Goal: Task Accomplishment & Management: Manage account settings

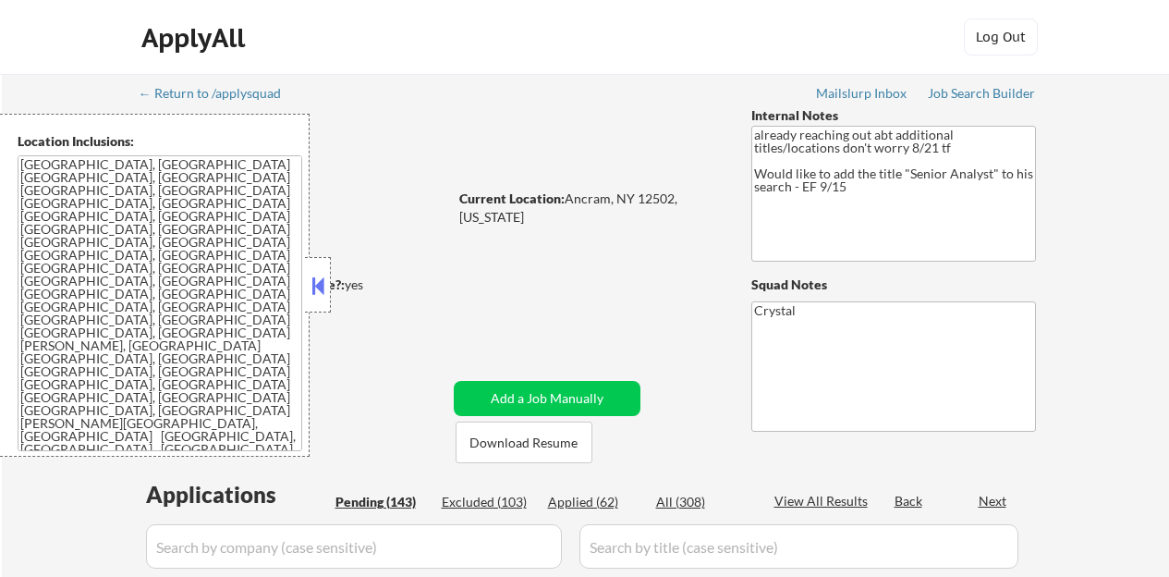
select select ""pending""
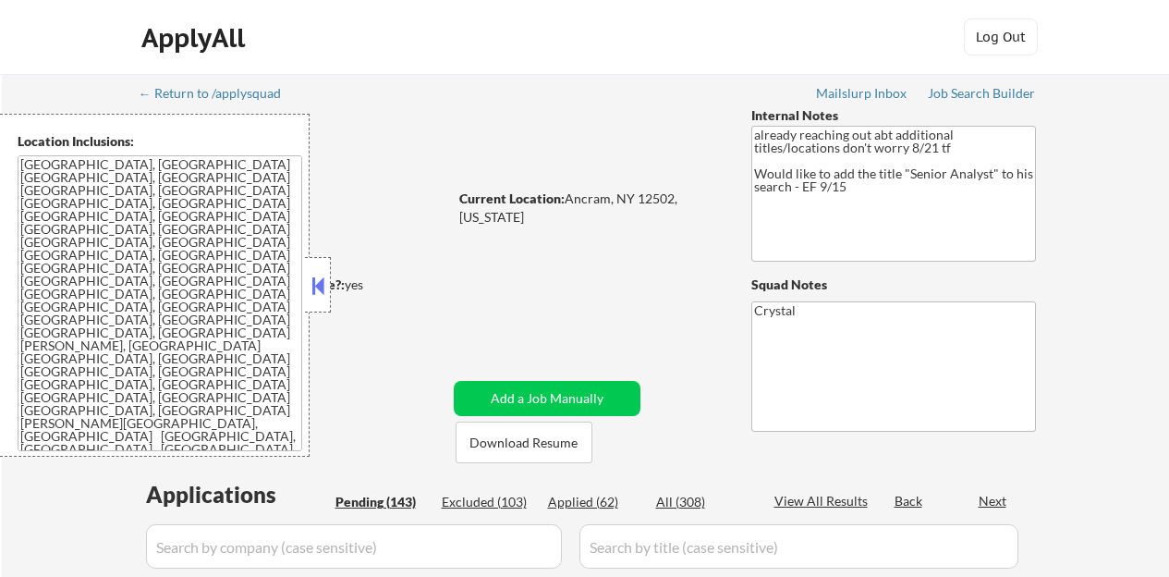
select select ""pending""
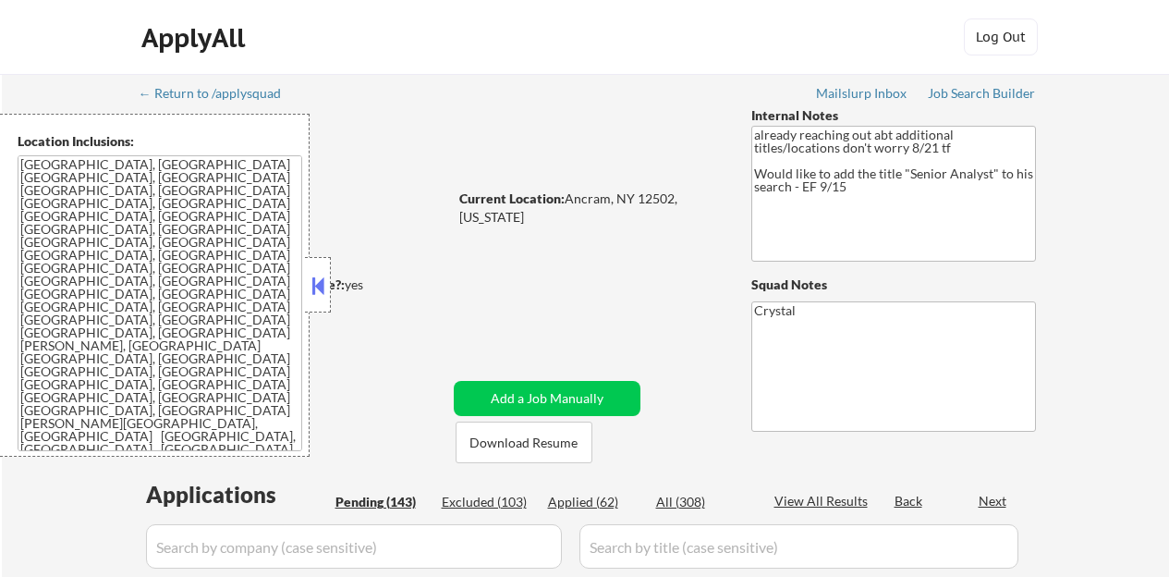
select select ""pending""
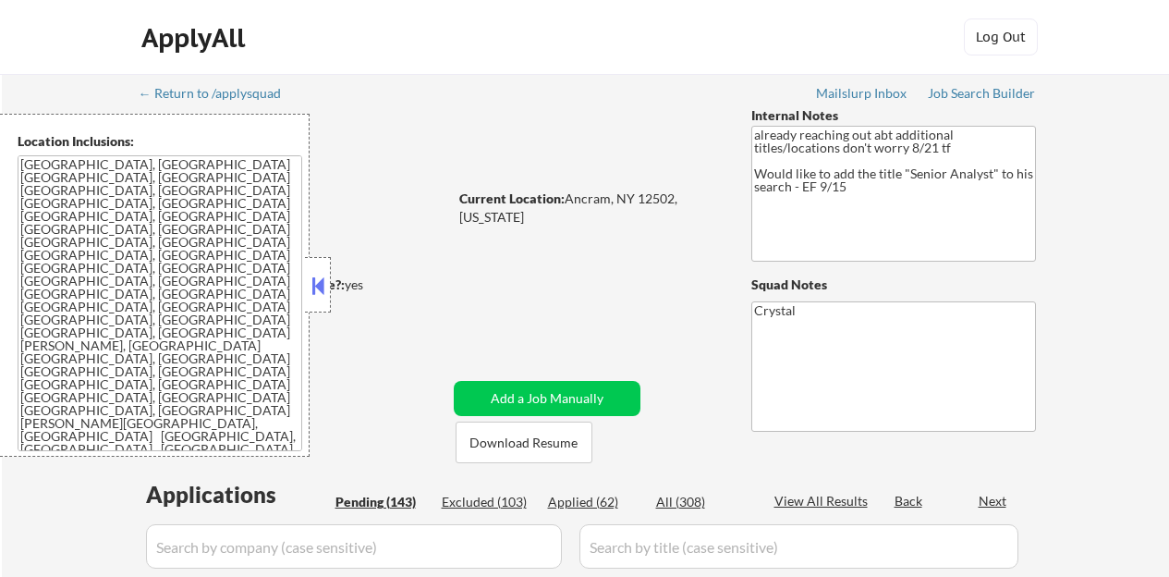
select select ""pending""
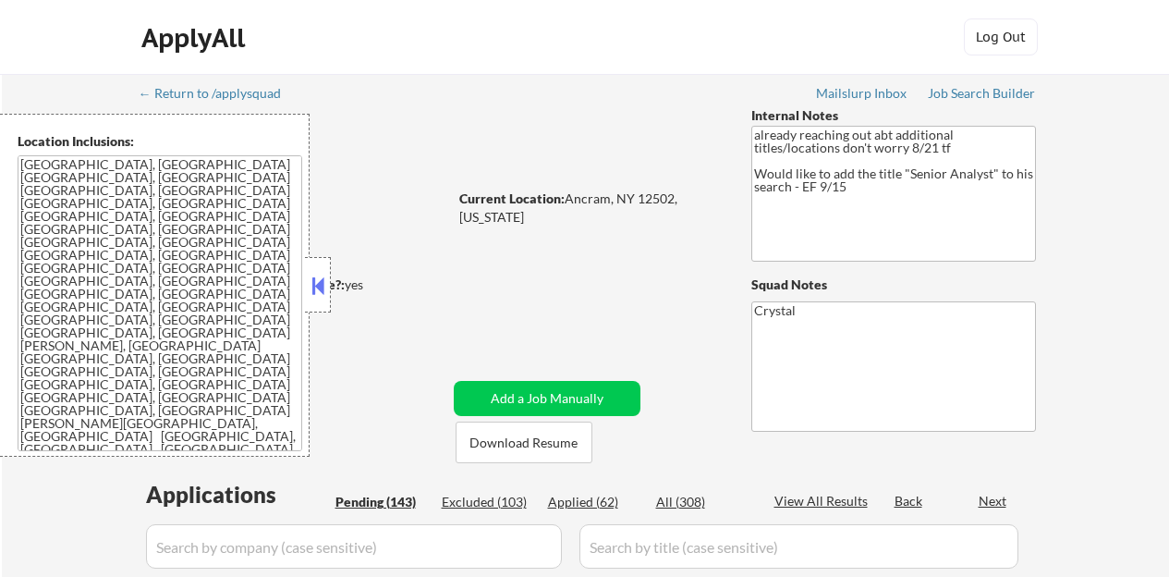
select select ""pending""
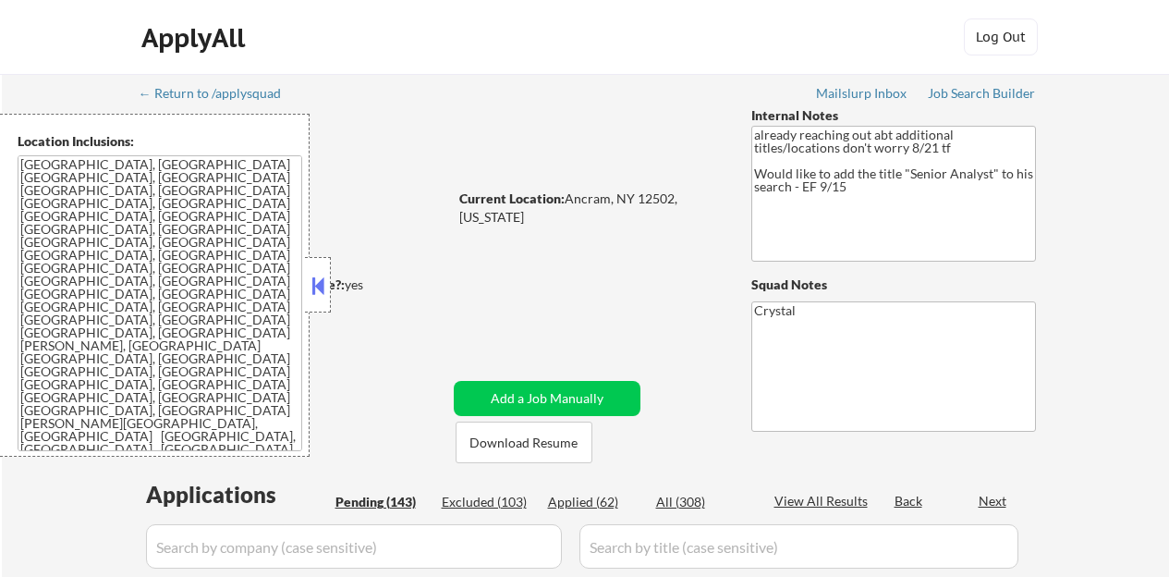
select select ""pending""
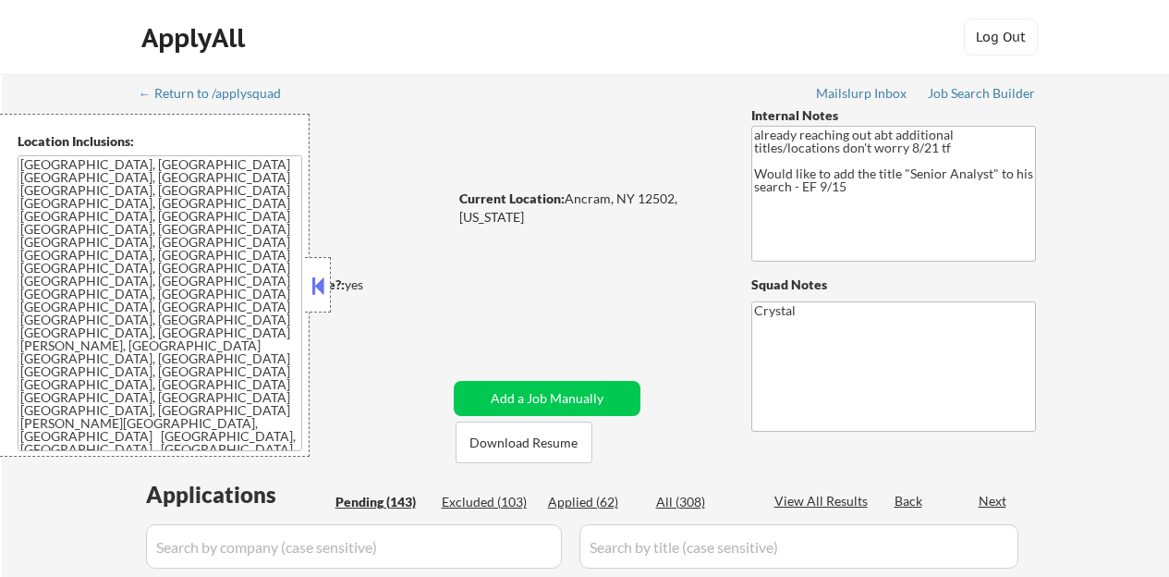
select select ""pending""
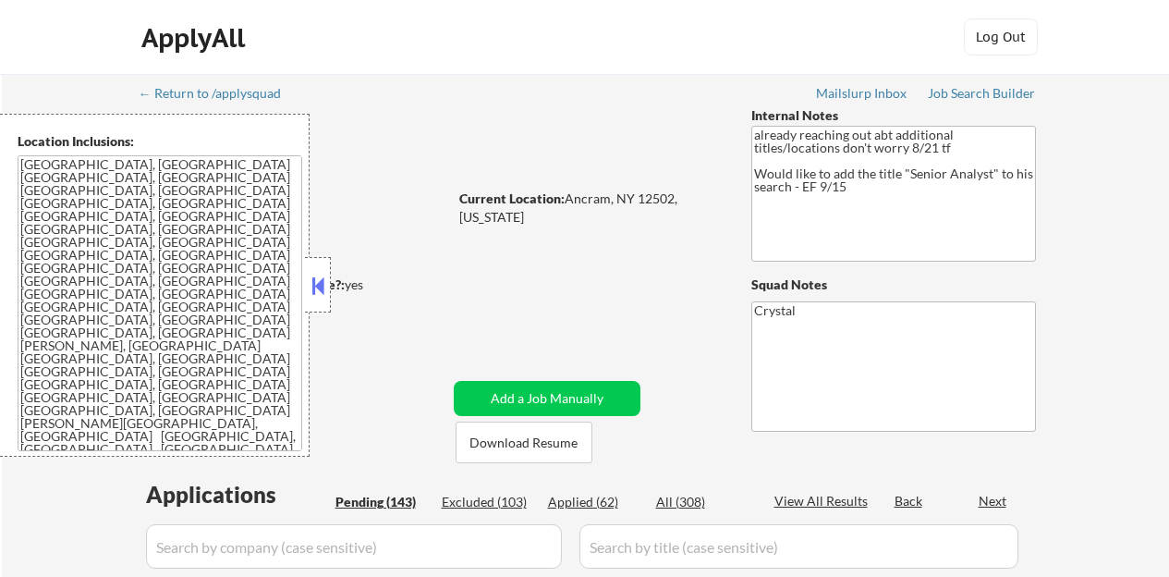
select select ""pending""
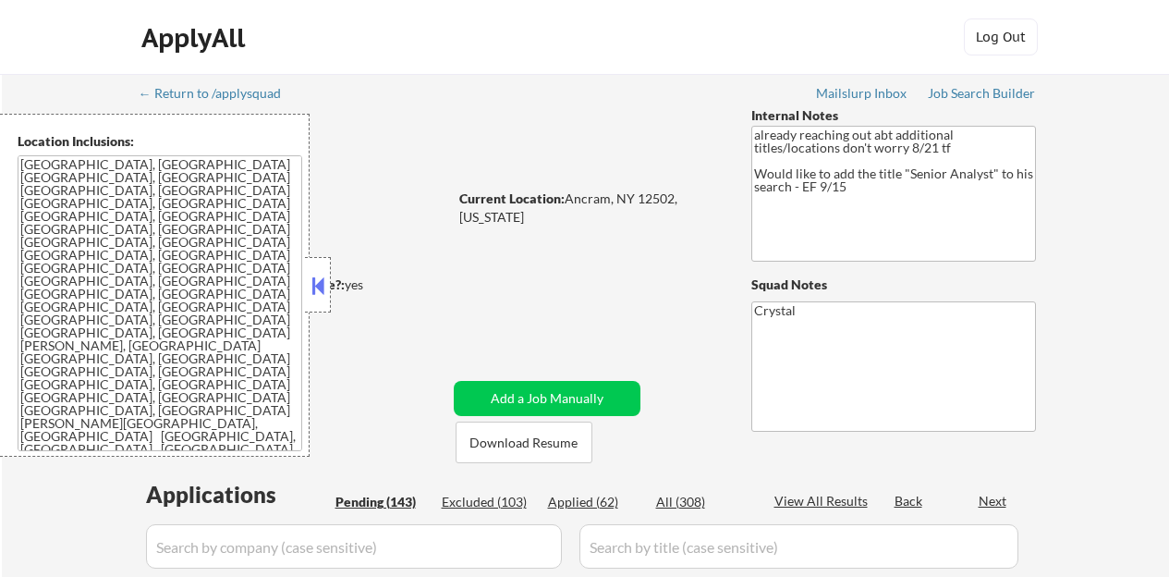
select select ""pending""
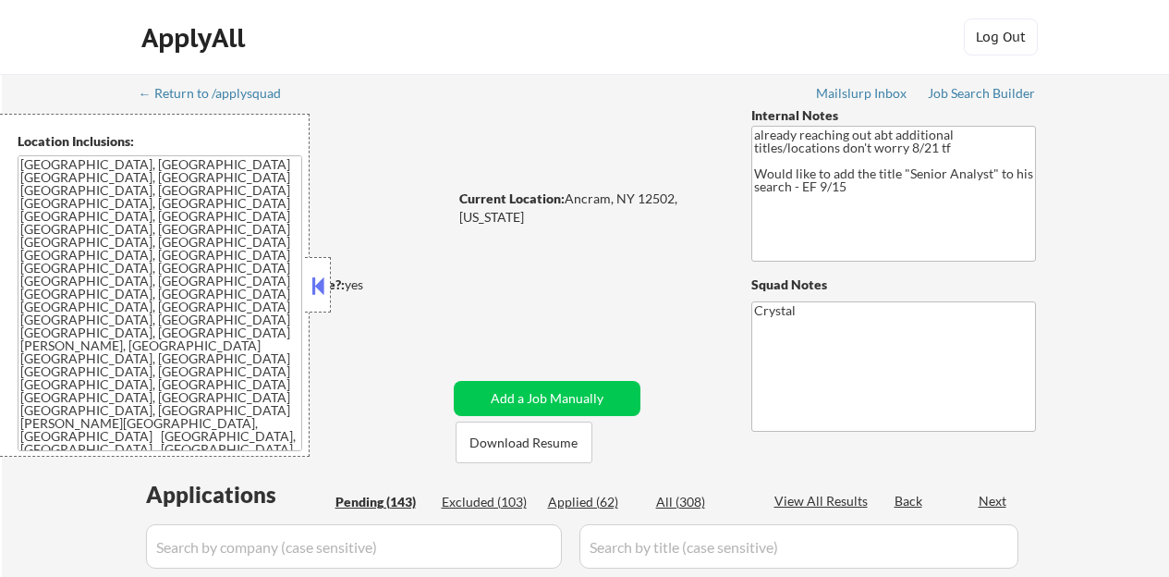
select select ""pending""
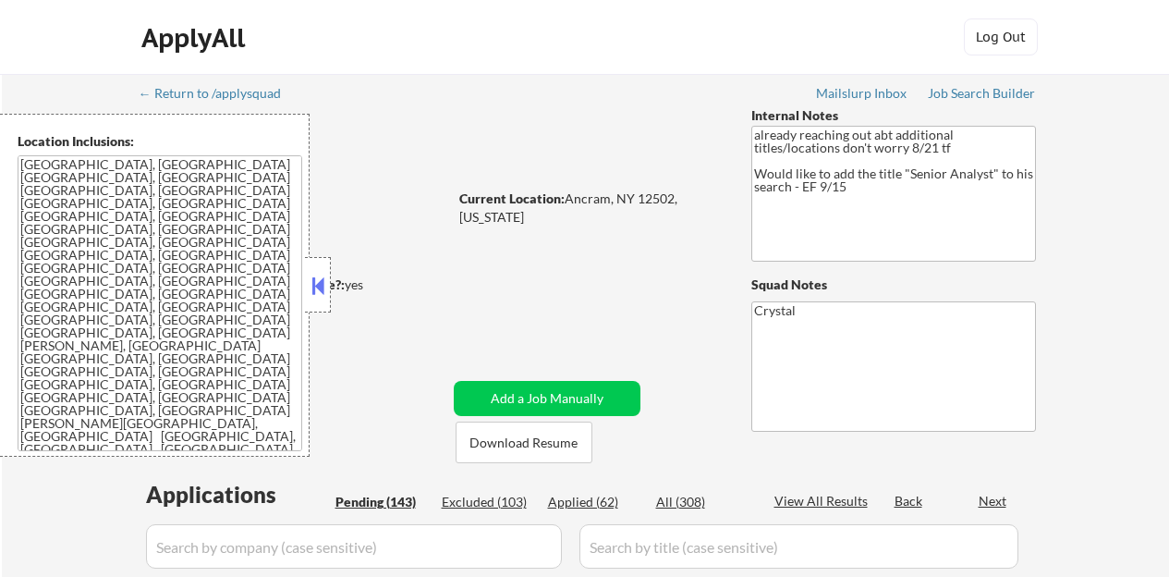
select select ""pending""
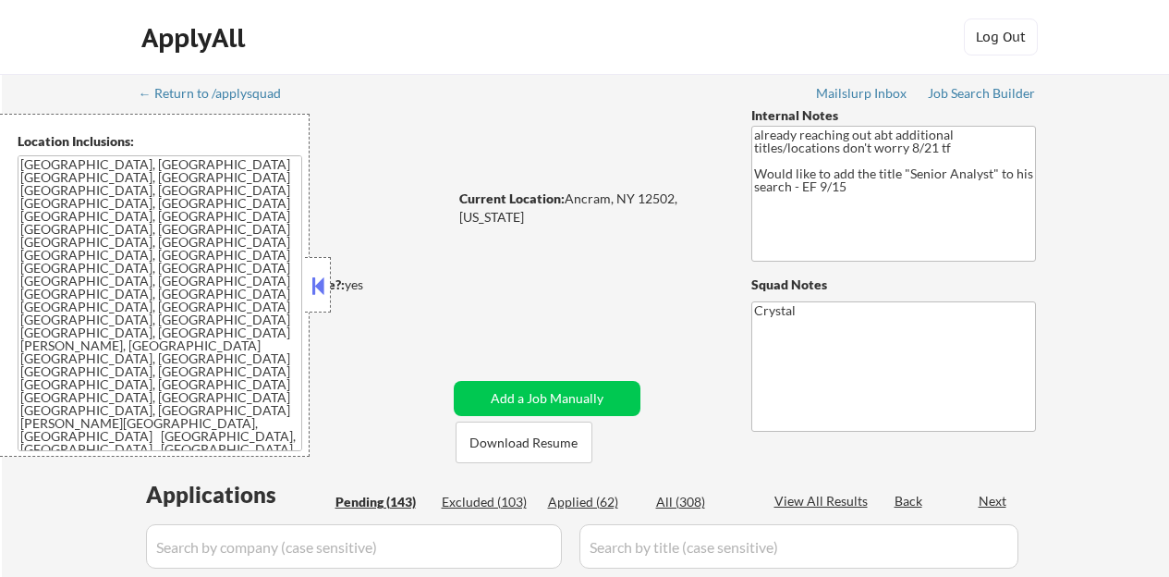
select select ""pending""
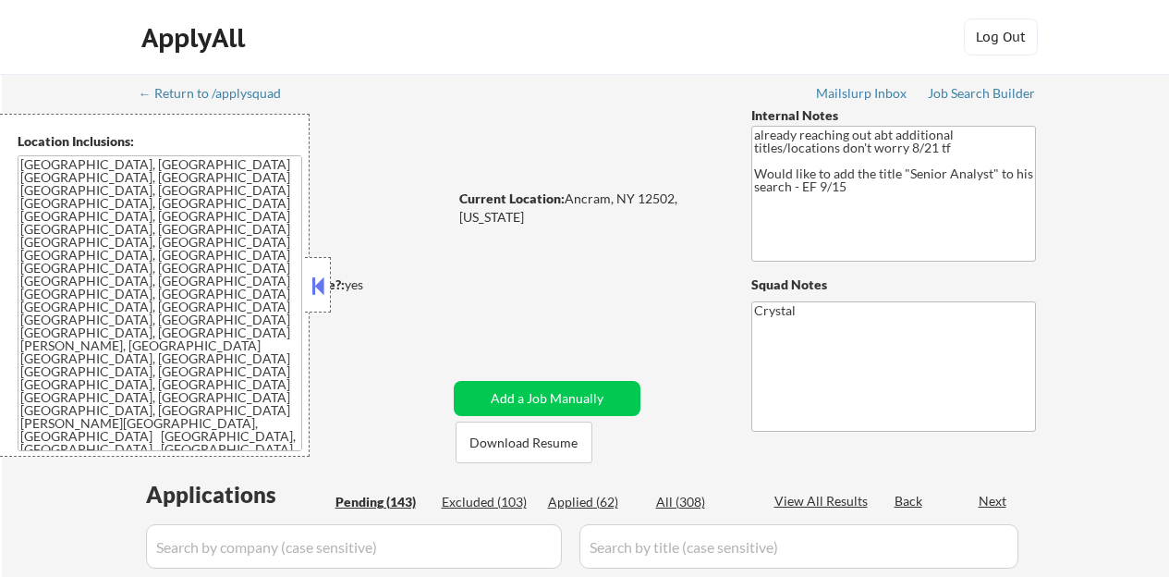
select select ""pending""
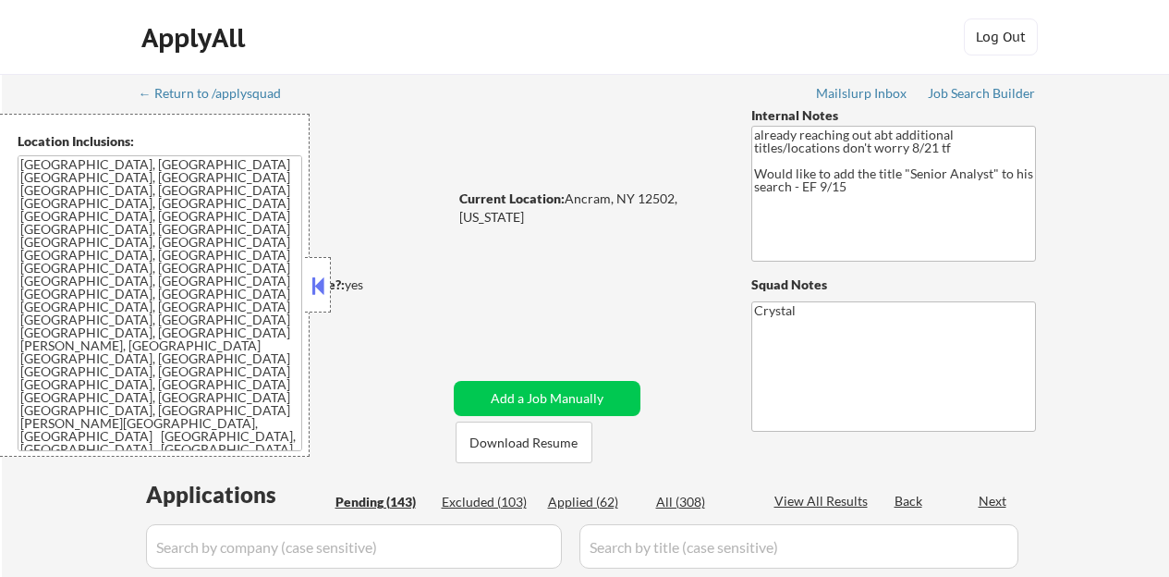
select select ""pending""
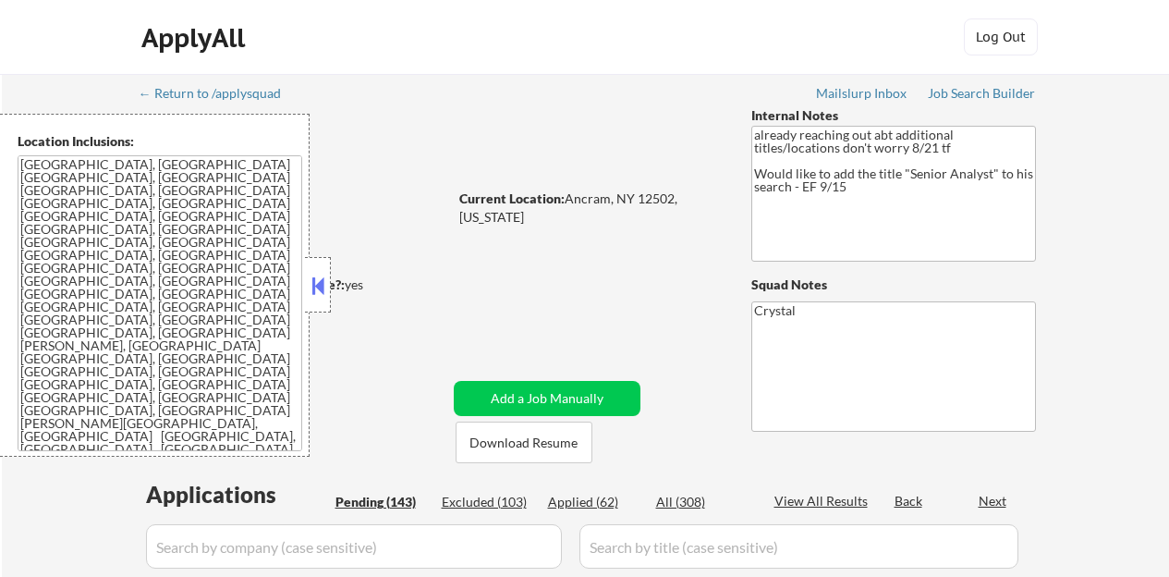
select select ""pending""
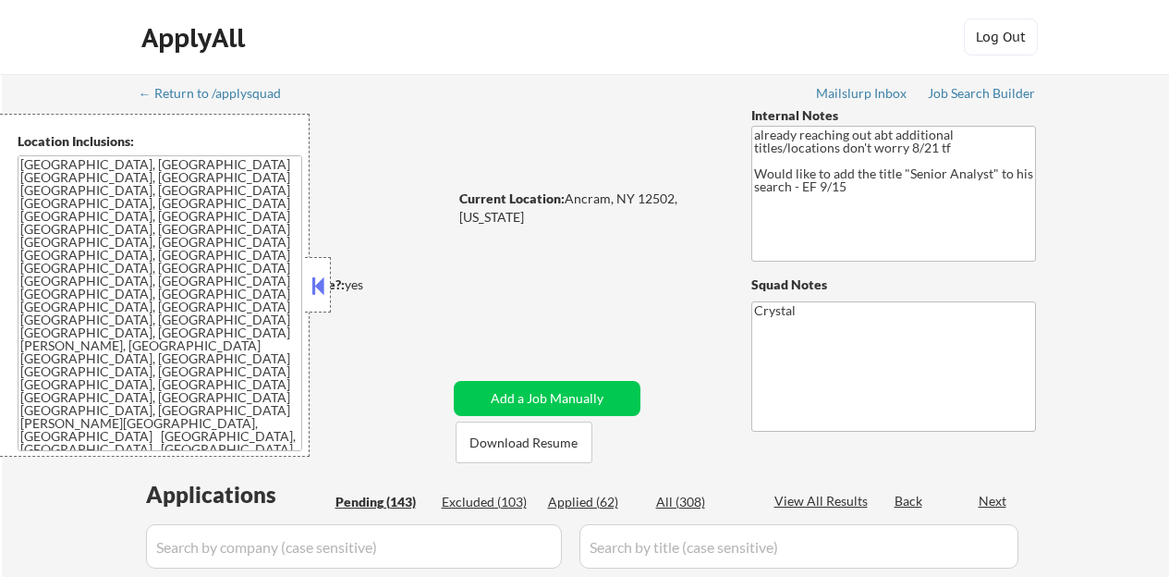
select select ""pending""
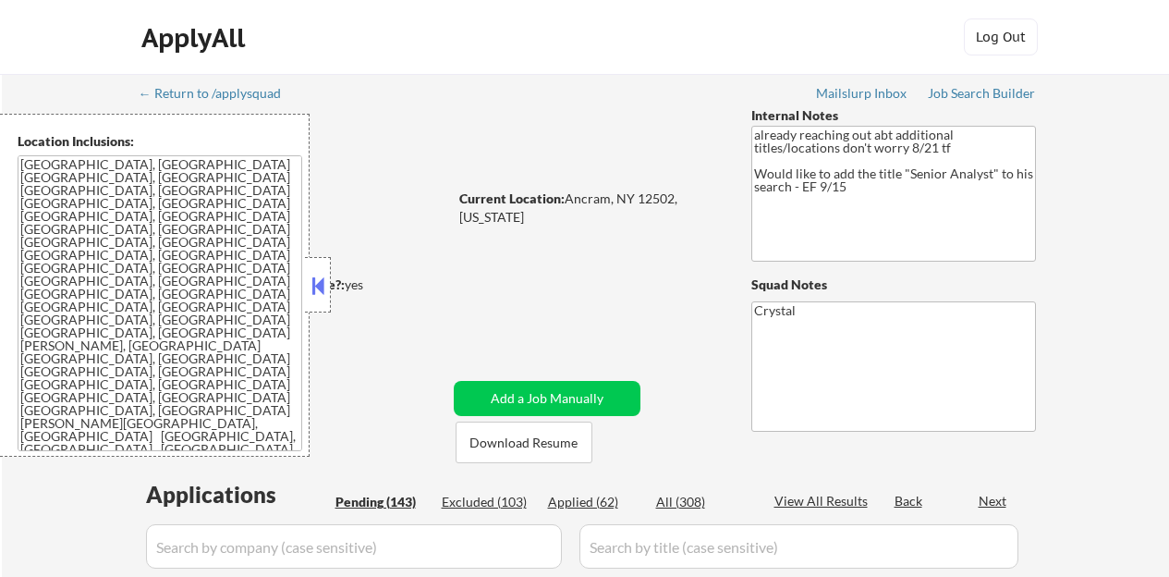
select select ""pending""
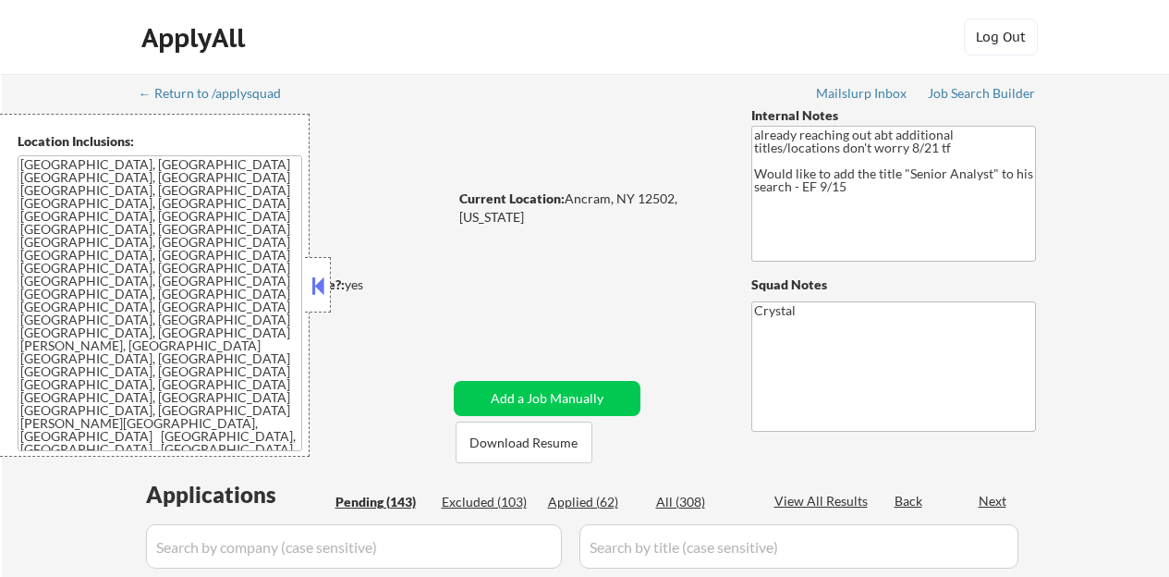
select select ""pending""
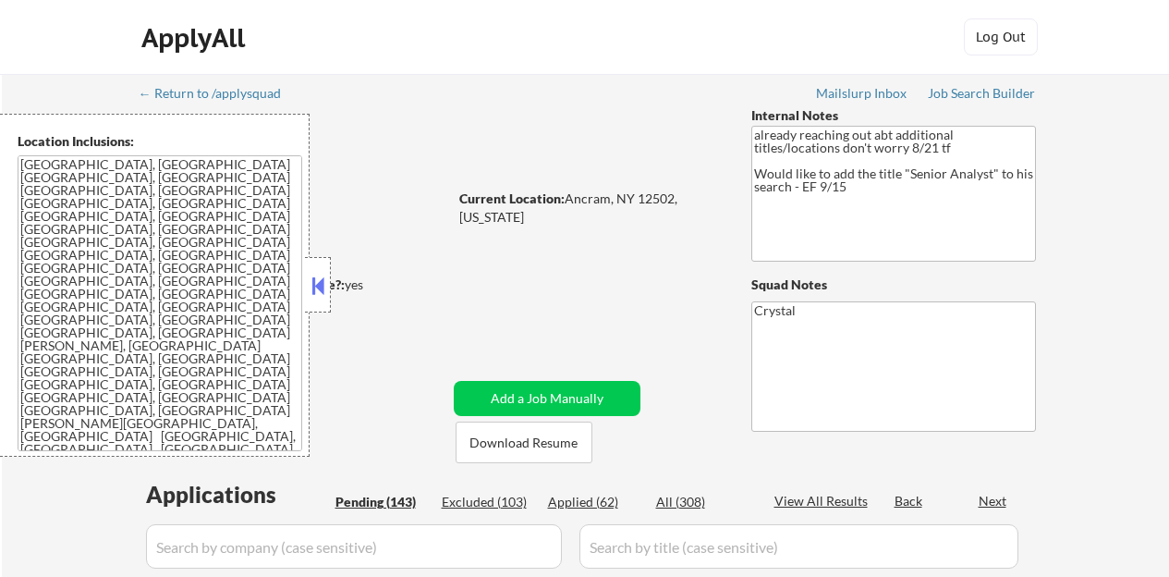
select select ""pending""
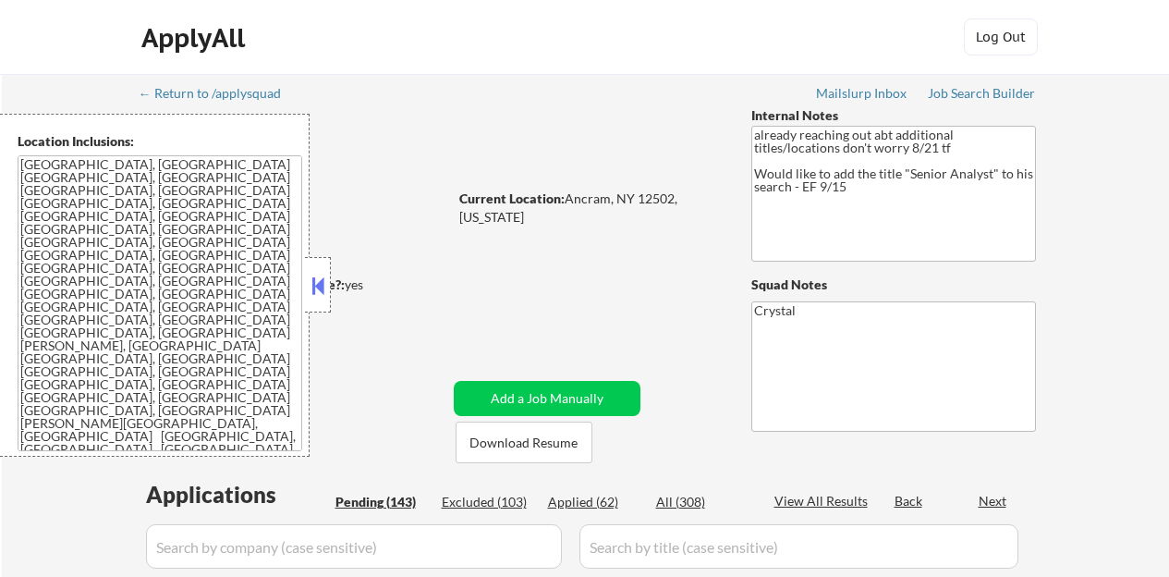
select select ""pending""
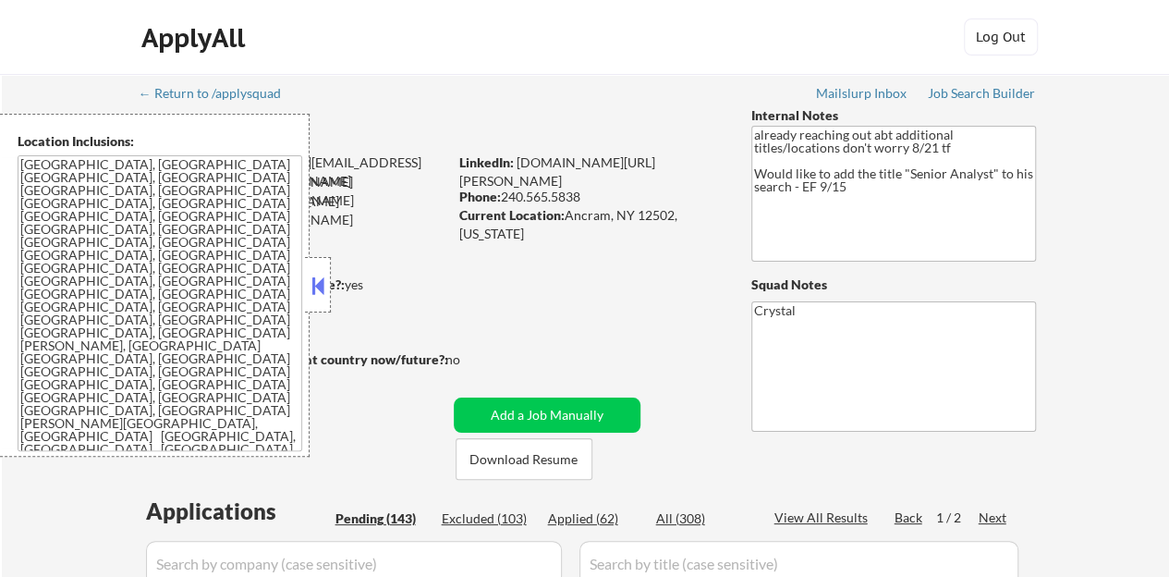
click at [324, 288] on button at bounding box center [318, 286] width 20 height 28
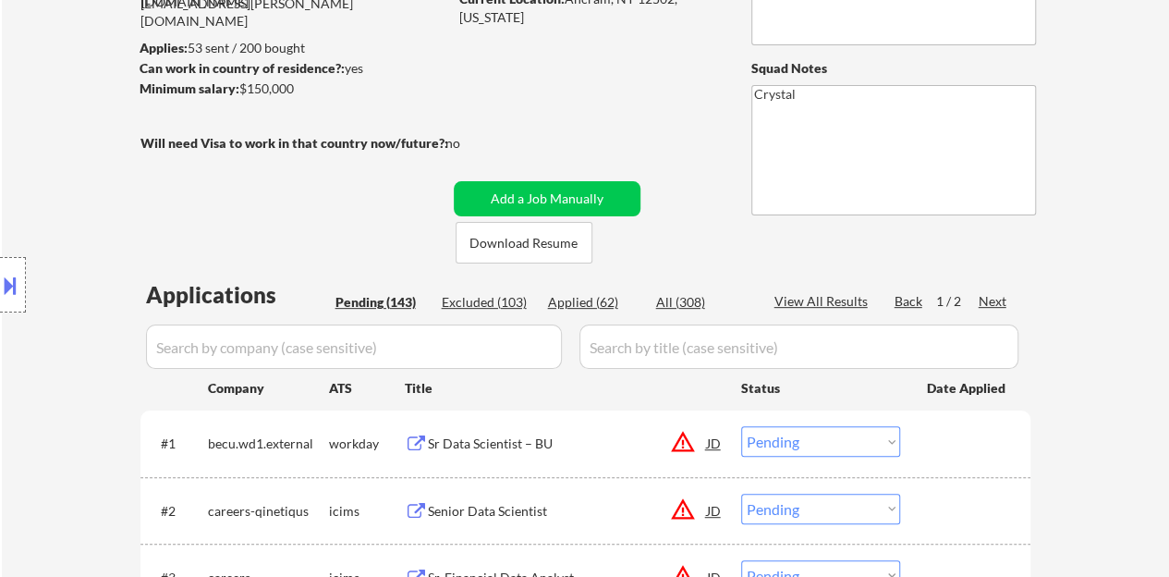
scroll to position [277, 0]
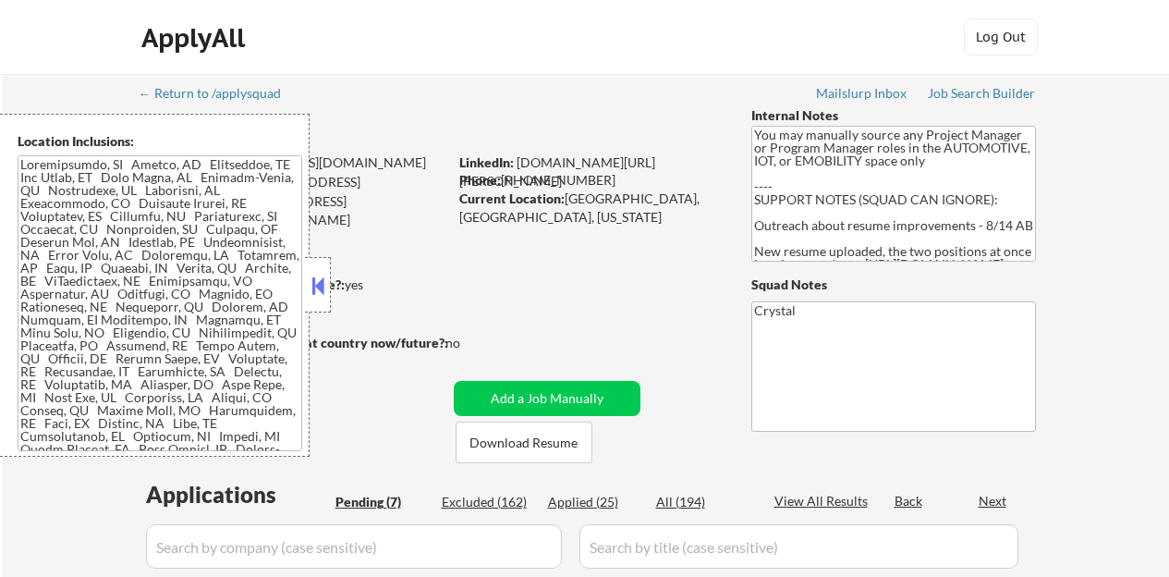
select select ""pending""
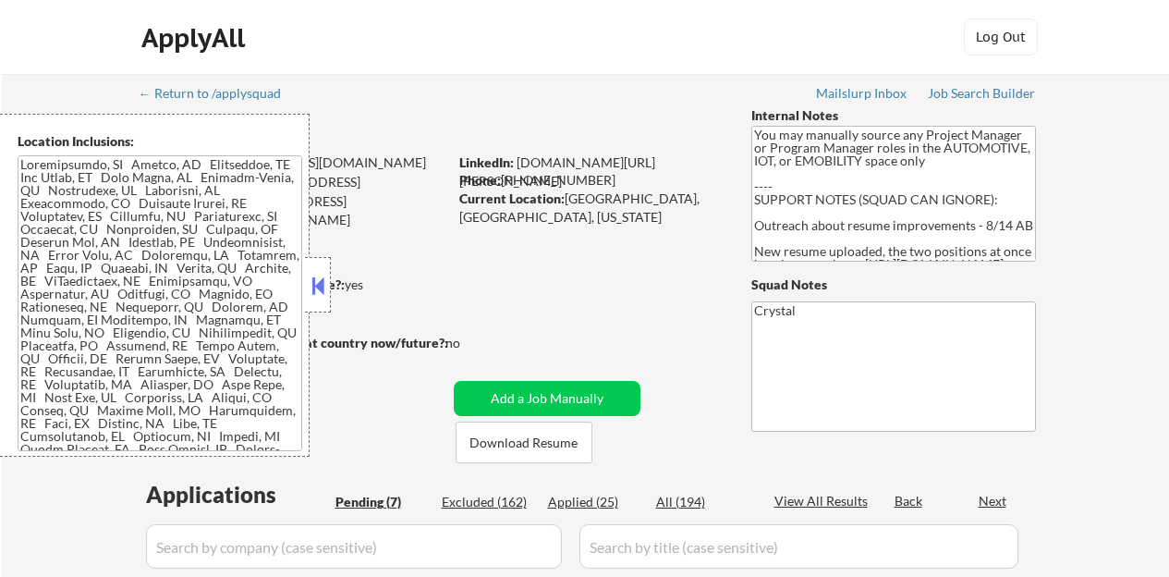
select select ""pending""
click at [322, 291] on button at bounding box center [318, 286] width 20 height 28
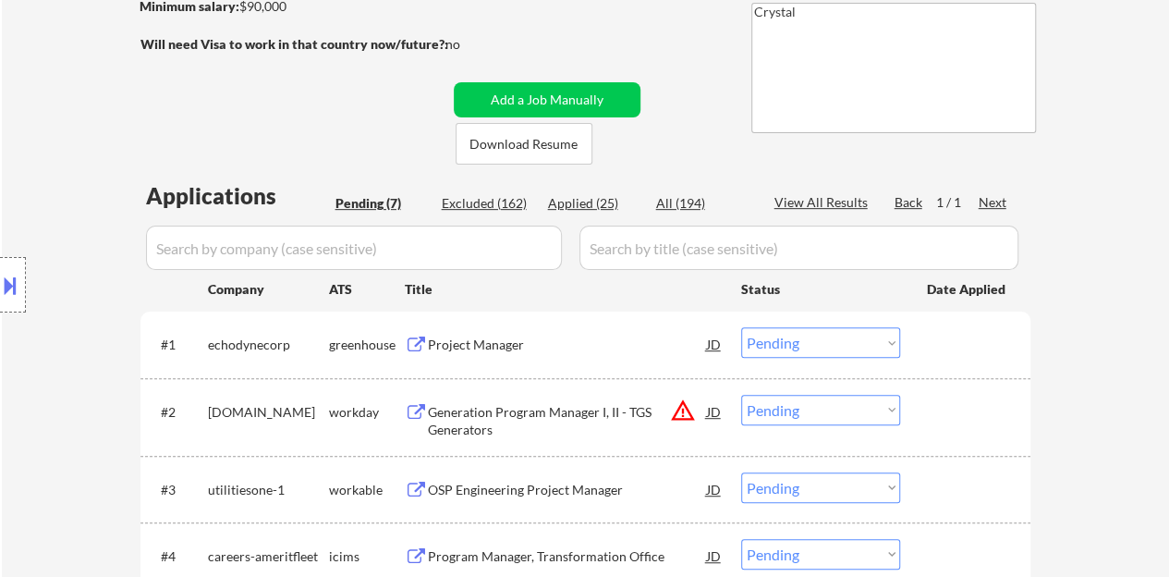
scroll to position [370, 0]
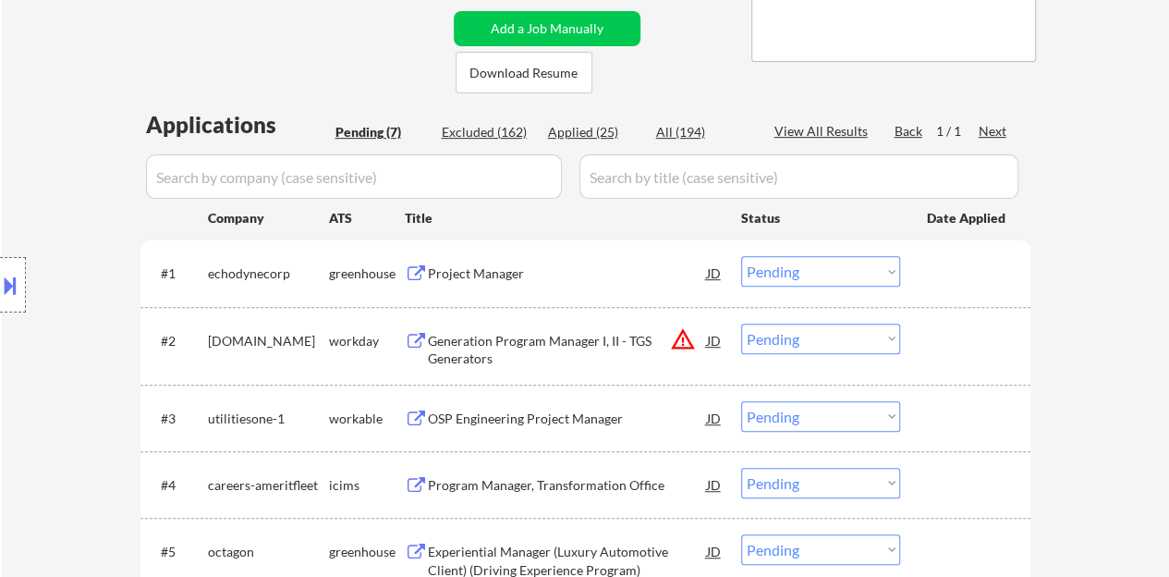
click at [480, 253] on div "#1 echodynecorp greenhouse Project Manager JD Choose an option... Pending Appli…" at bounding box center [582, 273] width 872 height 50
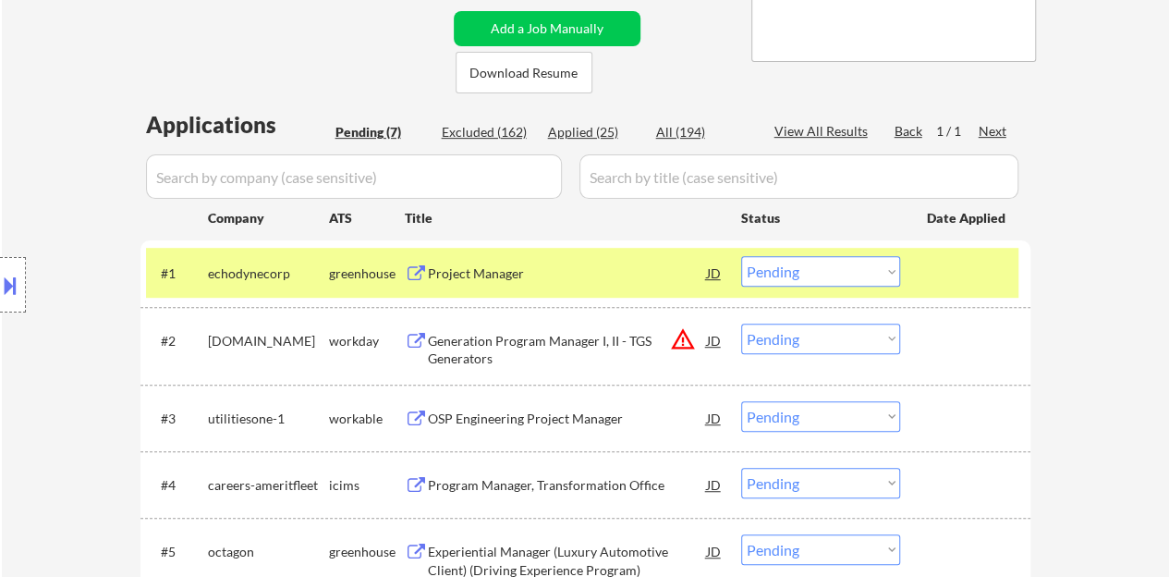
click at [487, 259] on div "Project Manager" at bounding box center [567, 272] width 279 height 33
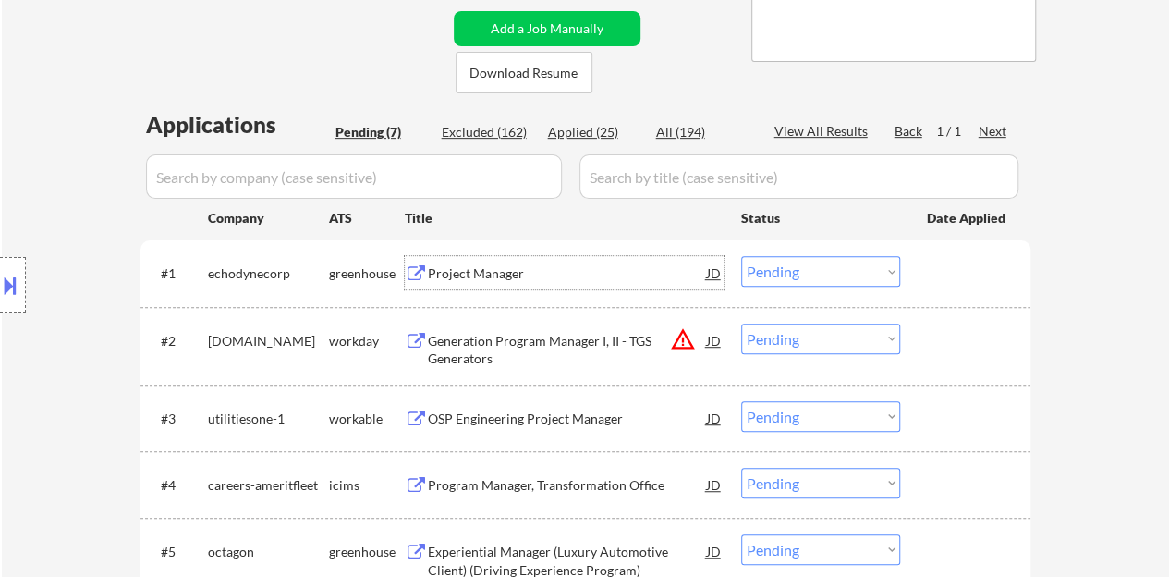
click at [982, 266] on div at bounding box center [967, 272] width 81 height 33
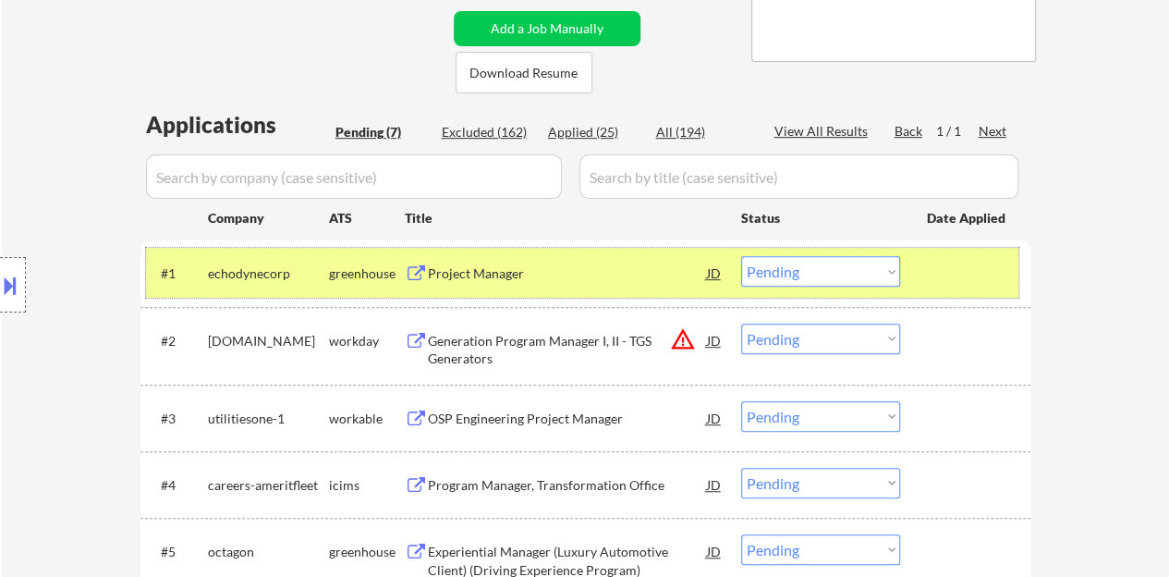
click at [780, 273] on select "Choose an option... Pending Applied Excluded (Questions) Excluded (Expired) Exc…" at bounding box center [820, 271] width 159 height 30
click at [741, 256] on select "Choose an option... Pending Applied Excluded (Questions) Excluded (Expired) Exc…" at bounding box center [820, 271] width 159 height 30
select select ""pending""
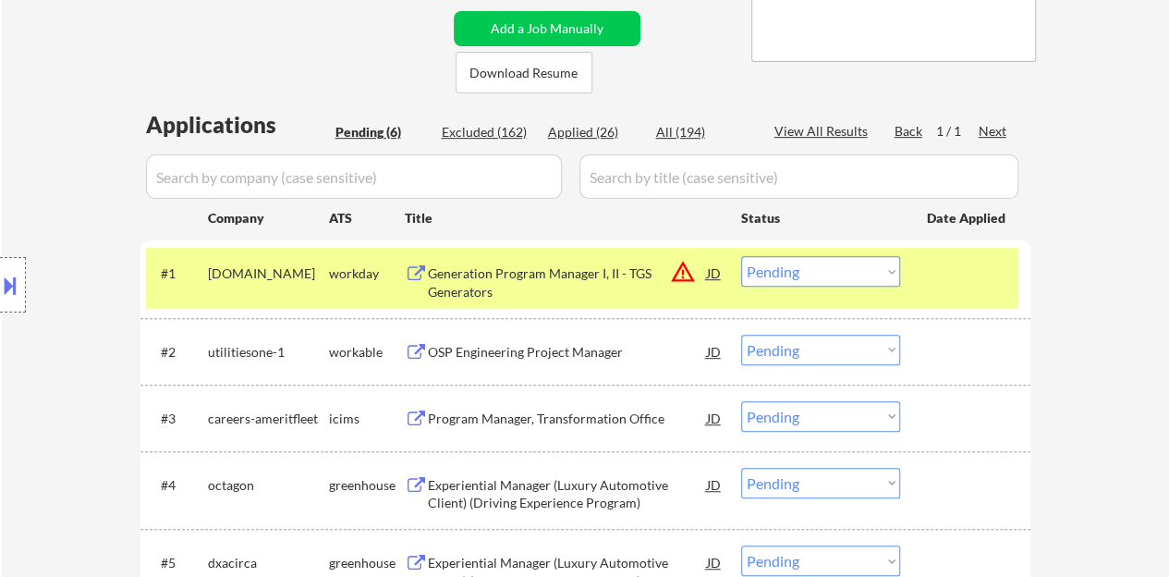
click at [940, 261] on div at bounding box center [967, 272] width 81 height 33
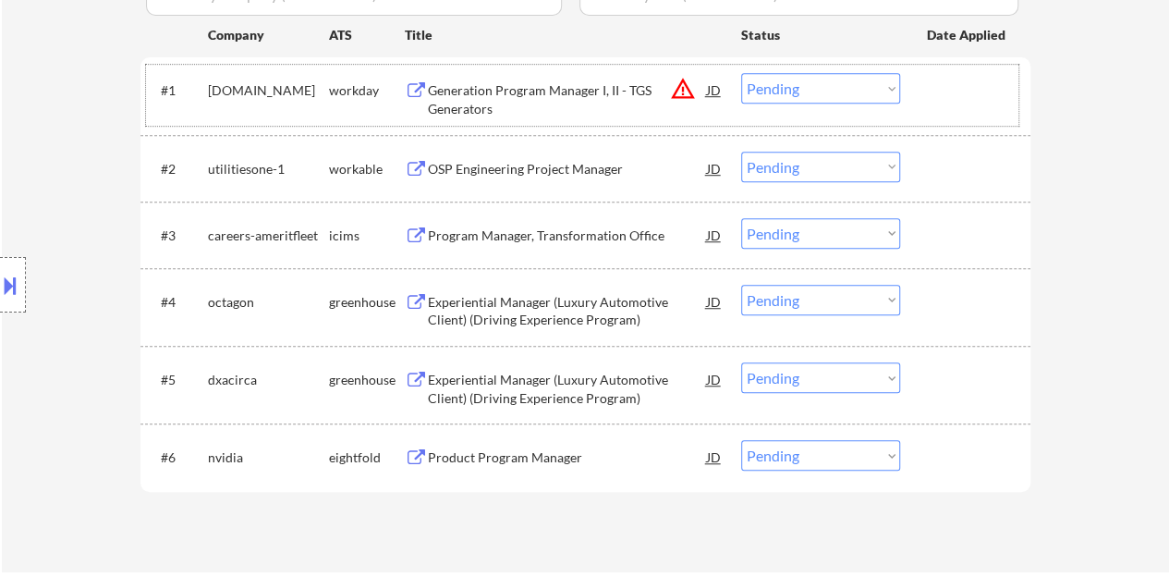
scroll to position [554, 0]
click at [524, 153] on div "OSP Engineering Project Manager" at bounding box center [567, 166] width 279 height 33
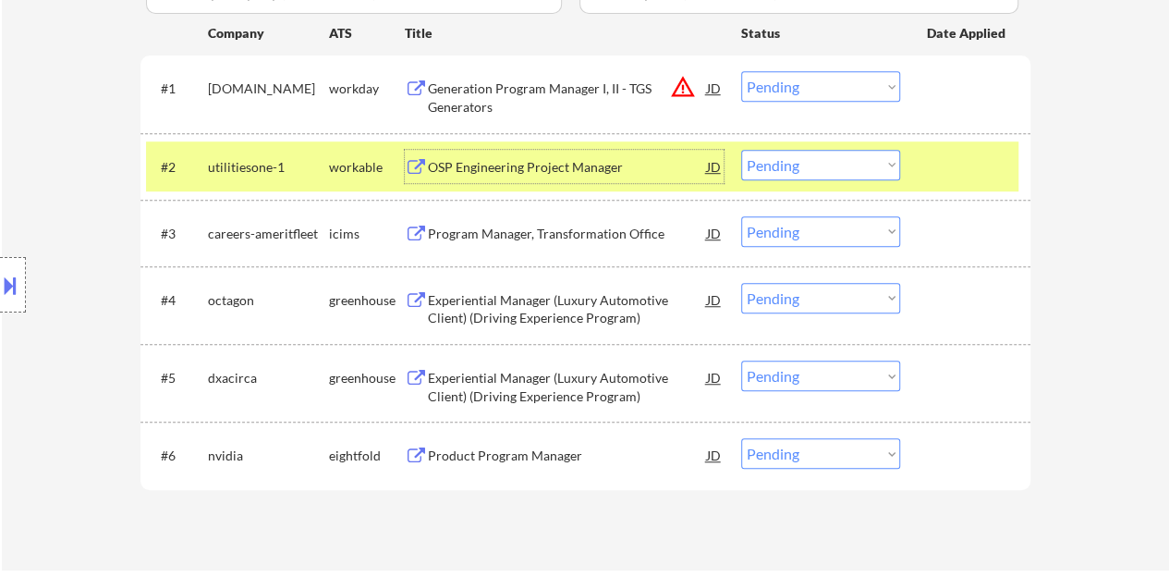
click at [817, 177] on select "Choose an option... Pending Applied Excluded (Questions) Excluded (Expired) Exc…" at bounding box center [820, 165] width 159 height 30
click at [741, 150] on select "Choose an option... Pending Applied Excluded (Questions) Excluded (Expired) Exc…" at bounding box center [820, 165] width 159 height 30
select select ""pending""
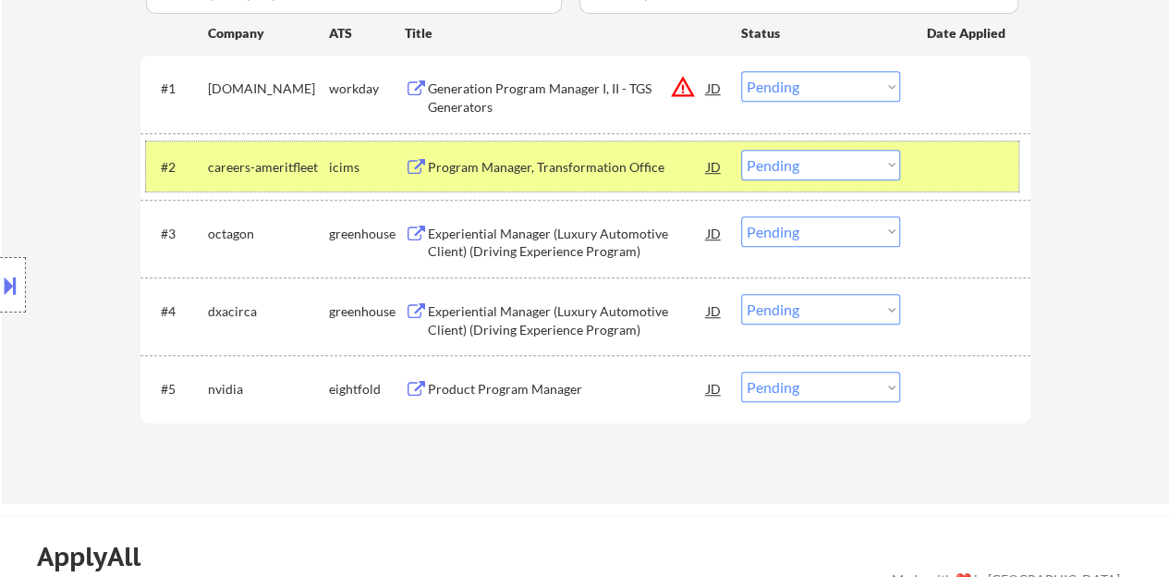
drag, startPoint x: 957, startPoint y: 171, endPoint x: 917, endPoint y: 178, distance: 41.3
click at [957, 171] on div at bounding box center [967, 166] width 81 height 33
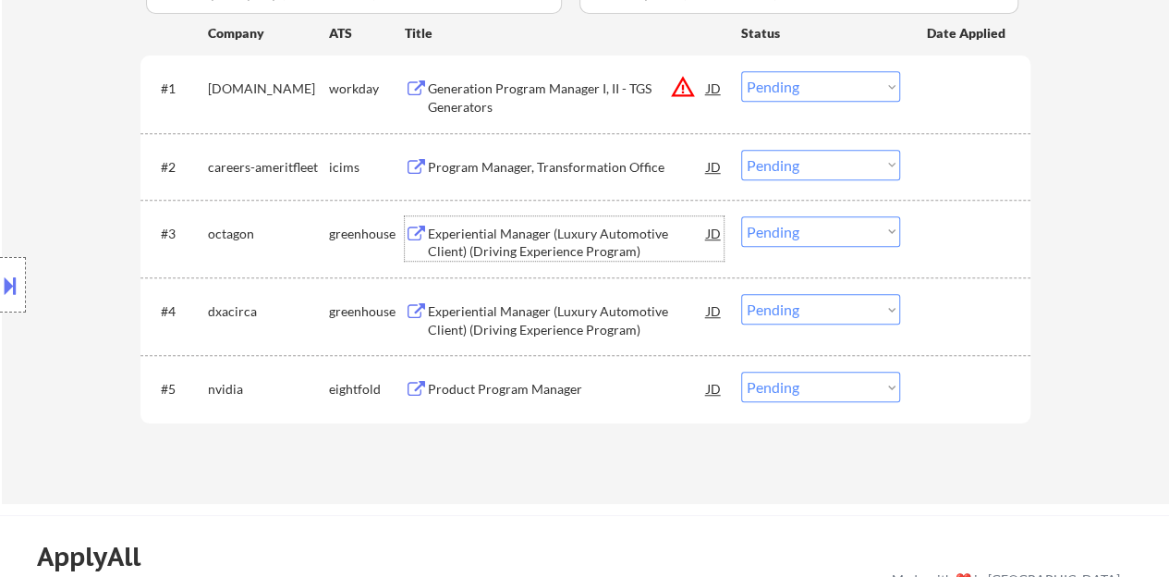
click at [562, 237] on div "Experiential Manager (Luxury Automotive Client) (Driving Experience Program)" at bounding box center [567, 243] width 279 height 36
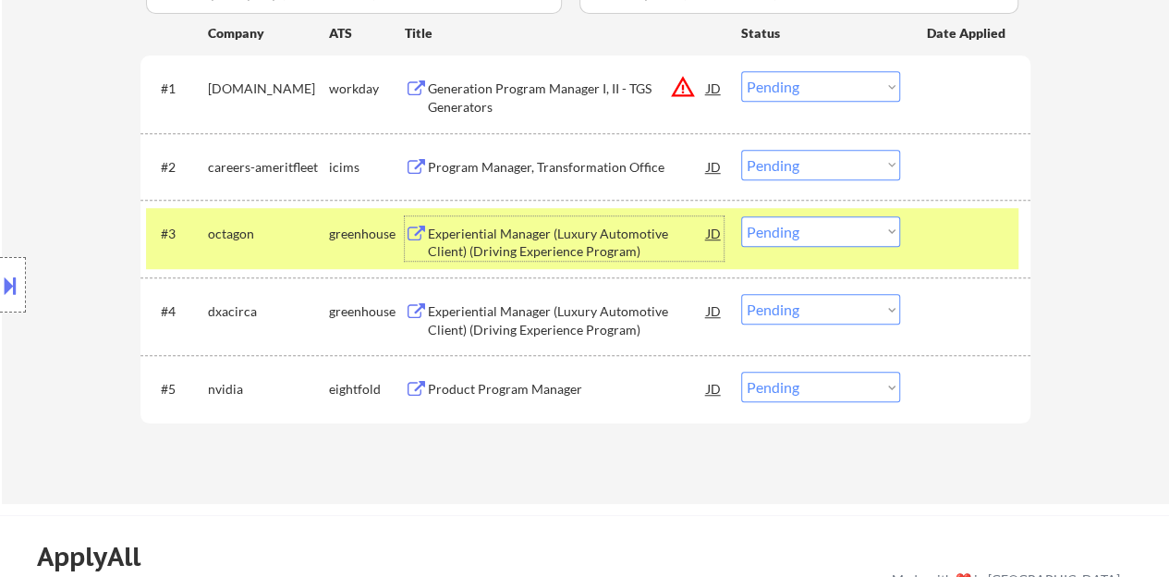
click at [796, 234] on select "Choose an option... Pending Applied Excluded (Questions) Excluded (Expired) Exc…" at bounding box center [820, 231] width 159 height 30
click at [741, 216] on select "Choose an option... Pending Applied Excluded (Questions) Excluded (Expired) Exc…" at bounding box center [820, 231] width 159 height 30
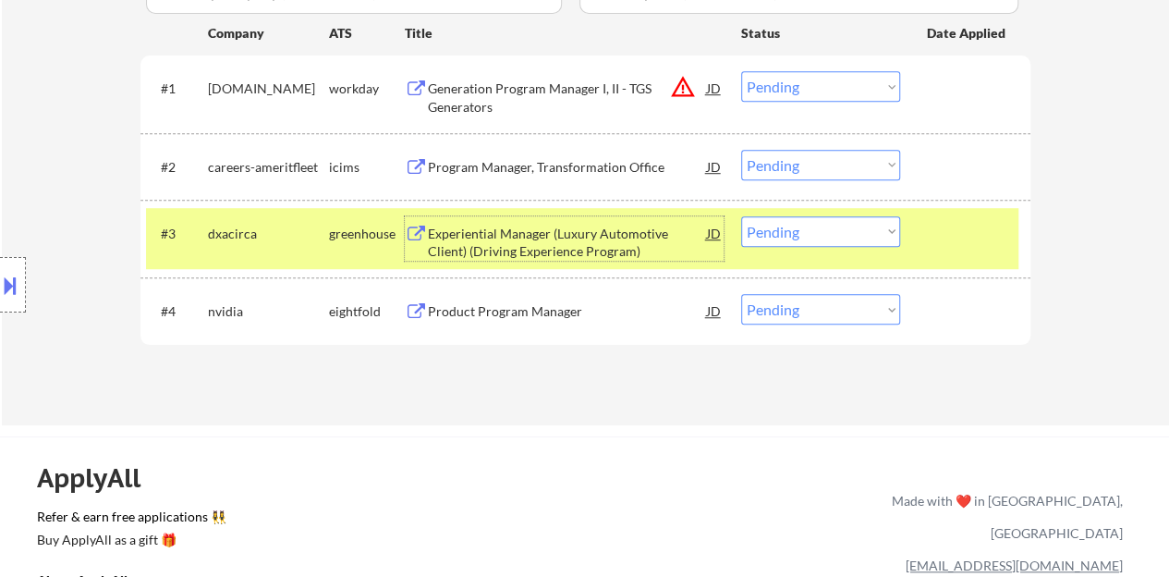
click at [540, 235] on div "Experiential Manager (Luxury Automotive Client) (Driving Experience Program)" at bounding box center [567, 243] width 279 height 36
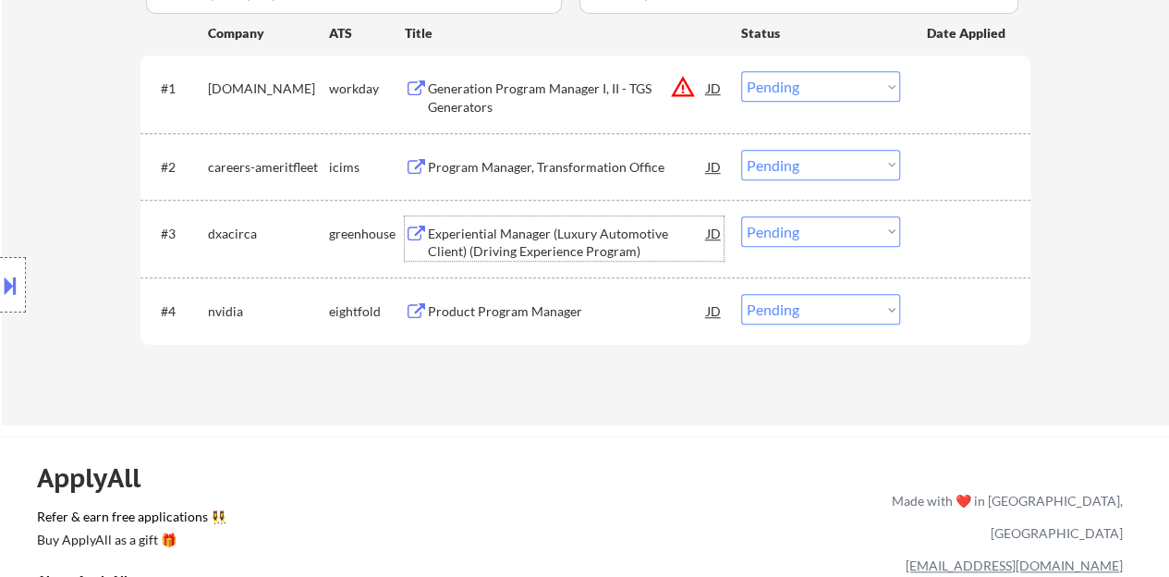
click at [1014, 228] on div "#3 dxacirca greenhouse Experiential Manager (Luxury Automotive Client) (Driving…" at bounding box center [582, 238] width 872 height 61
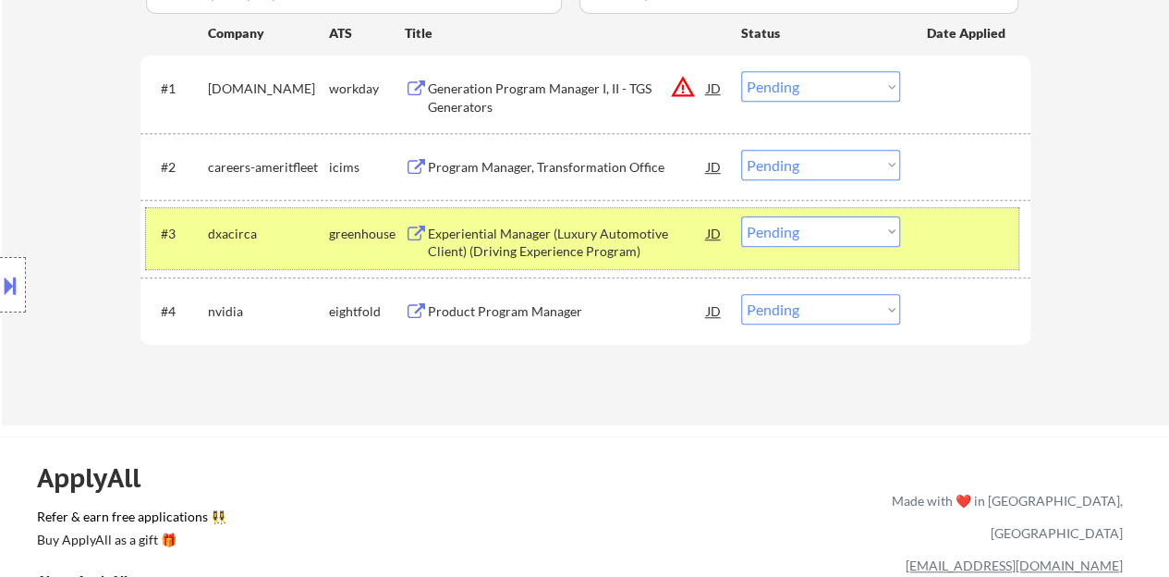
click at [774, 232] on select "Choose an option... Pending Applied Excluded (Questions) Excluded (Expired) Exc…" at bounding box center [820, 231] width 159 height 30
click at [741, 216] on select "Choose an option... Pending Applied Excluded (Questions) Excluded (Expired) Exc…" at bounding box center [820, 231] width 159 height 30
select select ""pending""
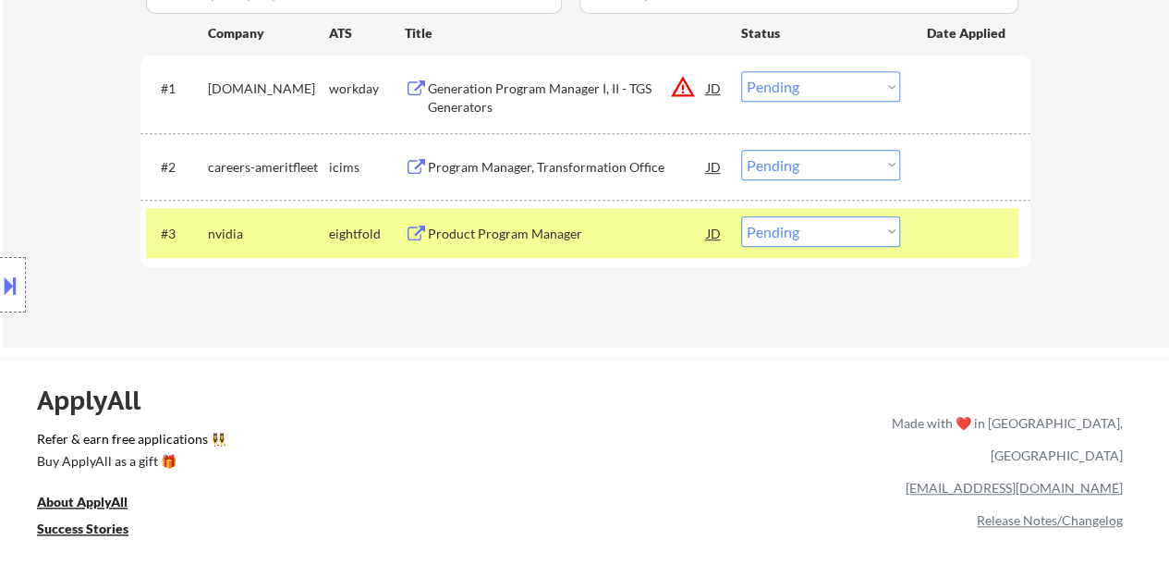
click at [967, 239] on div at bounding box center [967, 232] width 81 height 33
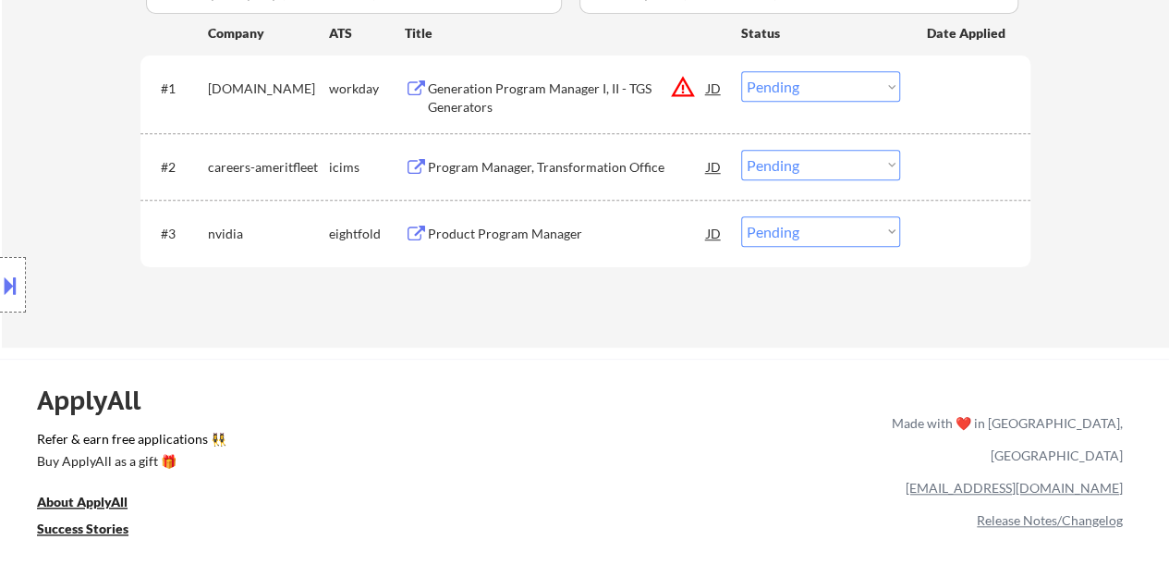
click at [577, 161] on div "Program Manager, Transformation Office" at bounding box center [567, 167] width 279 height 18
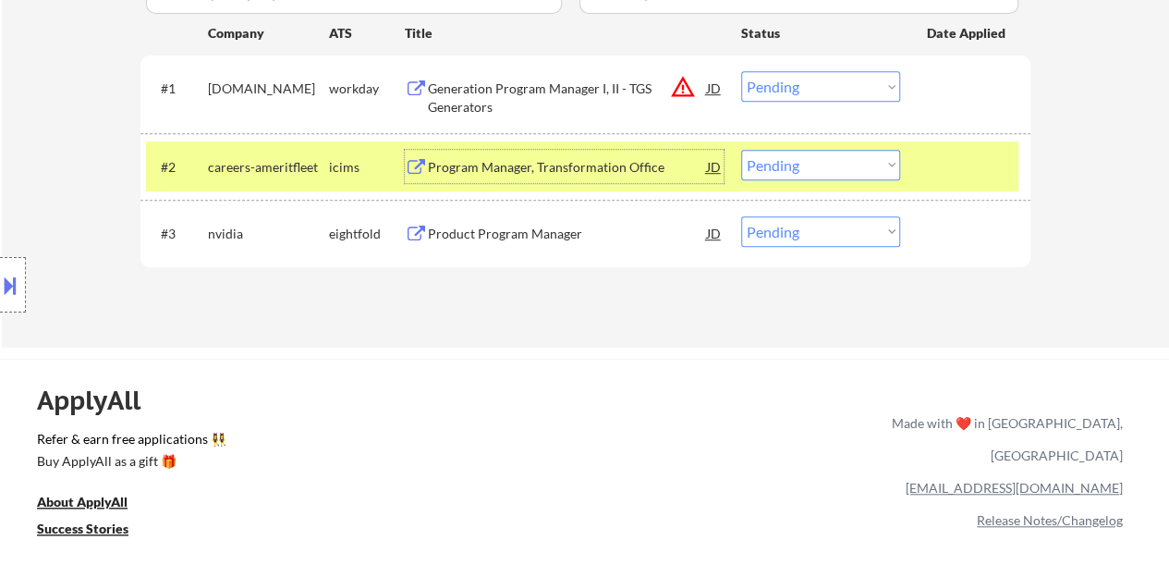
click at [837, 167] on select "Choose an option... Pending Applied Excluded (Questions) Excluded (Expired) Exc…" at bounding box center [820, 165] width 159 height 30
click at [741, 150] on select "Choose an option... Pending Applied Excluded (Questions) Excluded (Expired) Exc…" at bounding box center [820, 165] width 159 height 30
select select ""pending""
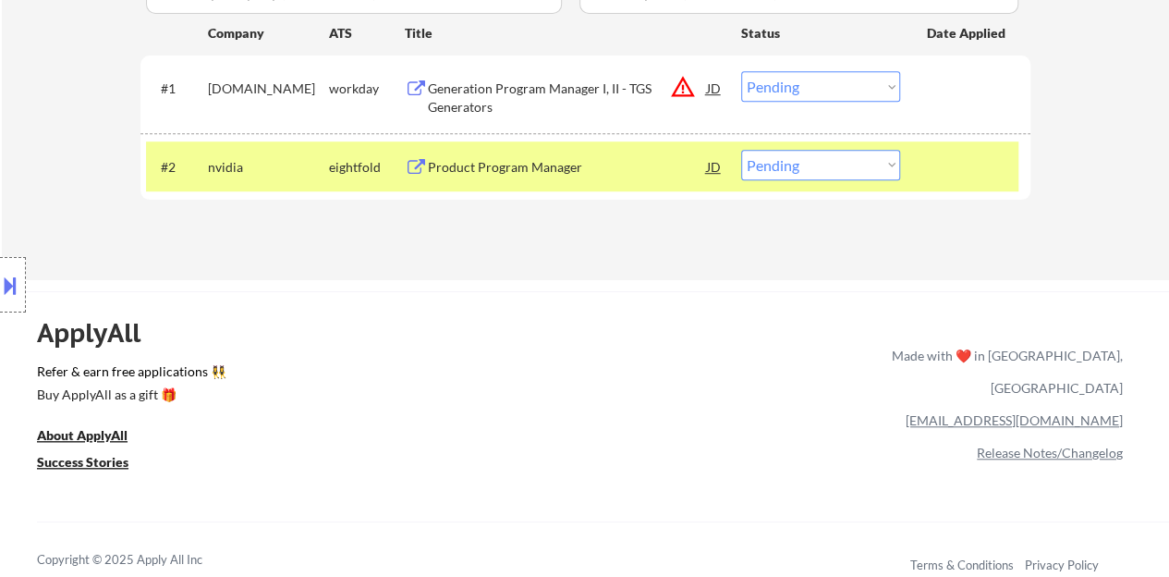
click at [521, 138] on div "#2 nvidia eightfold Product Program Manager JD warning_amber Choose an option..…" at bounding box center [585, 166] width 890 height 67
click at [946, 167] on div at bounding box center [967, 166] width 81 height 33
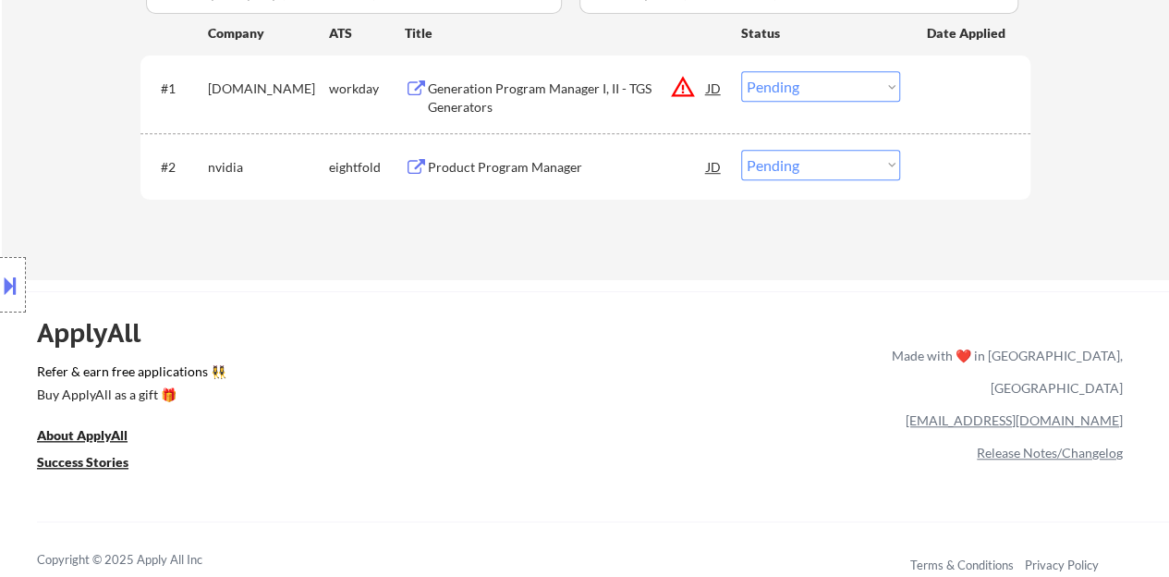
click at [595, 95] on div "Generation Program Manager I, II - TGS Generators" at bounding box center [567, 97] width 279 height 36
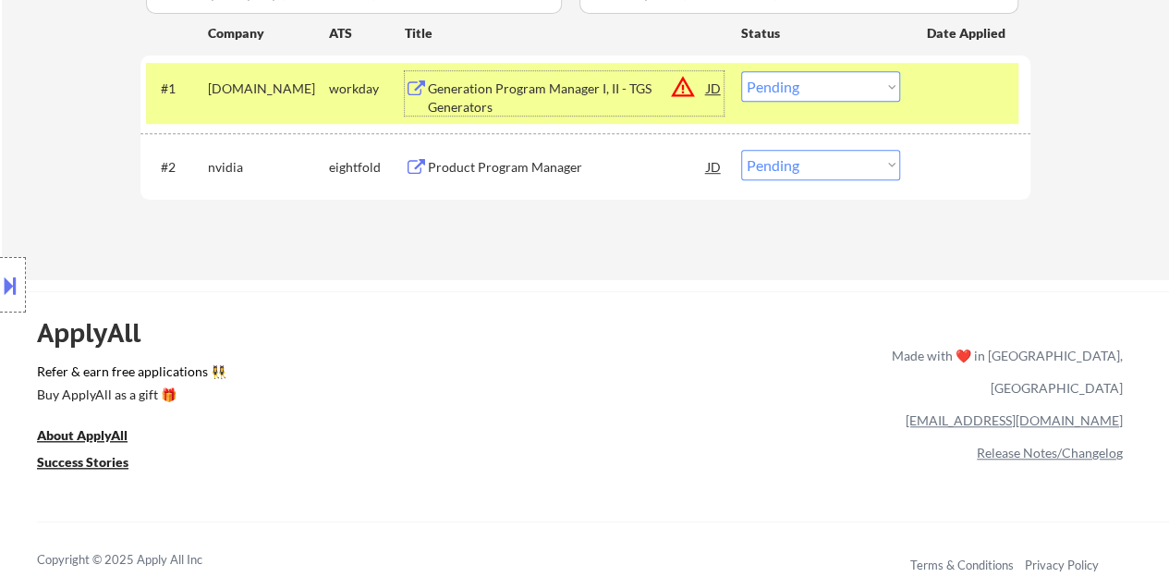
click at [796, 90] on select "Choose an option... Pending Applied Excluded (Questions) Excluded (Expired) Exc…" at bounding box center [820, 86] width 159 height 30
click at [741, 71] on select "Choose an option... Pending Applied Excluded (Questions) Excluded (Expired) Exc…" at bounding box center [820, 86] width 159 height 30
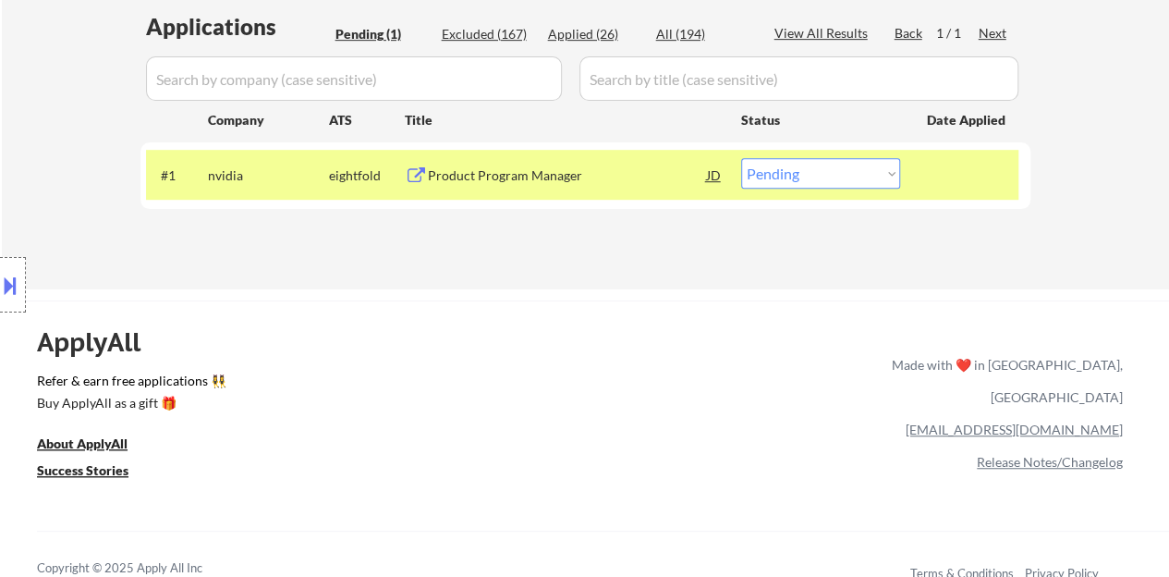
scroll to position [370, 0]
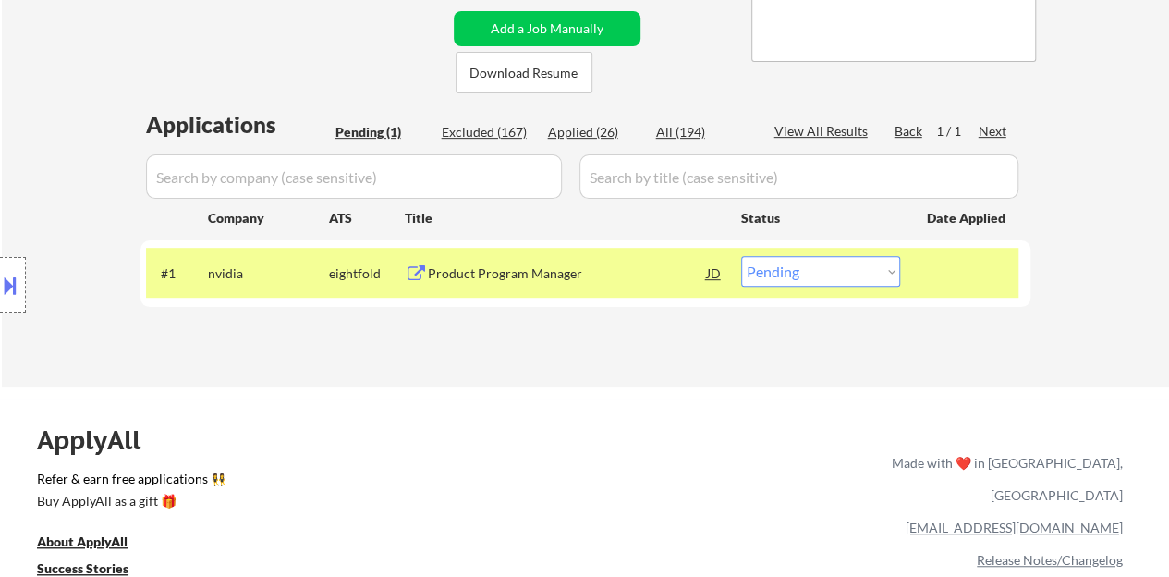
click at [568, 267] on div "Product Program Manager" at bounding box center [567, 273] width 279 height 18
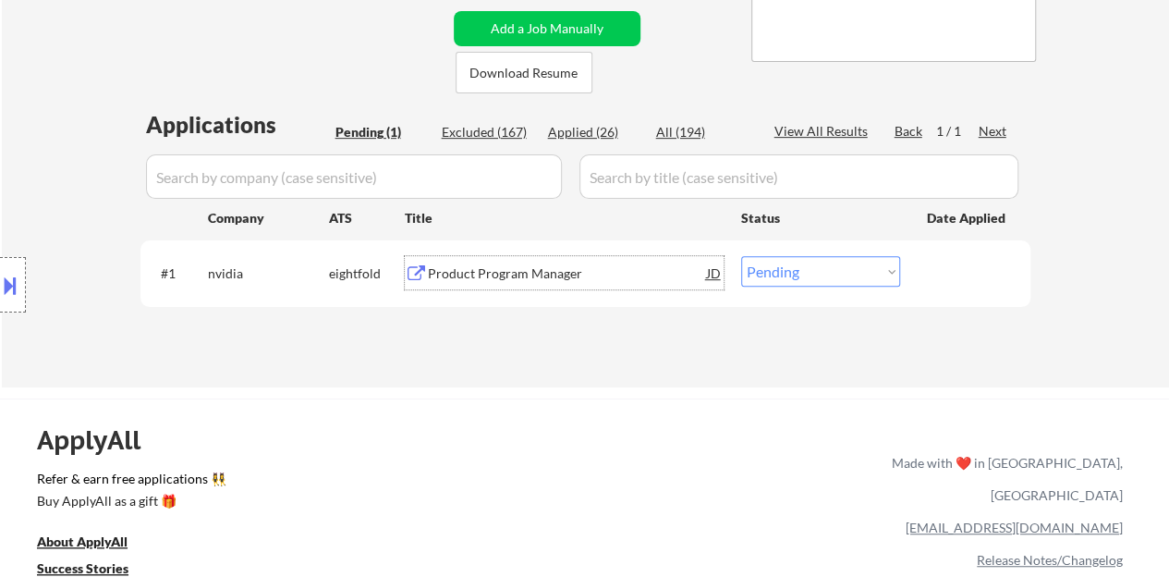
click at [828, 270] on select "Choose an option... Pending Applied Excluded (Questions) Excluded (Expired) Exc…" at bounding box center [820, 271] width 159 height 30
select select ""excluded__bad_match_""
click at [741, 256] on select "Choose an option... Pending Applied Excluded (Questions) Excluded (Expired) Exc…" at bounding box center [820, 271] width 159 height 30
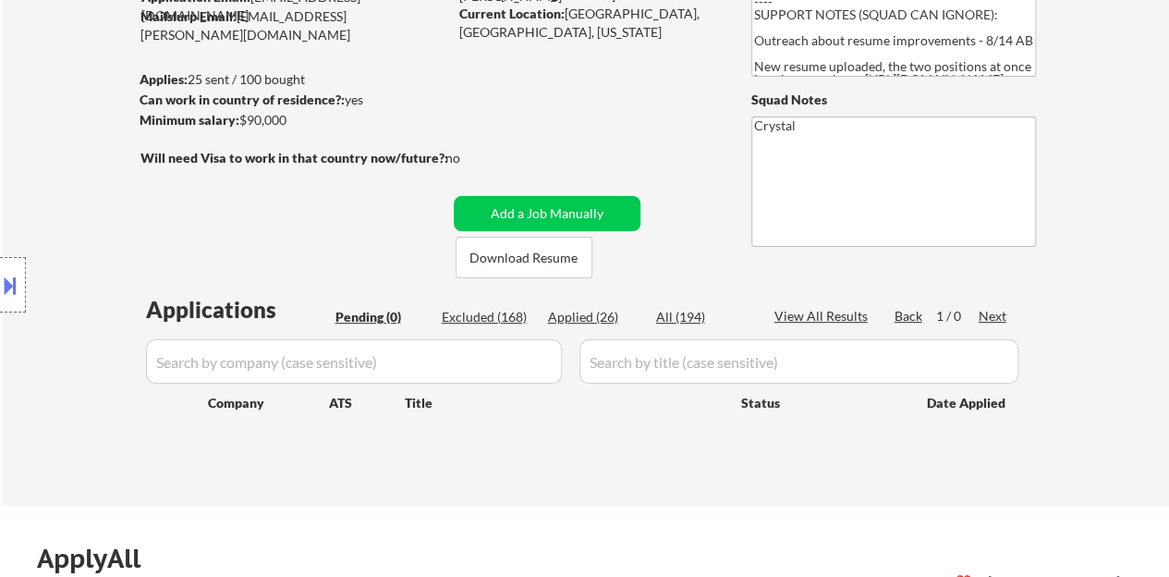
scroll to position [92, 0]
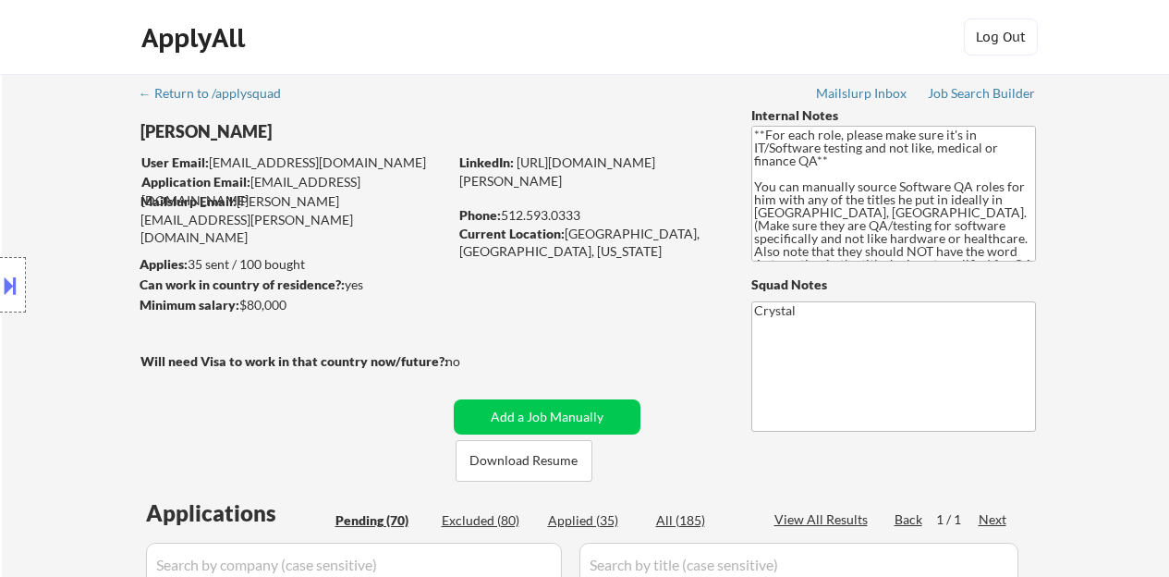
select select ""pending""
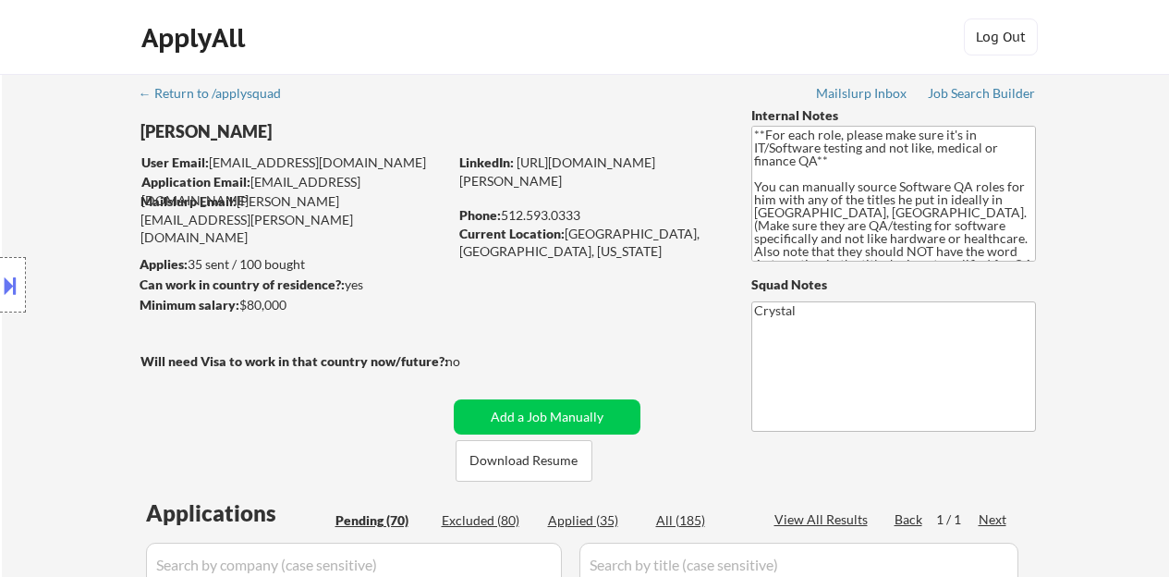
select select ""pending""
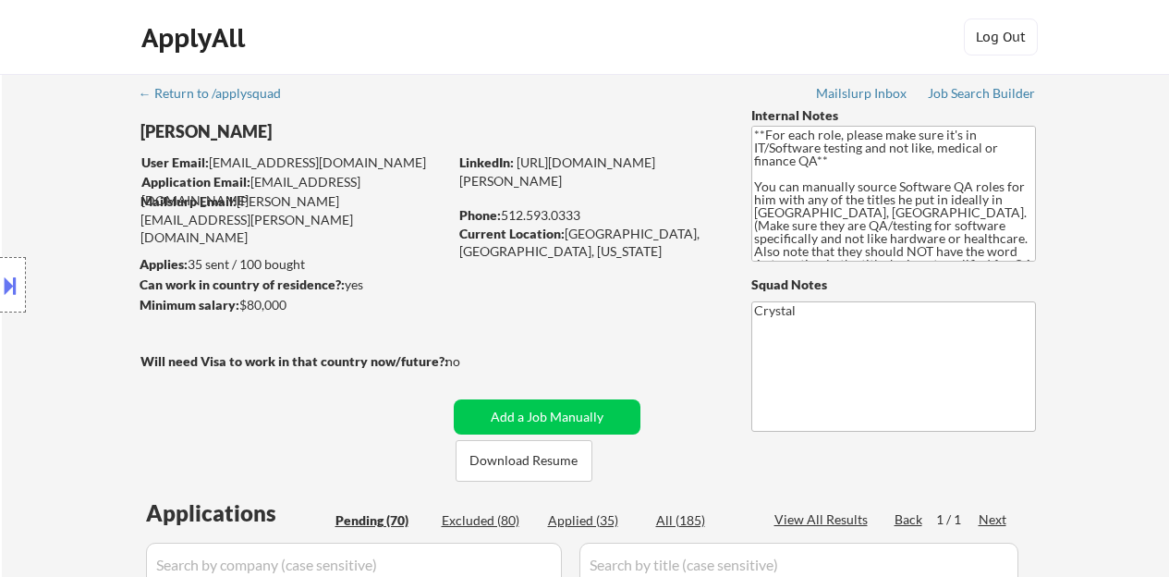
select select ""pending""
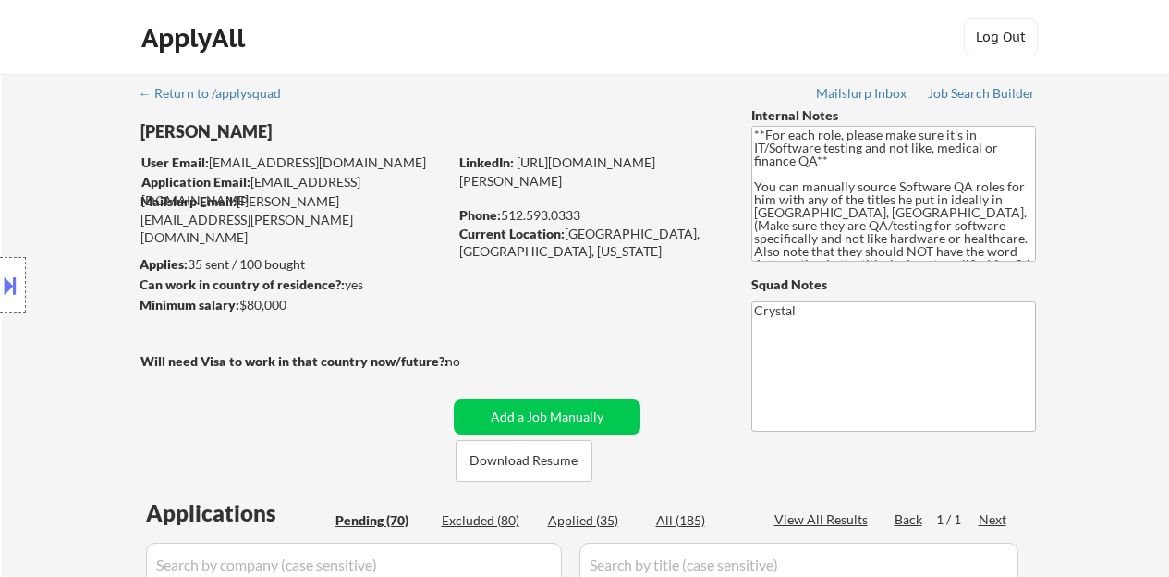
select select ""pending""
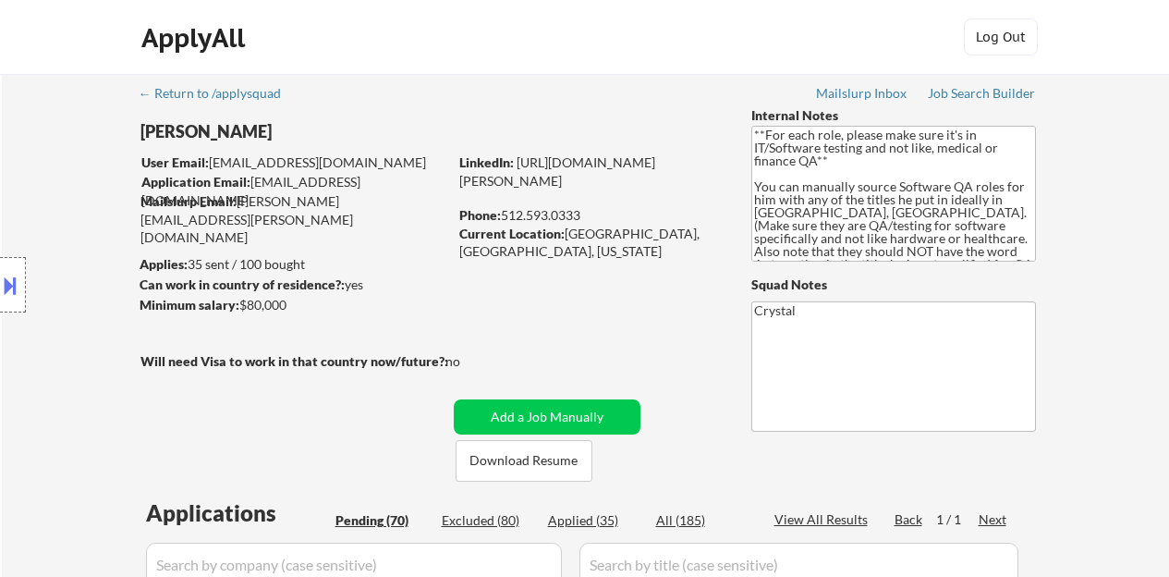
select select ""pending""
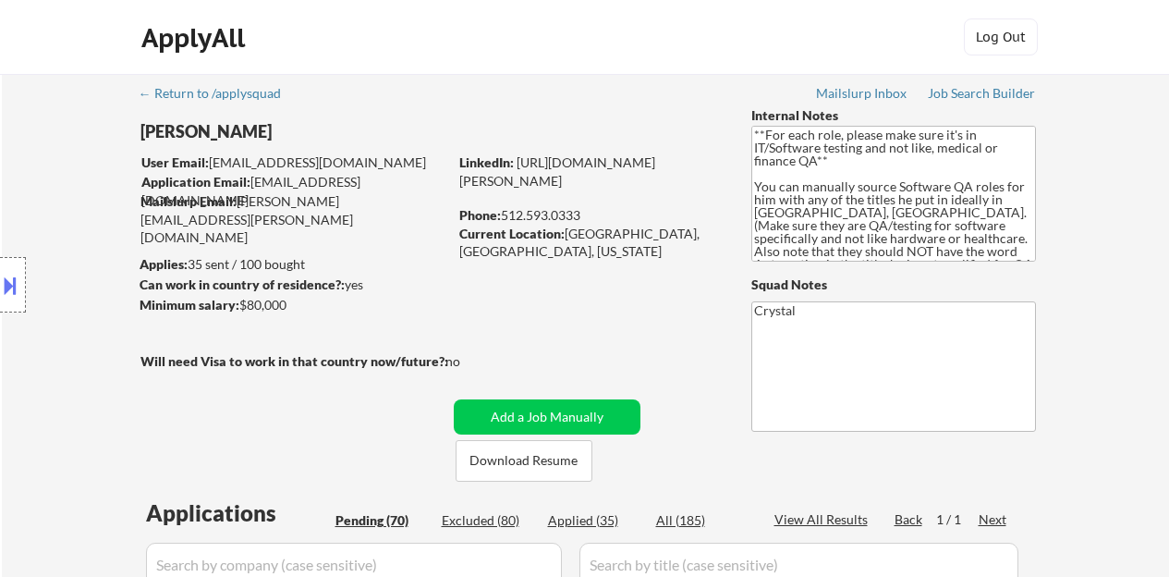
select select ""pending""
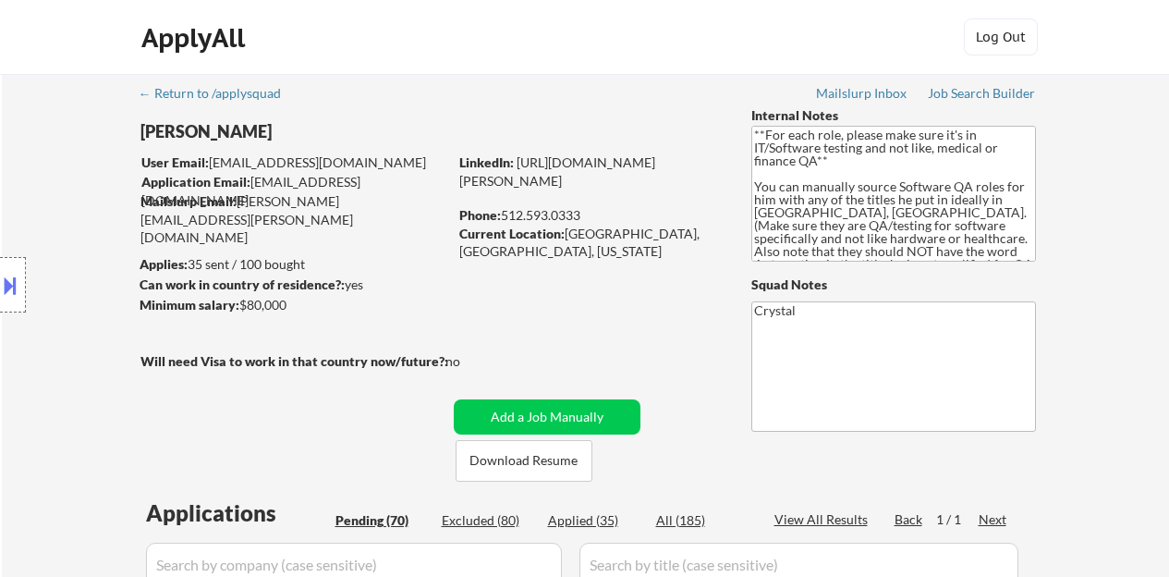
select select ""pending""
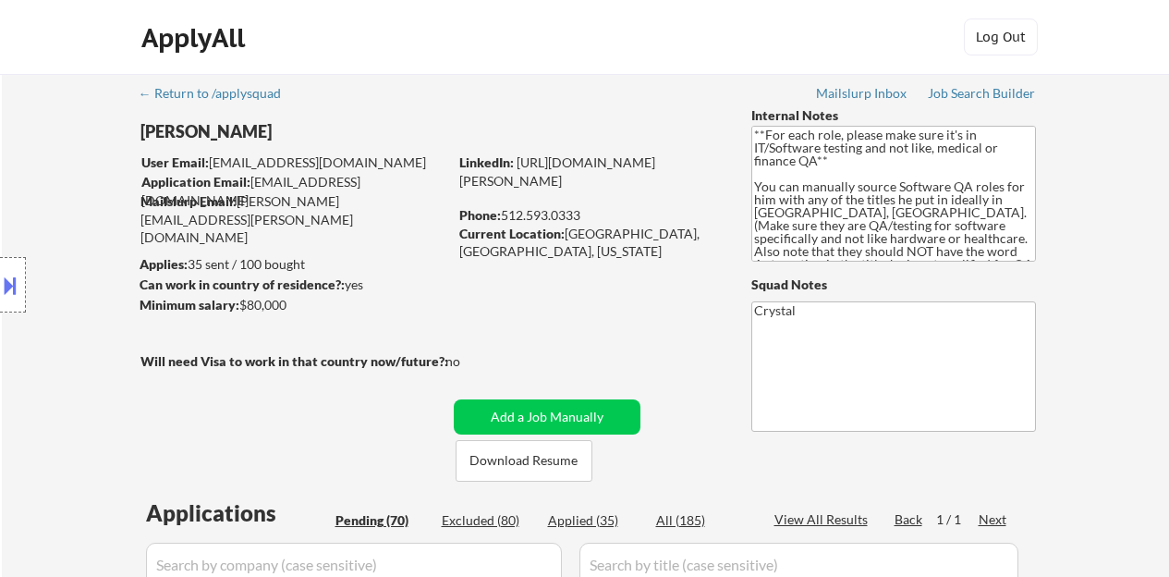
select select ""pending""
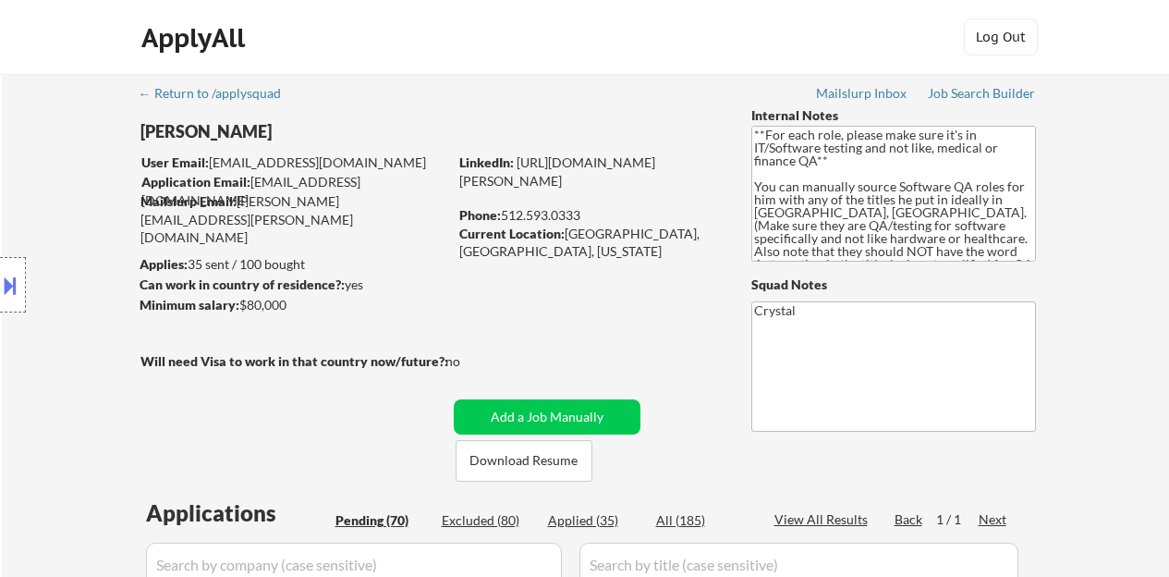
select select ""pending""
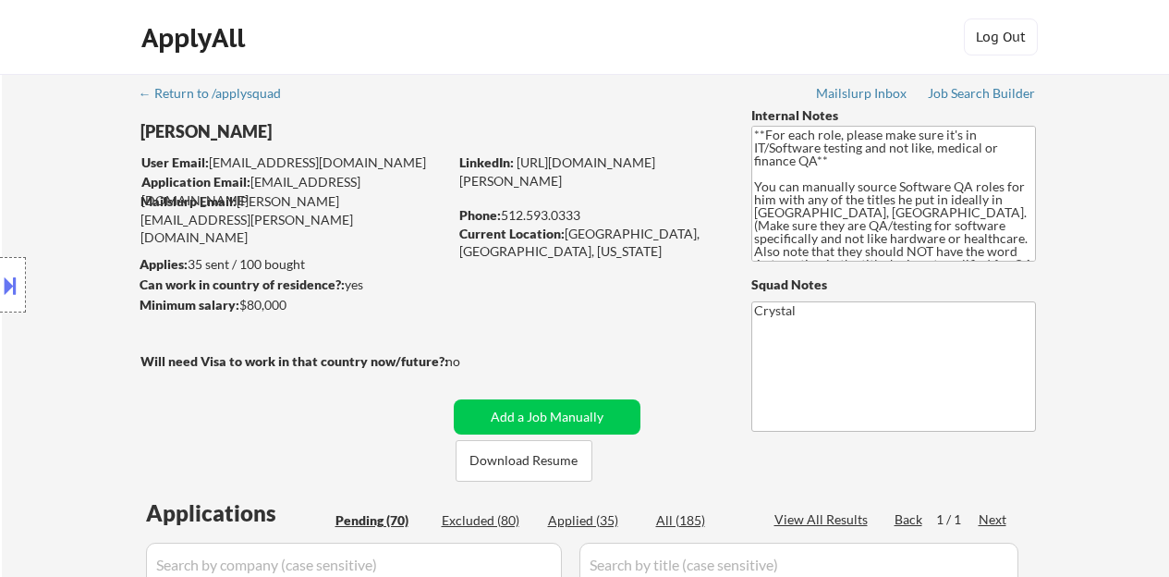
select select ""pending""
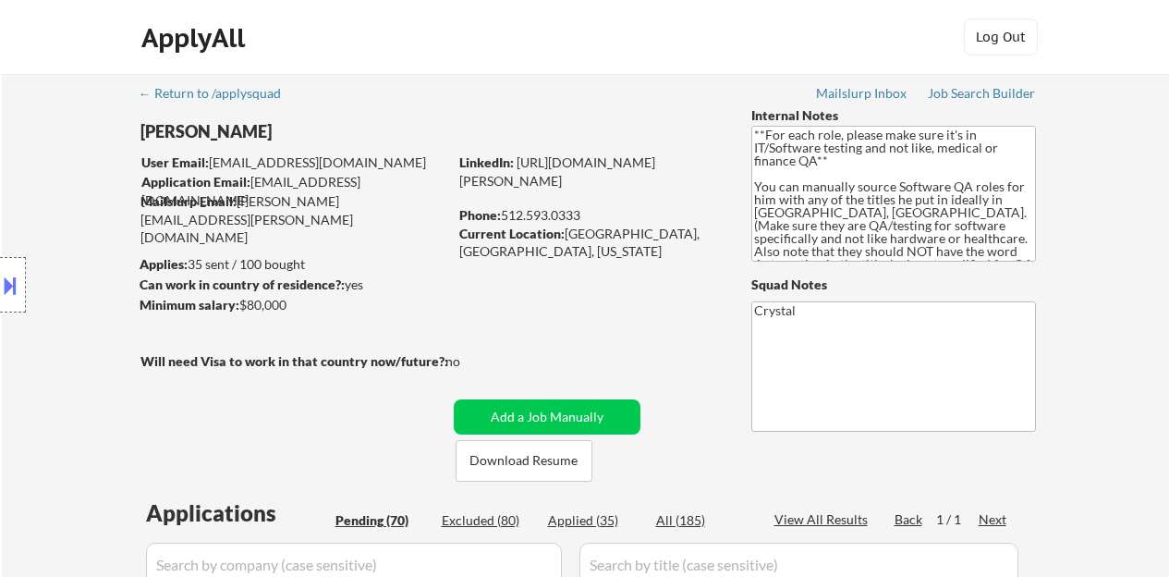
select select ""pending""
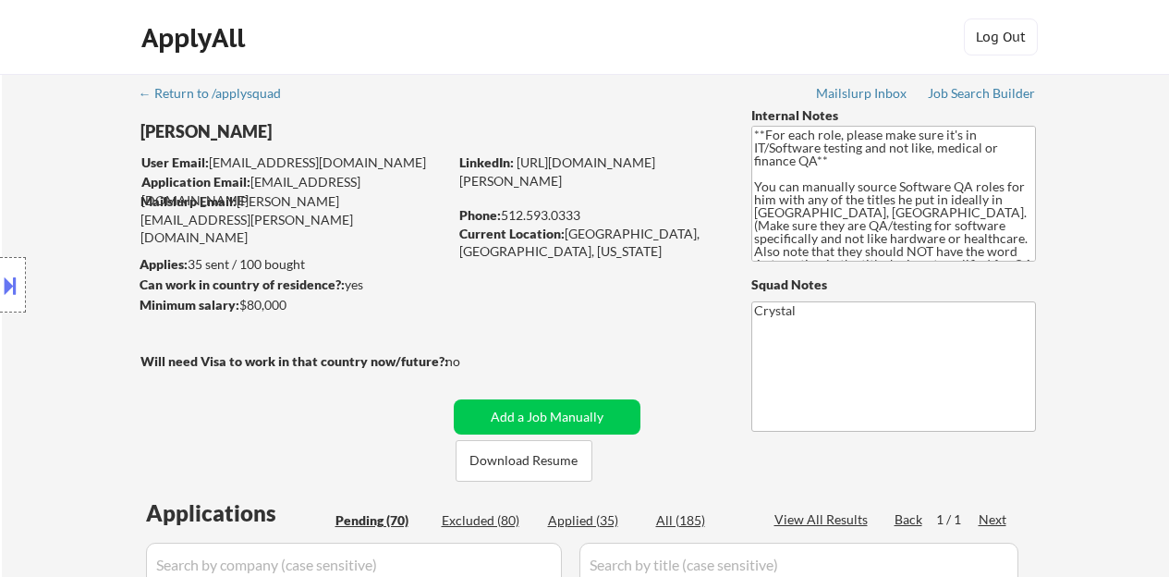
select select ""pending""
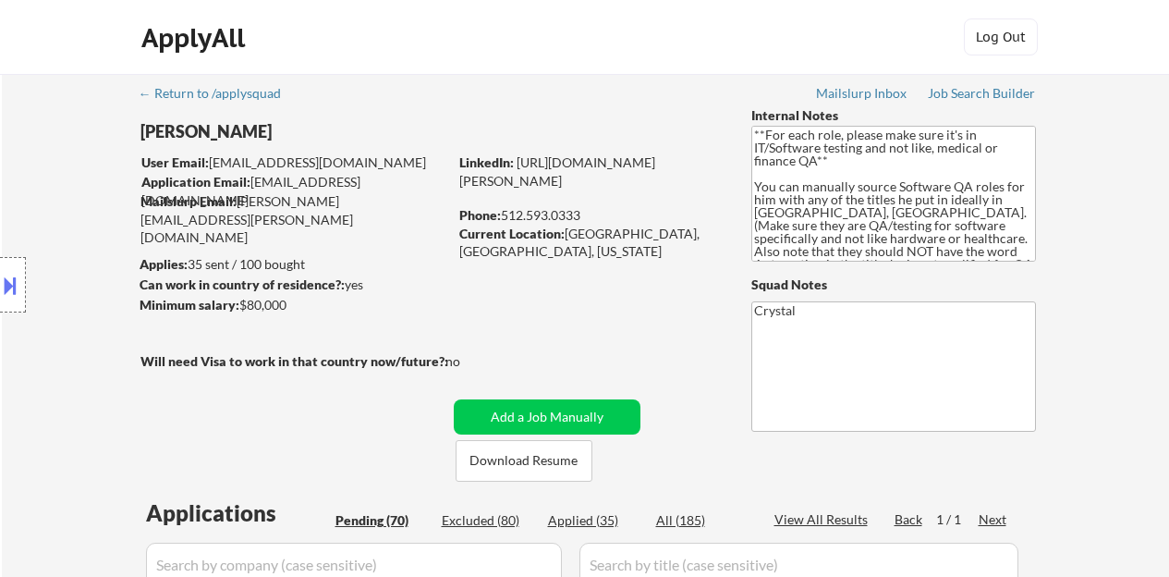
select select ""pending""
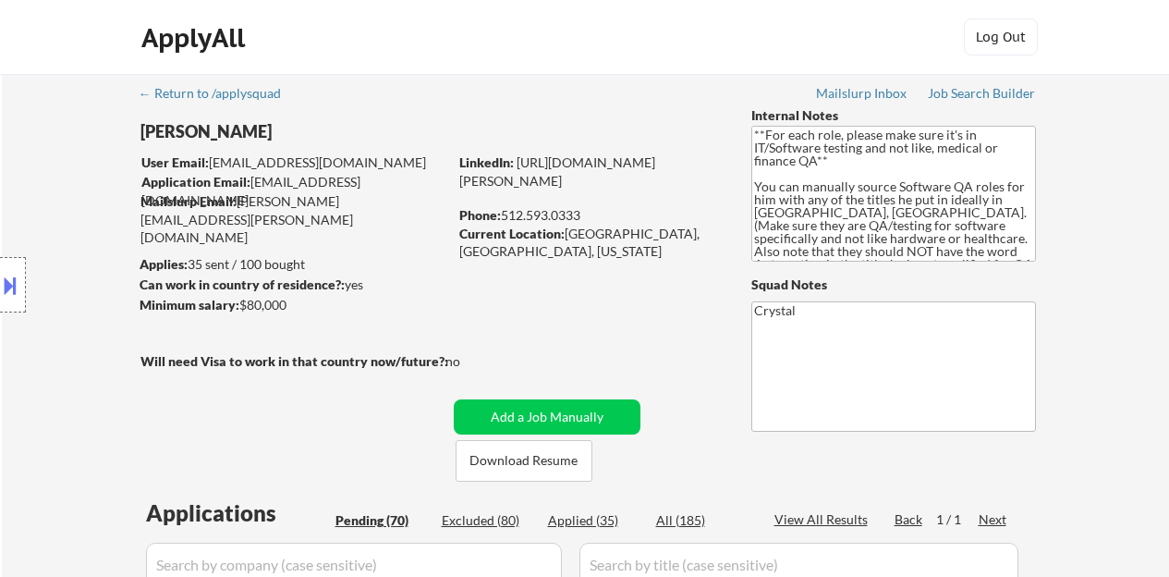
select select ""pending""
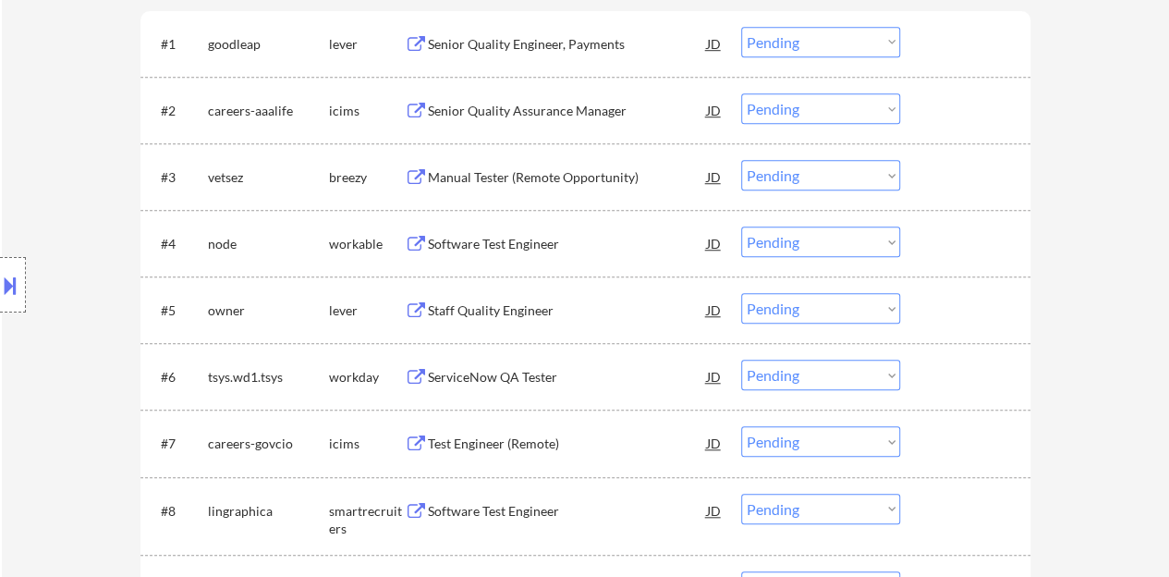
scroll to position [647, 0]
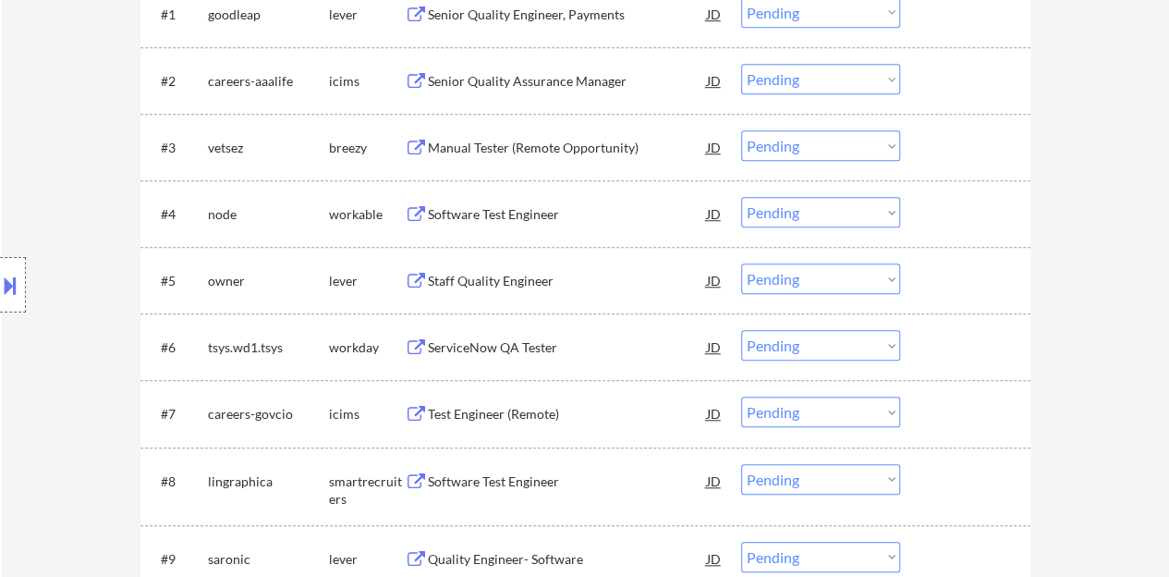
click at [471, 286] on div "Staff Quality Engineer" at bounding box center [567, 281] width 279 height 18
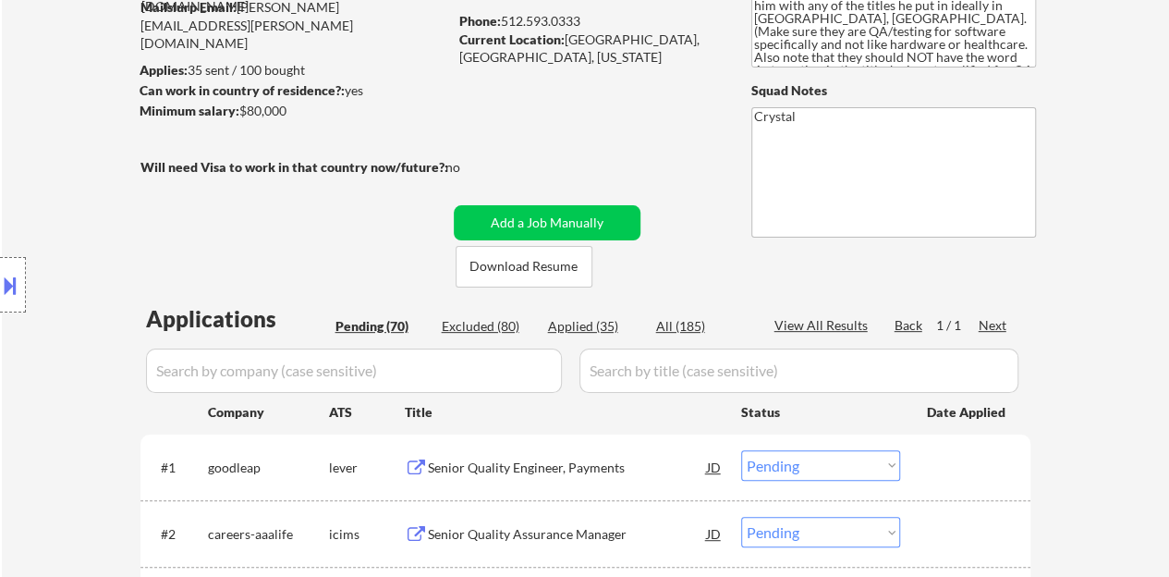
scroll to position [92, 0]
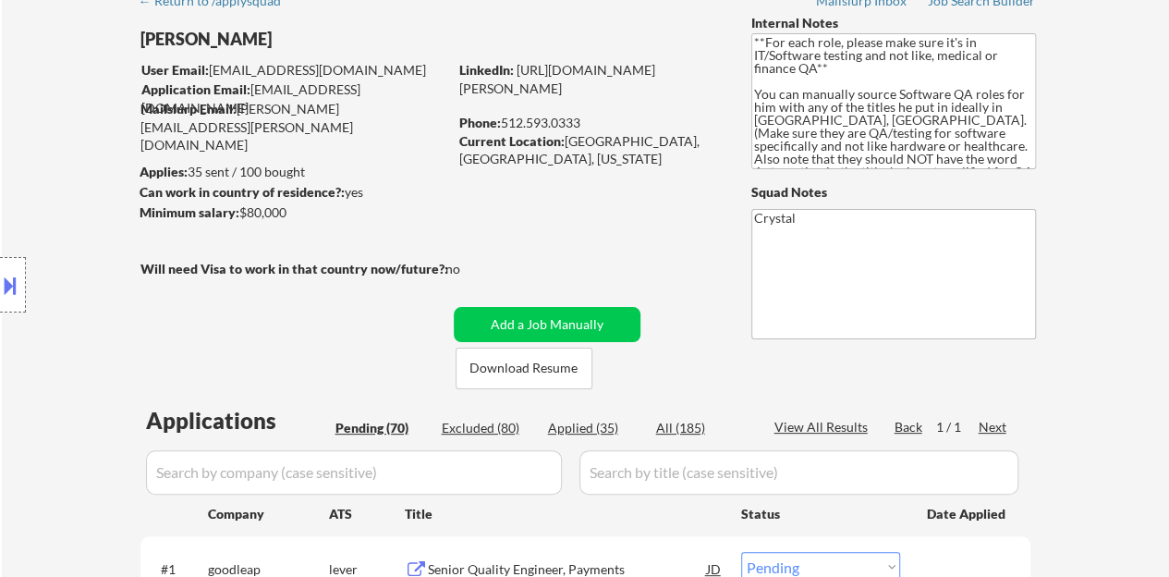
drag, startPoint x: 692, startPoint y: 90, endPoint x: 665, endPoint y: 90, distance: 26.8
click at [665, 90] on div "LinkedIn: https://www.linkedin.com/in/maxwell-eberlein-7114a755/" at bounding box center [591, 79] width 264 height 36
click at [684, 97] on div "LinkedIn: https://www.linkedin.com/in/maxwell-eberlein-7114a755/" at bounding box center [591, 79] width 264 height 36
click at [459, 90] on link "https://www.linkedin.com/in/maxwell-eberlein-7114a755/" at bounding box center [557, 79] width 196 height 34
copy link "https://www.linkedin.com/in/maxwell-eberlein-7114a755/"
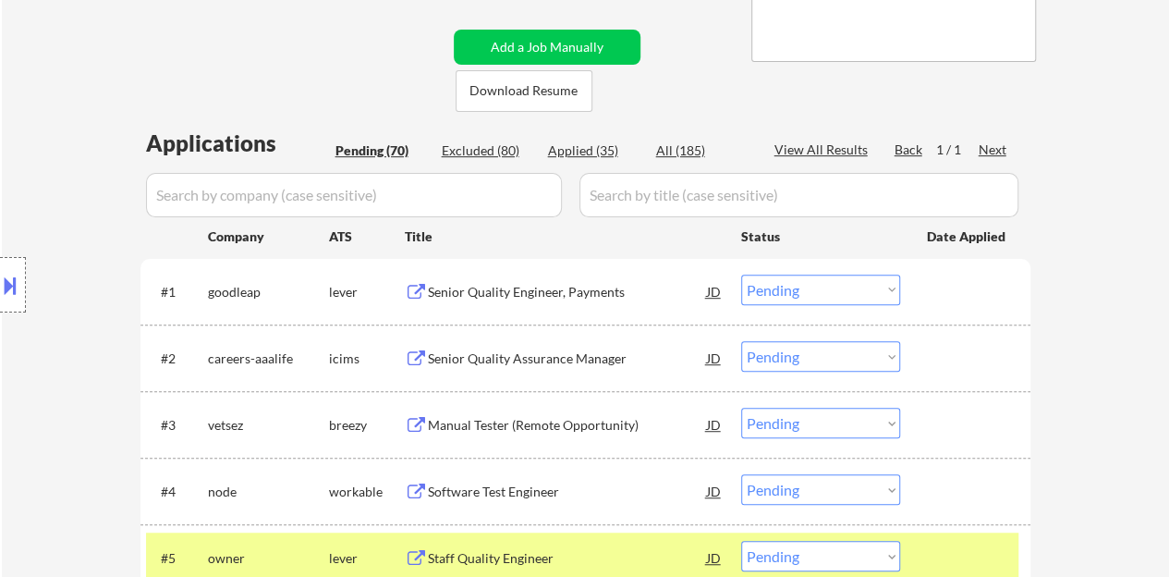
scroll to position [554, 0]
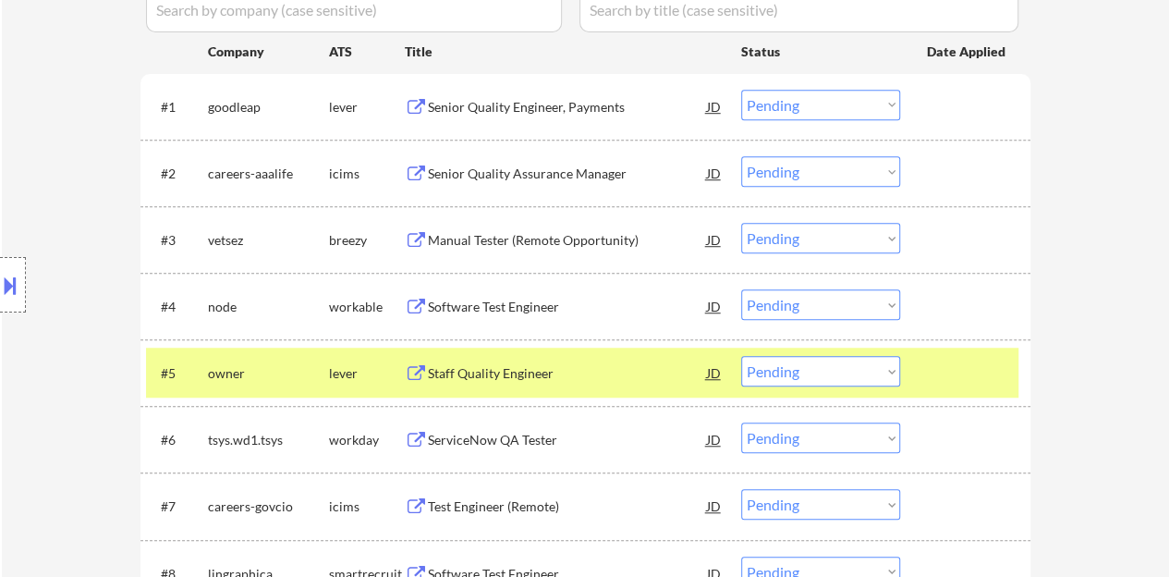
click at [930, 371] on div at bounding box center [967, 372] width 81 height 33
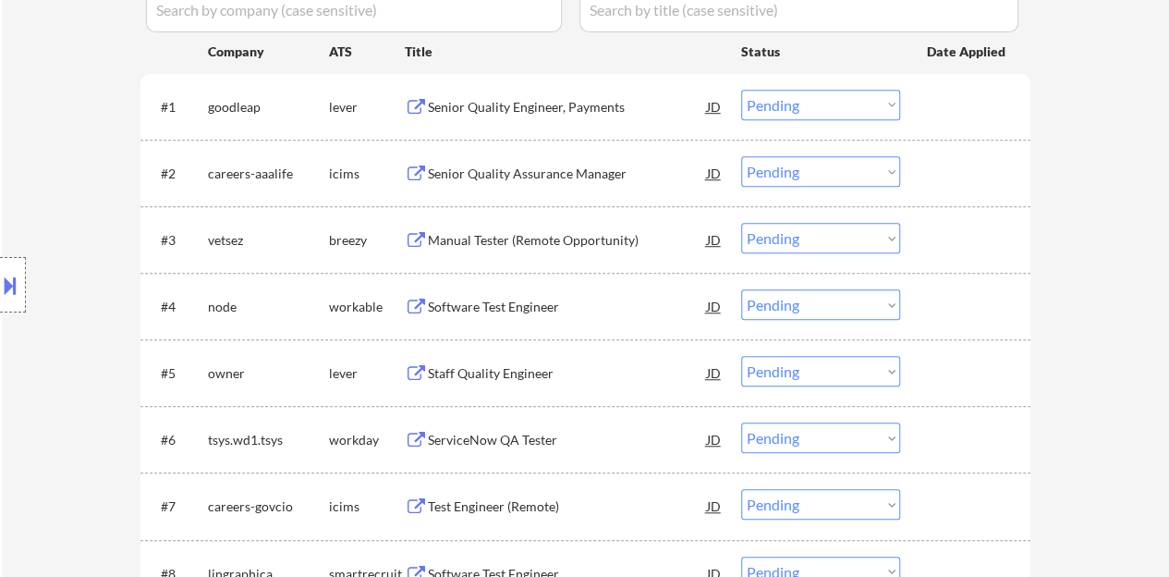
click at [525, 298] on div "Software Test Engineer" at bounding box center [567, 307] width 279 height 18
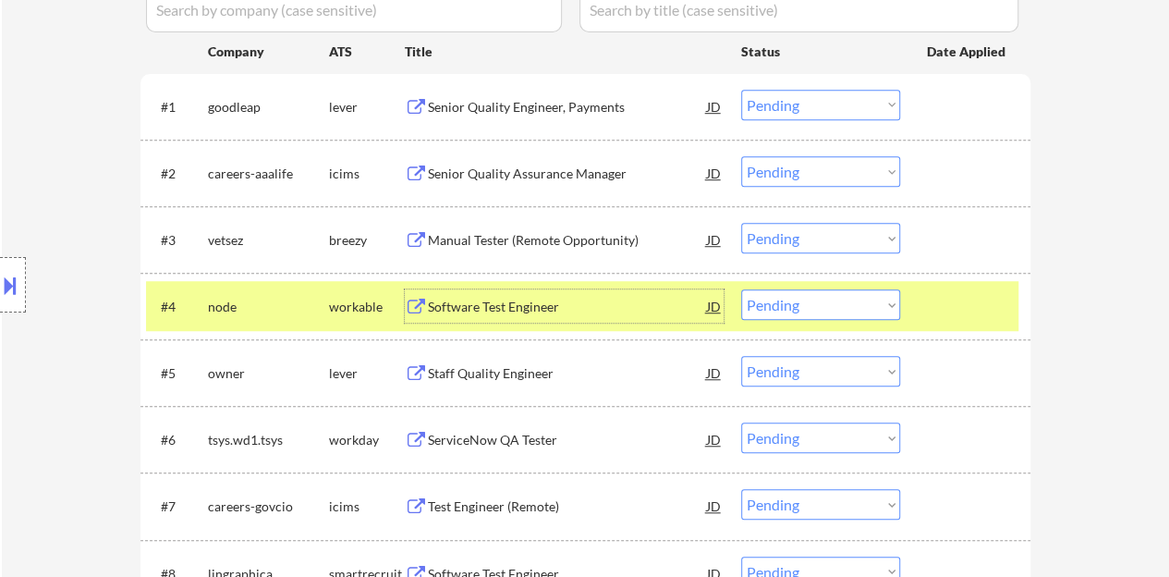
click at [833, 305] on select "Choose an option... Pending Applied Excluded (Questions) Excluded (Expired) Exc…" at bounding box center [820, 304] width 159 height 30
click at [741, 289] on select "Choose an option... Pending Applied Excluded (Questions) Excluded (Expired) Exc…" at bounding box center [820, 304] width 159 height 30
select select ""pending""
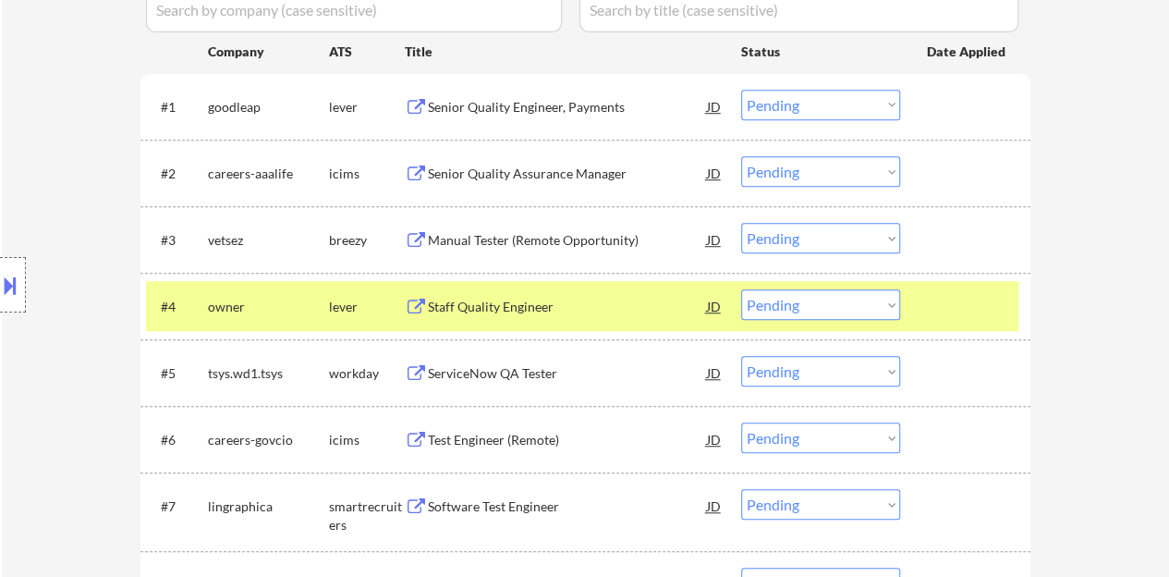
click at [957, 311] on div at bounding box center [967, 305] width 81 height 33
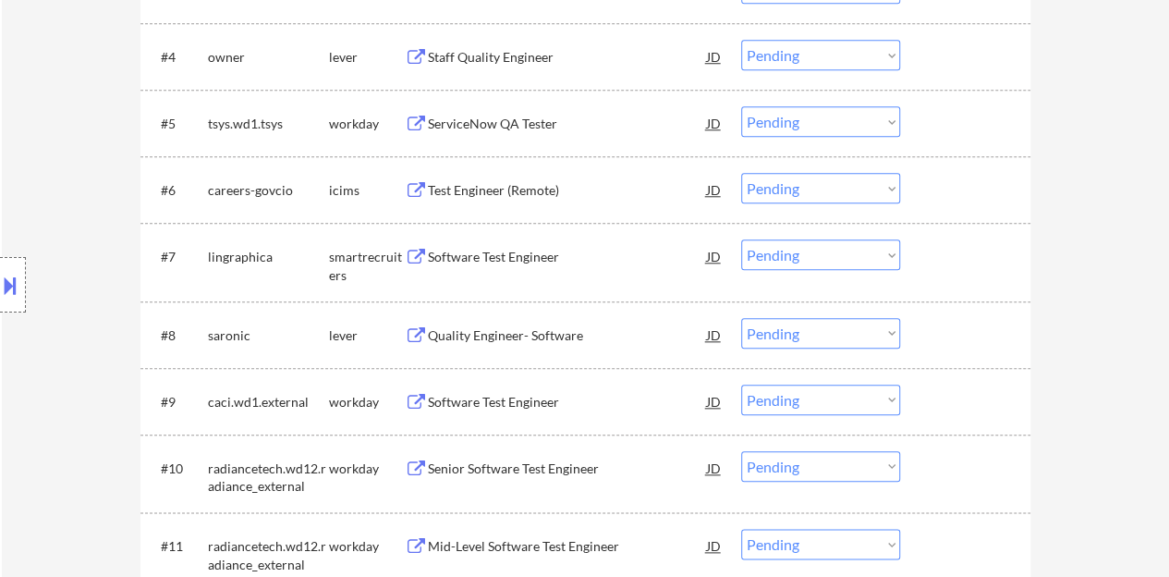
scroll to position [832, 0]
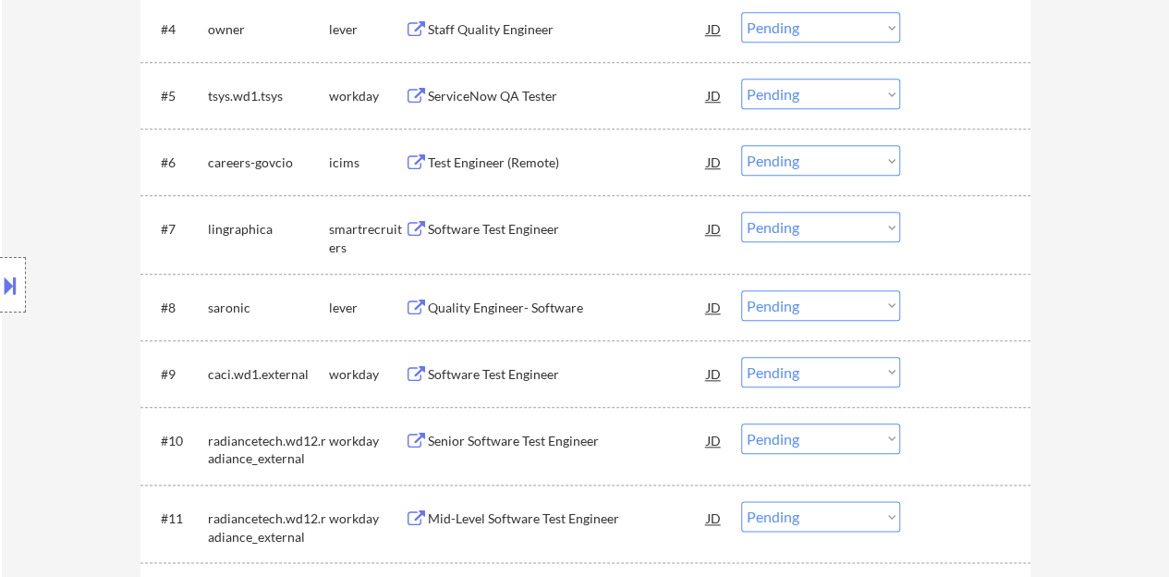
click at [510, 230] on div "Software Test Engineer" at bounding box center [567, 229] width 279 height 18
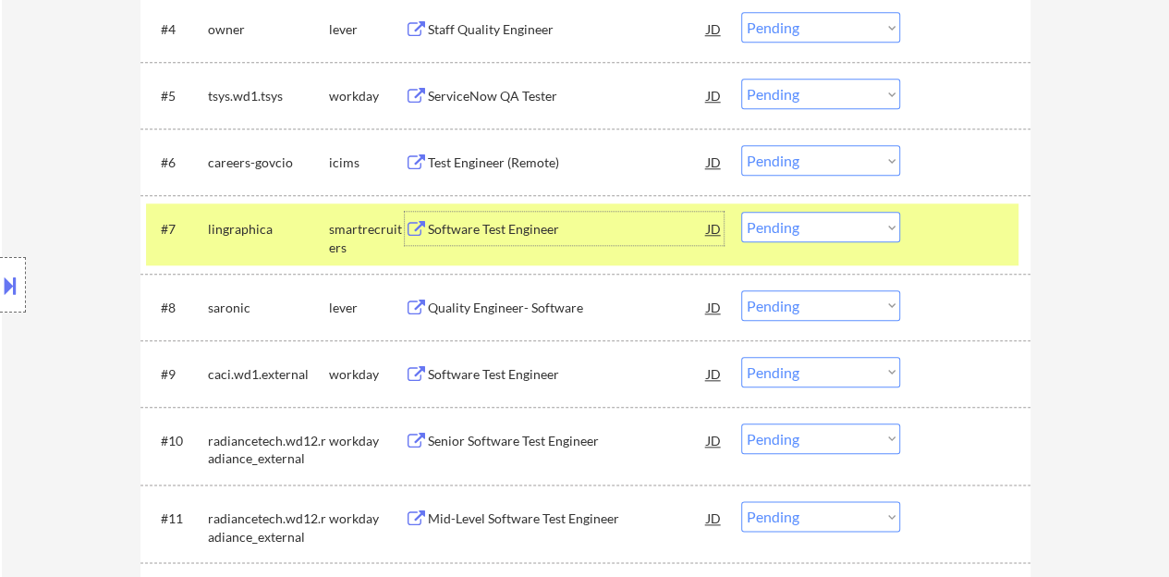
click at [970, 225] on div at bounding box center [967, 228] width 81 height 33
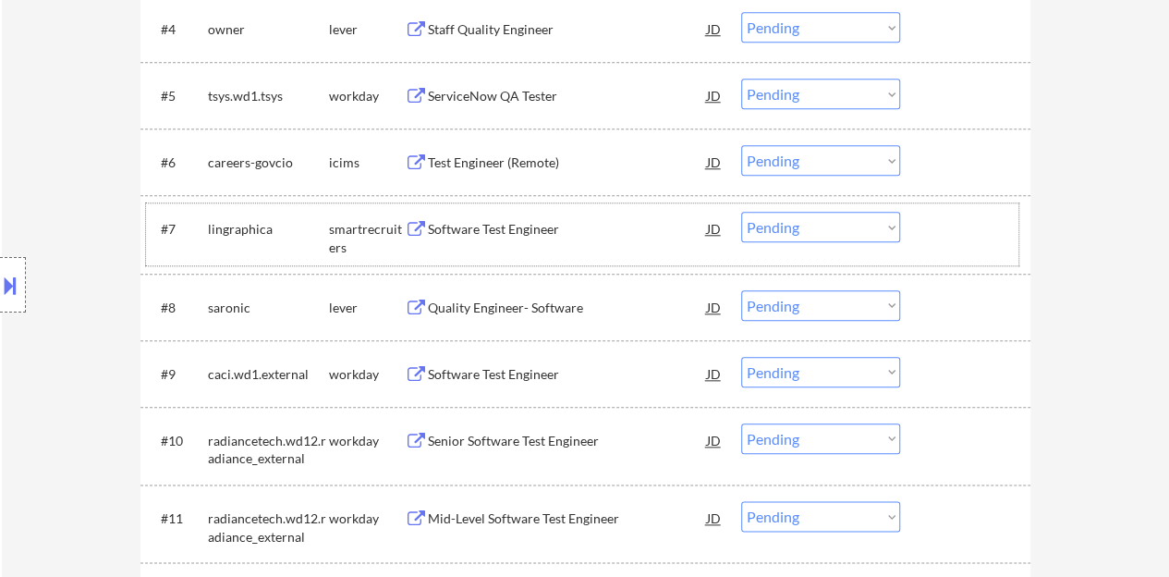
click at [527, 230] on div "Software Test Engineer" at bounding box center [567, 229] width 279 height 18
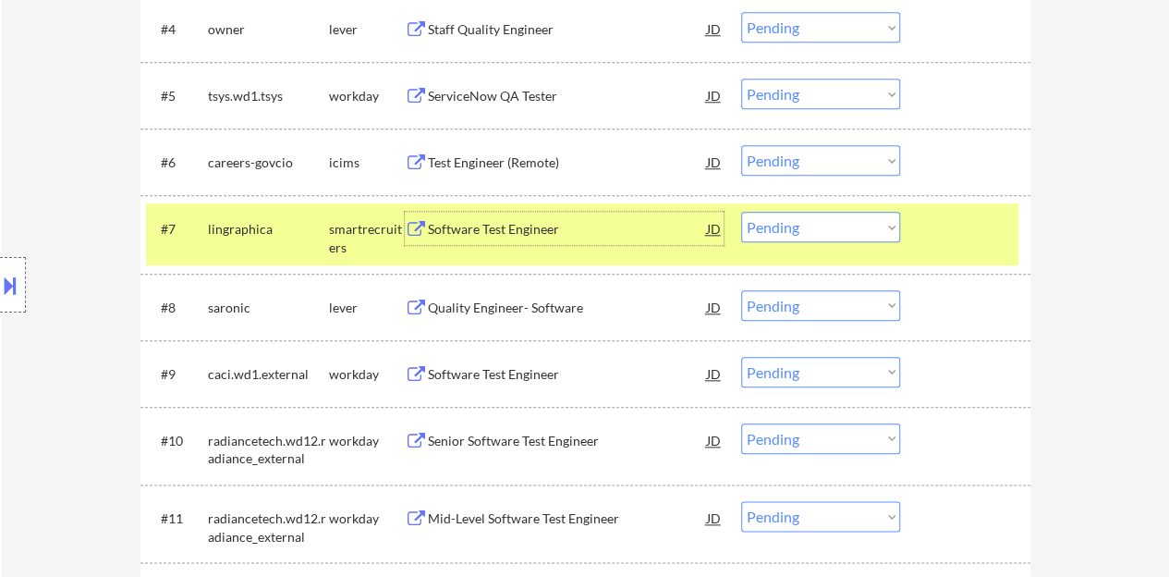
click at [828, 219] on select "Choose an option... Pending Applied Excluded (Questions) Excluded (Expired) Exc…" at bounding box center [820, 227] width 159 height 30
click at [741, 212] on select "Choose an option... Pending Applied Excluded (Questions) Excluded (Expired) Exc…" at bounding box center [820, 227] width 159 height 30
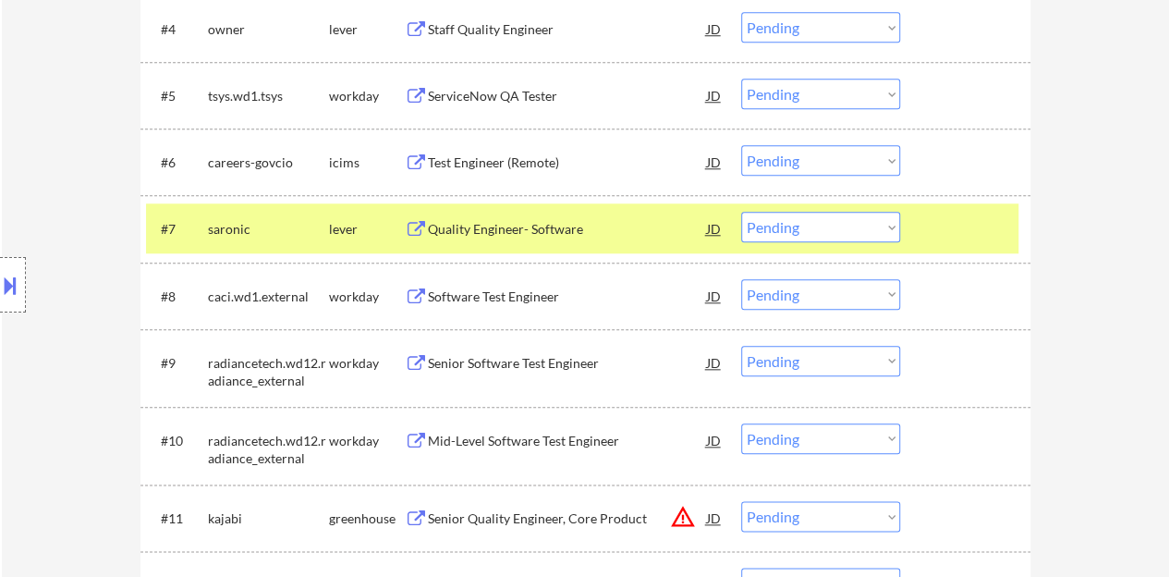
click at [509, 227] on div "Quality Engineer- Software" at bounding box center [567, 229] width 279 height 18
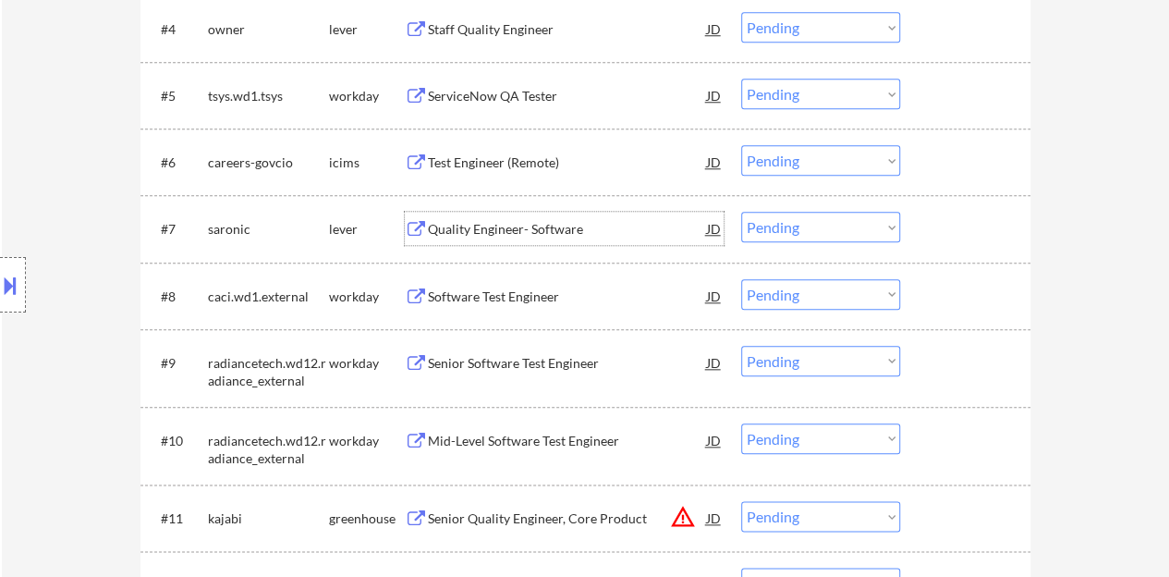
click at [949, 225] on div at bounding box center [967, 228] width 81 height 33
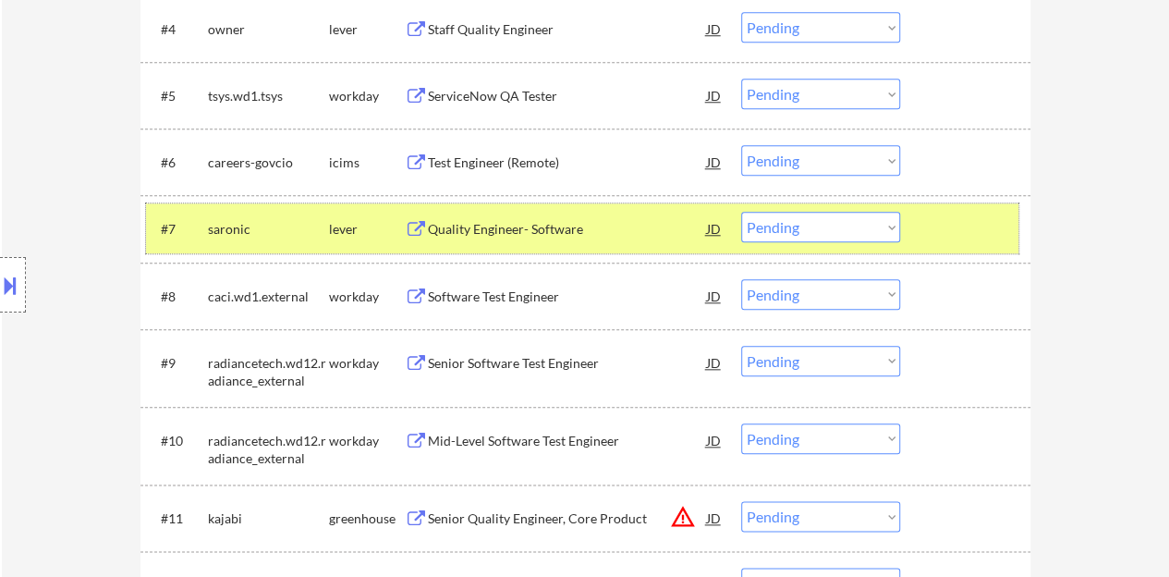
click at [763, 219] on select "Choose an option... Pending Applied Excluded (Questions) Excluded (Expired) Exc…" at bounding box center [820, 227] width 159 height 30
click at [741, 212] on select "Choose an option... Pending Applied Excluded (Questions) Excluded (Expired) Exc…" at bounding box center [820, 227] width 159 height 30
select select ""pending""
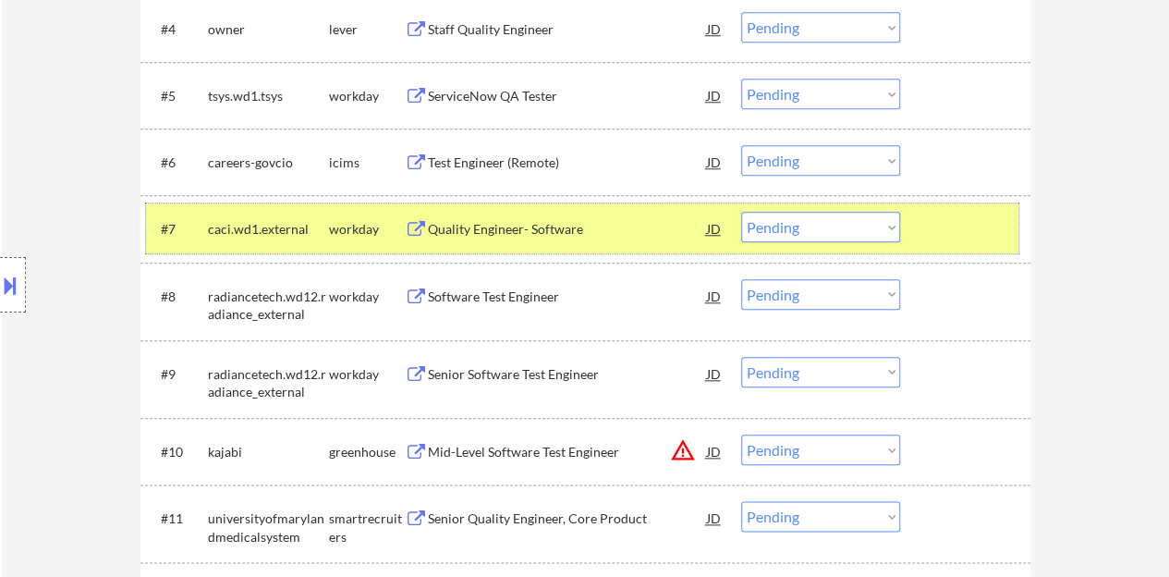
click at [947, 221] on div at bounding box center [967, 228] width 81 height 33
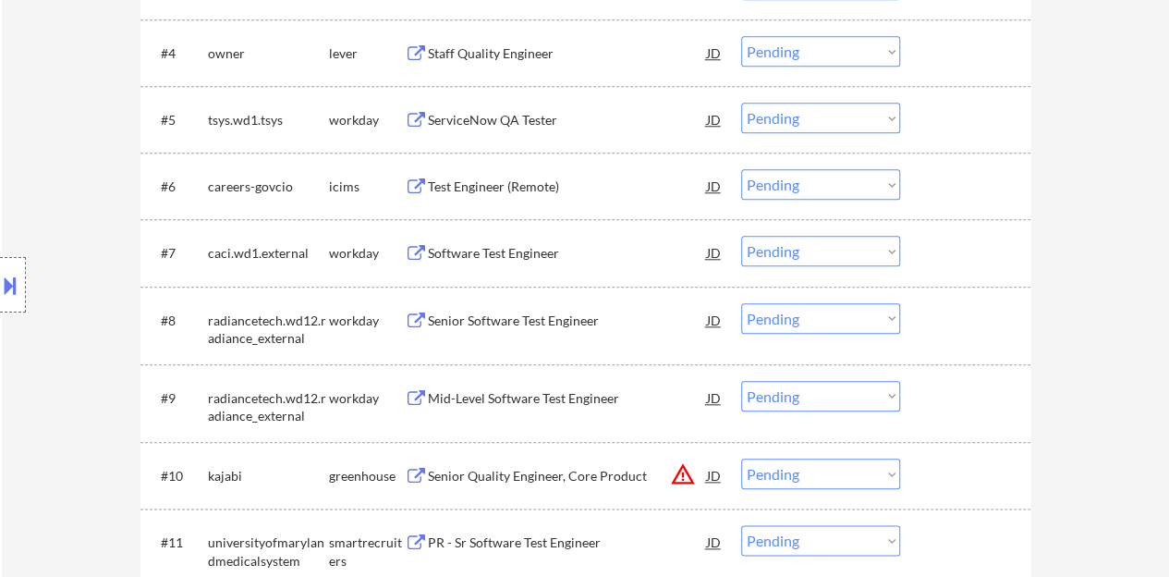
scroll to position [739, 0]
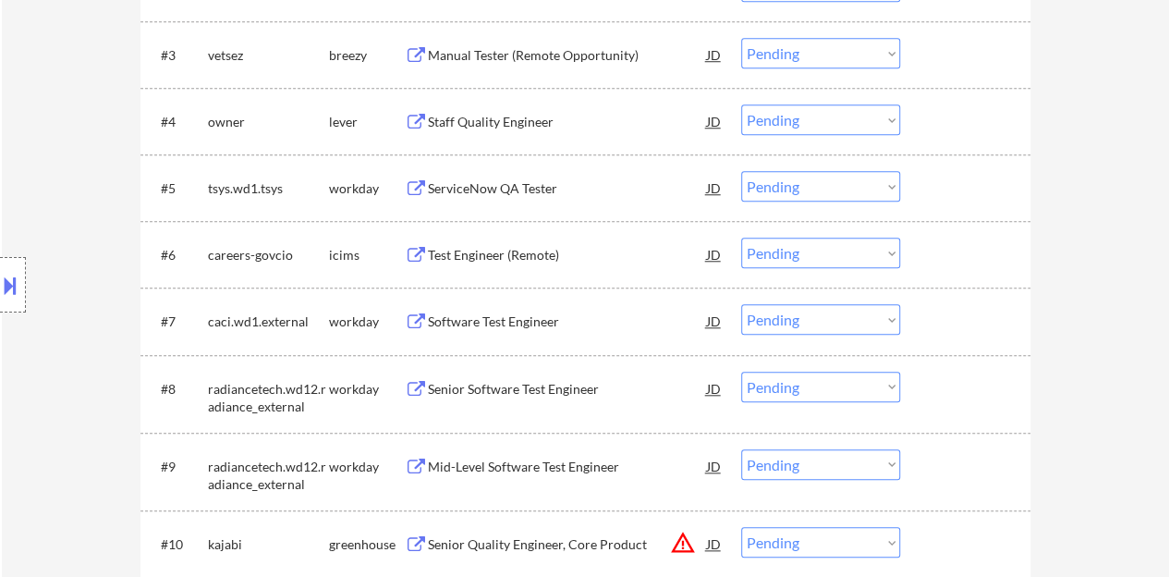
click at [492, 189] on div "ServiceNow QA Tester" at bounding box center [567, 188] width 279 height 18
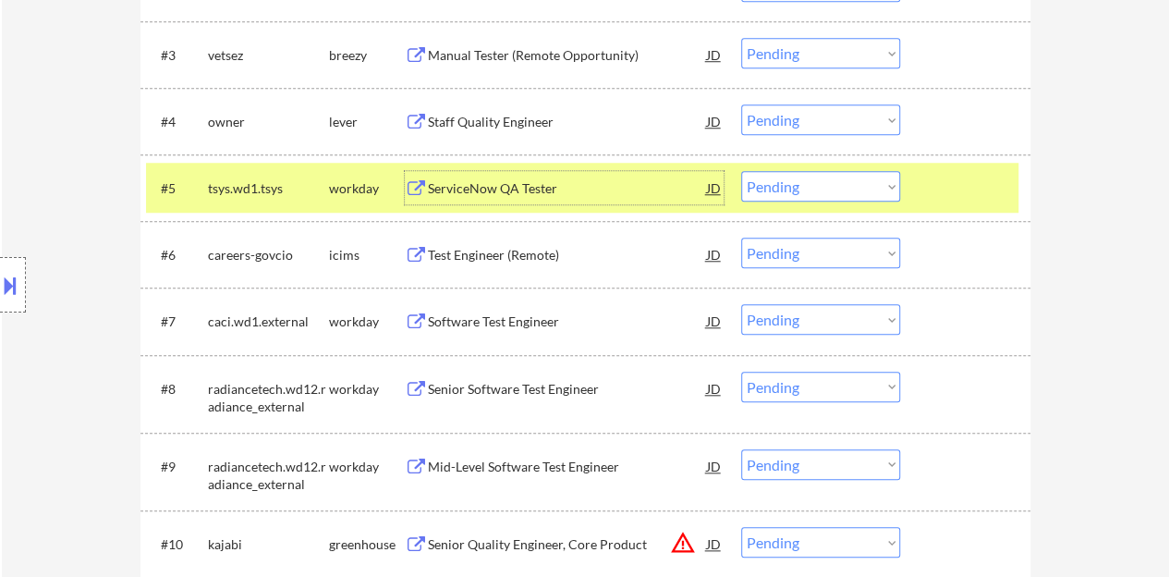
click at [841, 189] on select "Choose an option... Pending Applied Excluded (Questions) Excluded (Expired) Exc…" at bounding box center [820, 186] width 159 height 30
click at [741, 171] on select "Choose an option... Pending Applied Excluded (Questions) Excluded (Expired) Exc…" at bounding box center [820, 186] width 159 height 30
select select ""pending""
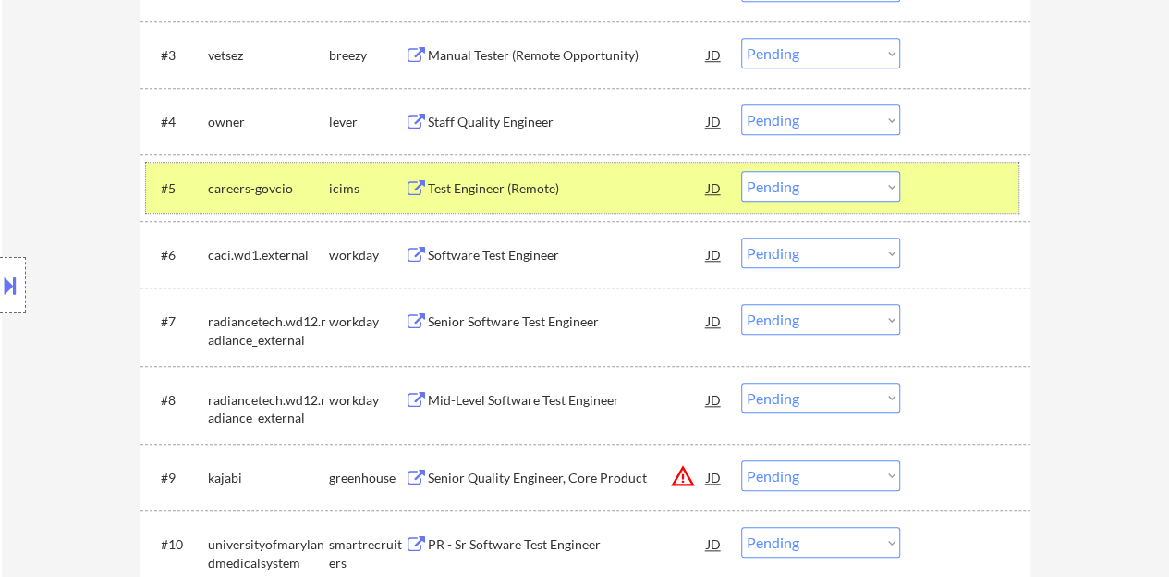
click at [957, 181] on div at bounding box center [967, 187] width 81 height 33
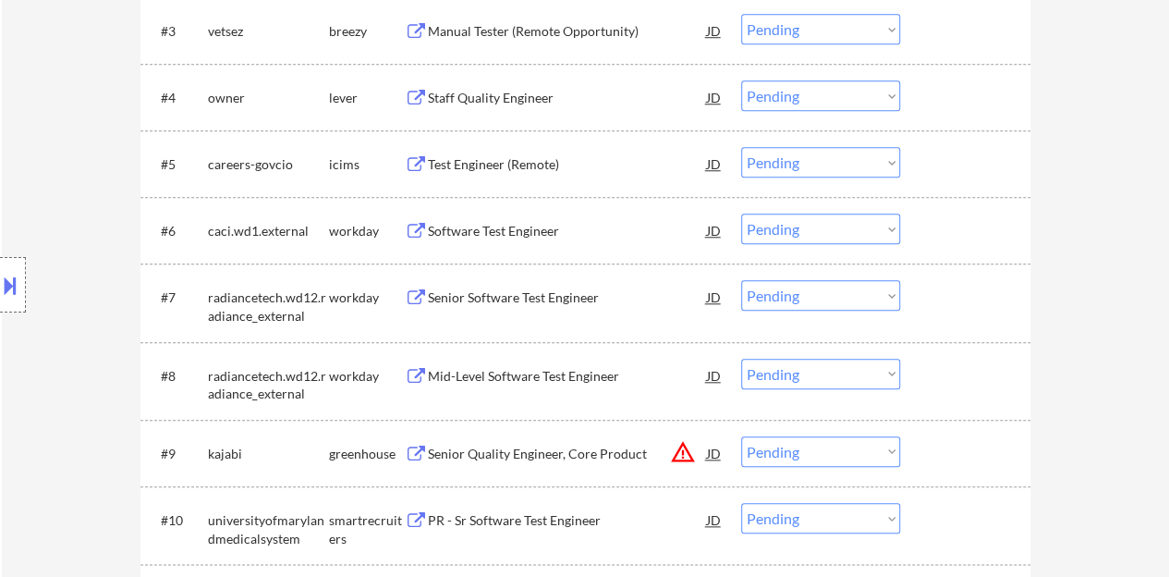
scroll to position [832, 0]
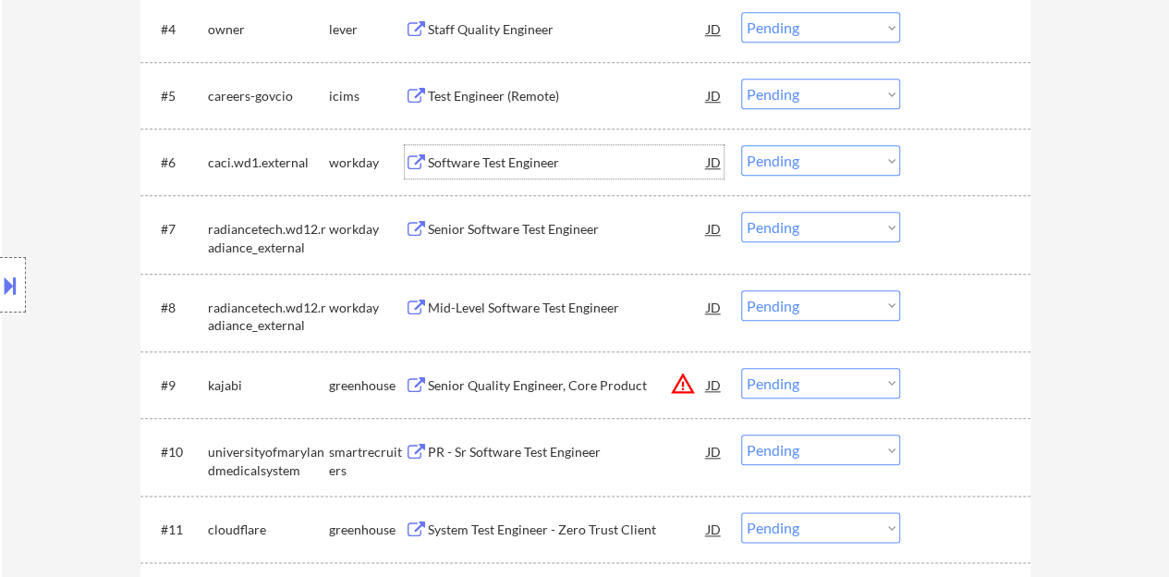
click at [449, 168] on div "Software Test Engineer" at bounding box center [567, 162] width 279 height 18
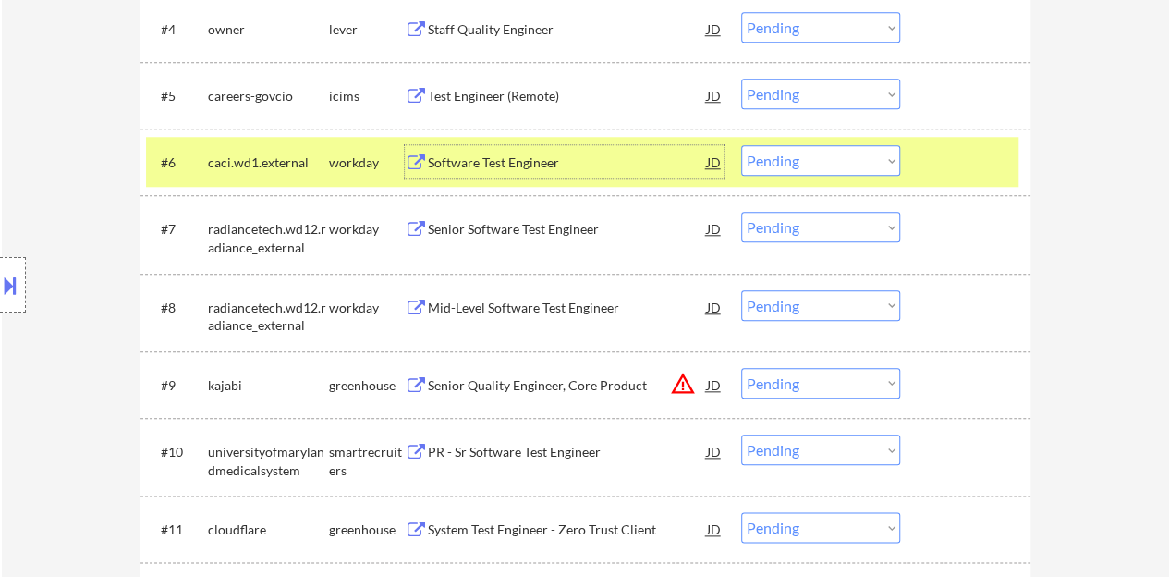
click at [790, 172] on select "Choose an option... Pending Applied Excluded (Questions) Excluded (Expired) Exc…" at bounding box center [820, 160] width 159 height 30
click at [741, 145] on select "Choose an option... Pending Applied Excluded (Questions) Excluded (Expired) Exc…" at bounding box center [820, 160] width 159 height 30
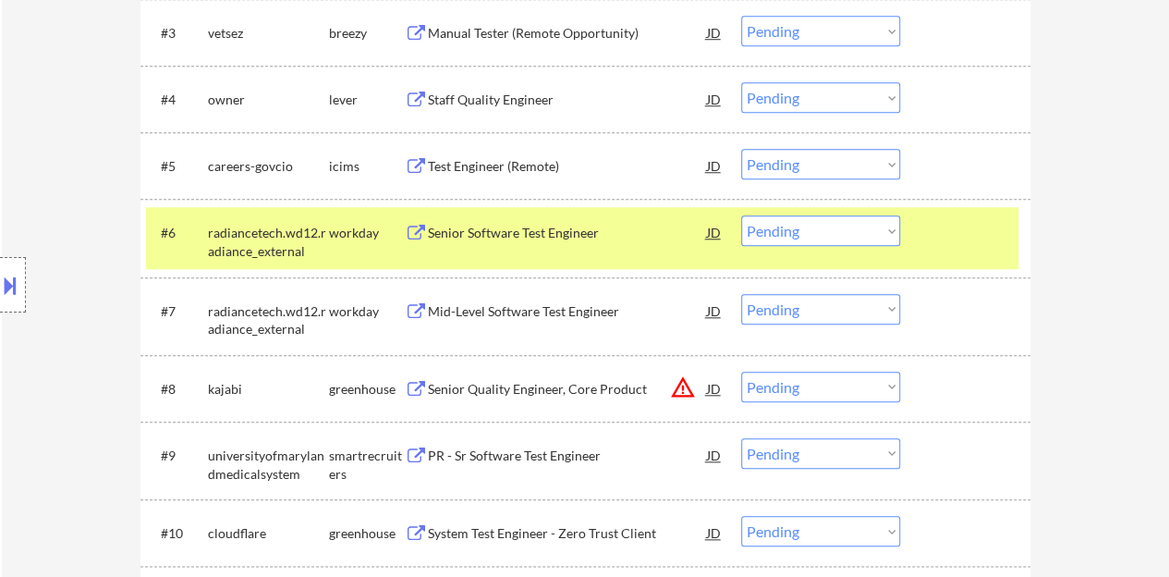
scroll to position [739, 0]
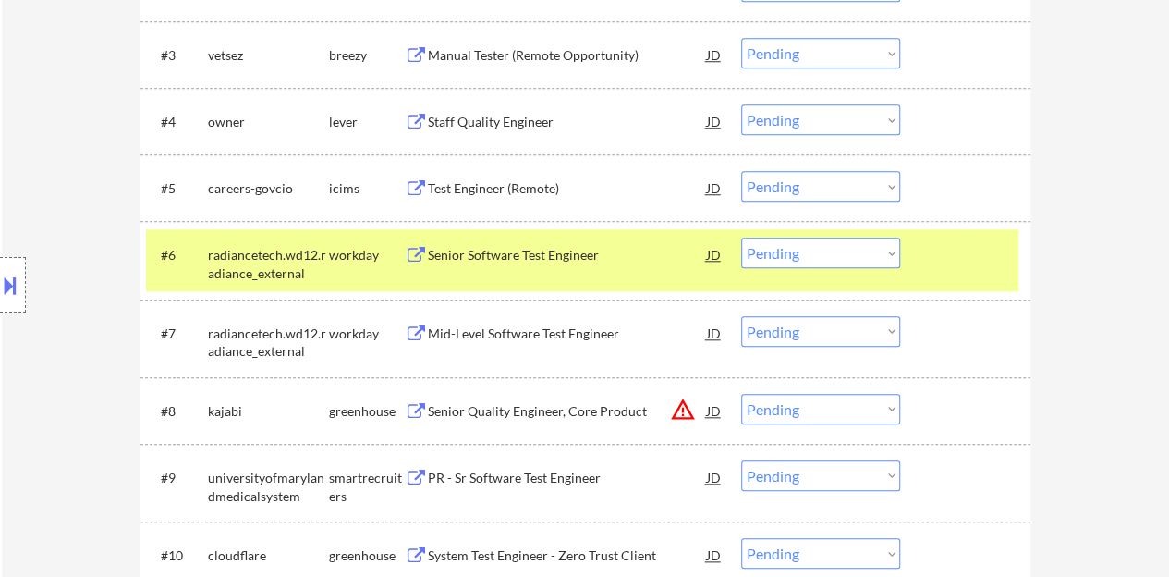
click at [532, 243] on div "Senior Software Test Engineer" at bounding box center [567, 253] width 279 height 33
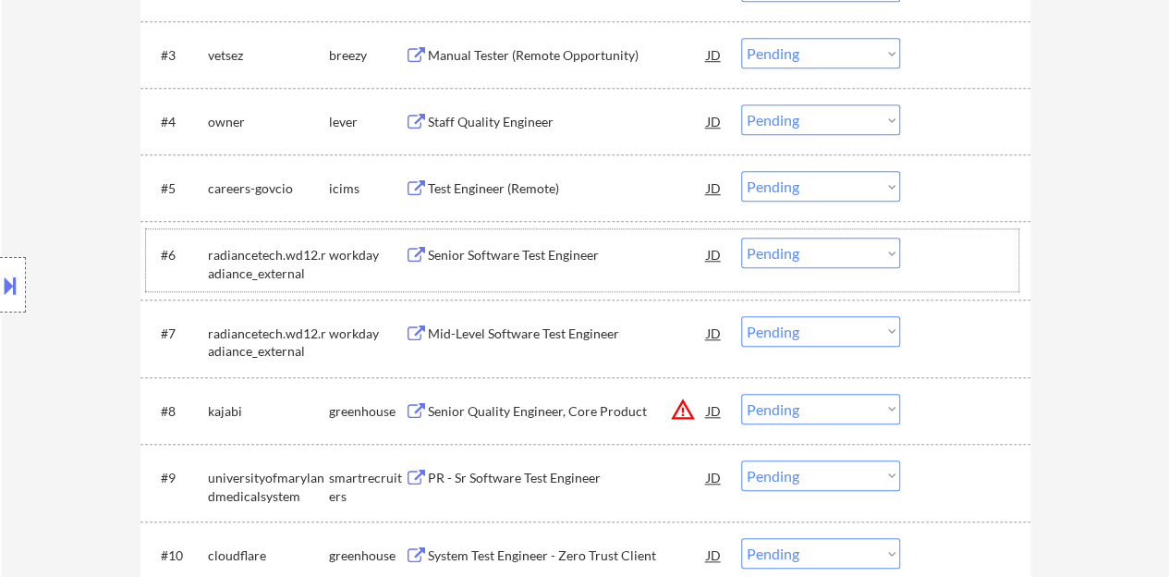
click at [946, 245] on div at bounding box center [967, 253] width 81 height 33
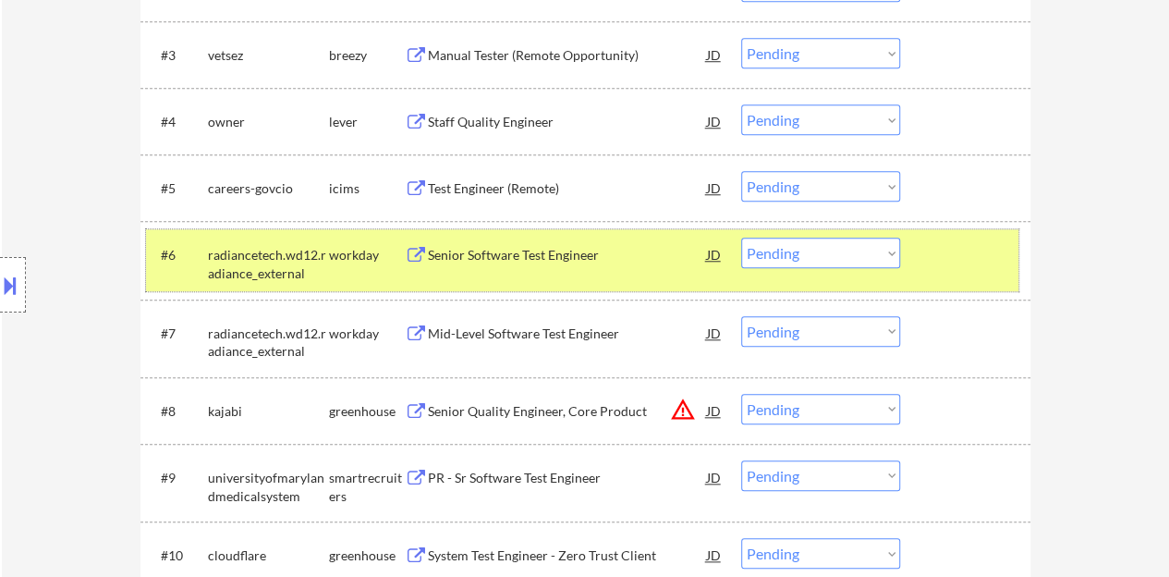
click at [811, 254] on select "Choose an option... Pending Applied Excluded (Questions) Excluded (Expired) Exc…" at bounding box center [820, 252] width 159 height 30
click at [741, 237] on select "Choose an option... Pending Applied Excluded (Questions) Excluded (Expired) Exc…" at bounding box center [820, 252] width 159 height 30
select select ""pending""
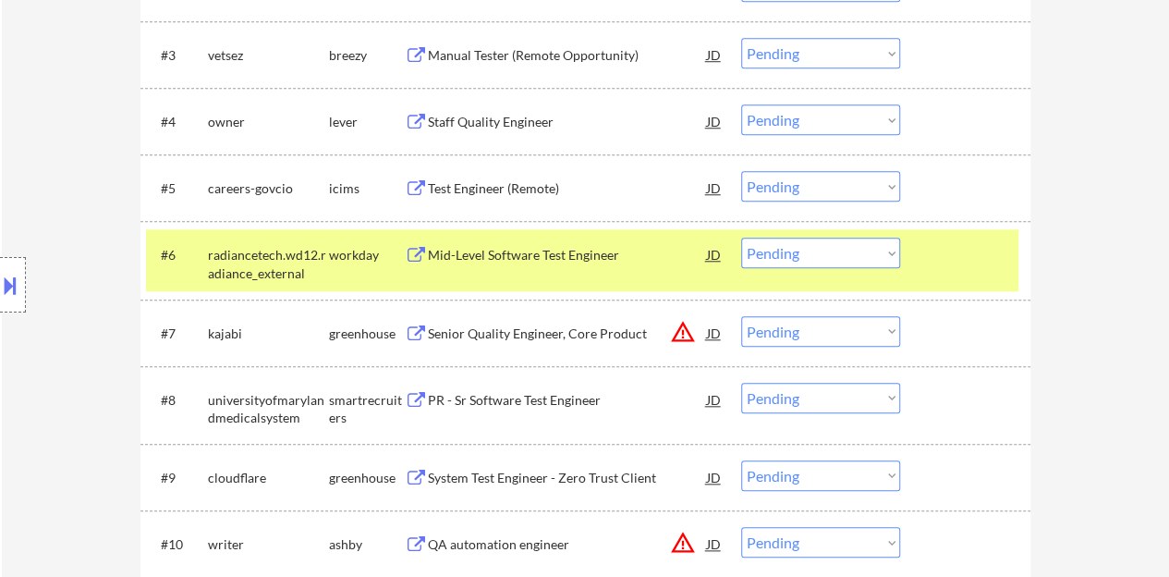
click at [930, 263] on div at bounding box center [967, 253] width 81 height 33
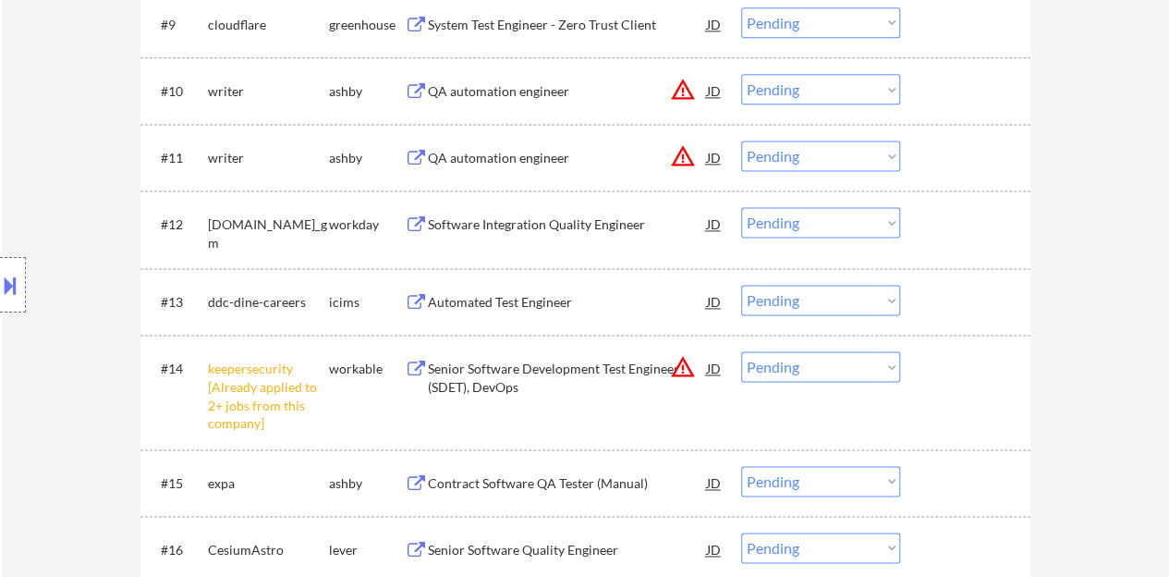
scroll to position [1201, 0]
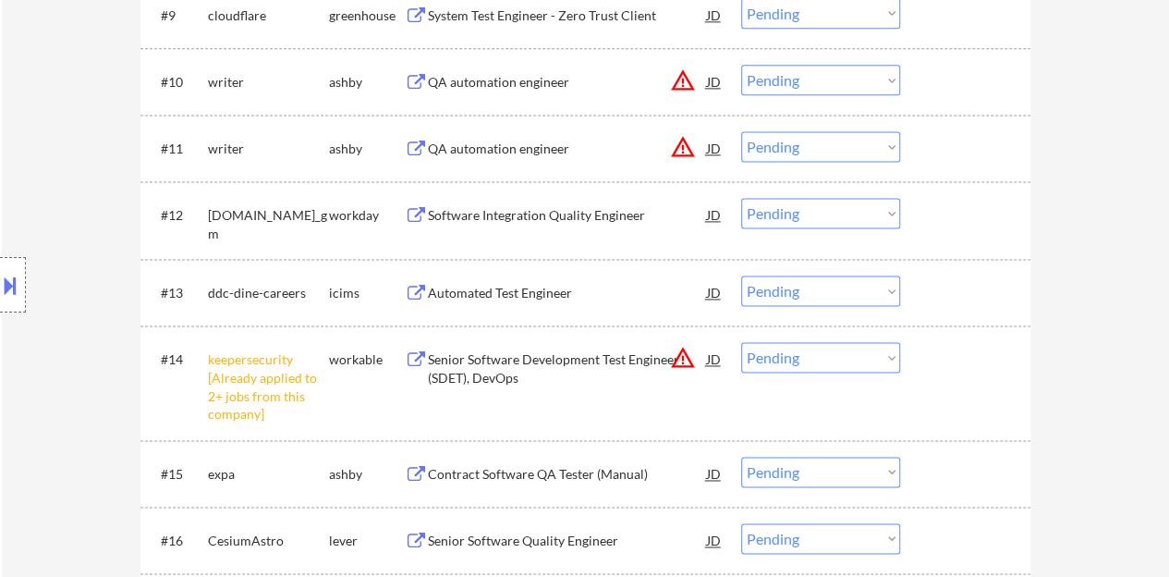
click at [793, 359] on select "Choose an option... Pending Applied Excluded (Questions) Excluded (Expired) Exc…" at bounding box center [820, 357] width 159 height 30
click at [741, 342] on select "Choose an option... Pending Applied Excluded (Questions) Excluded (Expired) Exc…" at bounding box center [820, 357] width 159 height 30
select select ""pending""
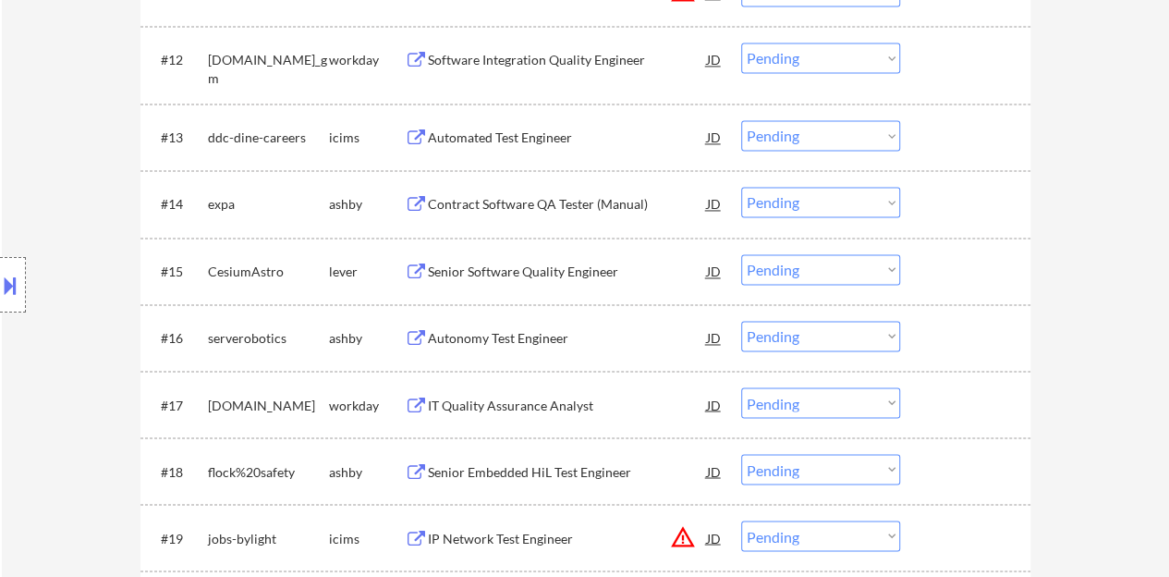
scroll to position [1386, 0]
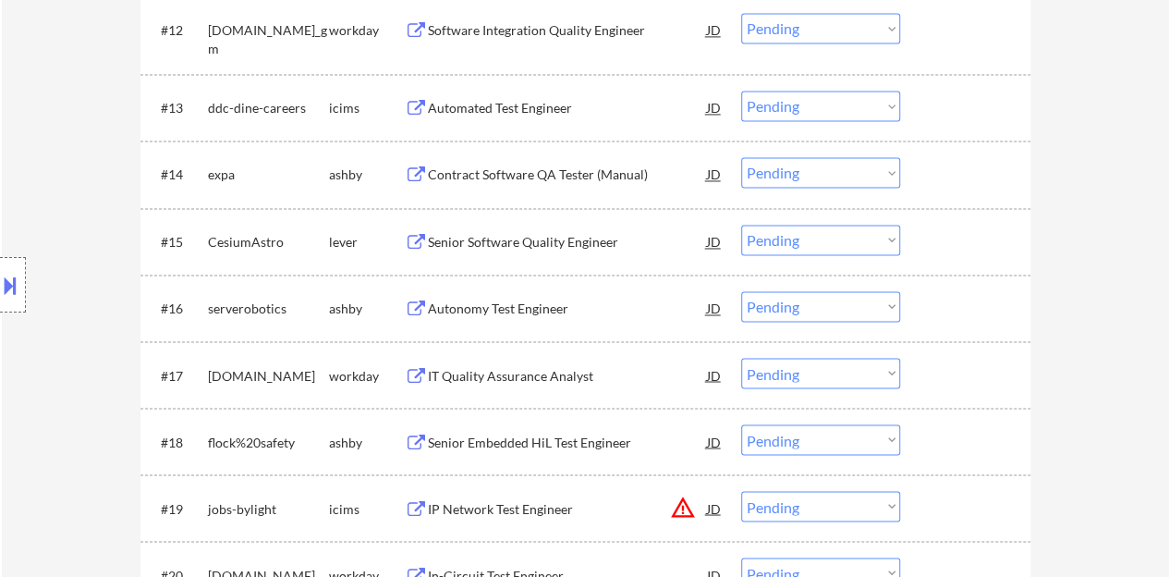
click at [498, 240] on div "Senior Software Quality Engineer" at bounding box center [567, 242] width 279 height 18
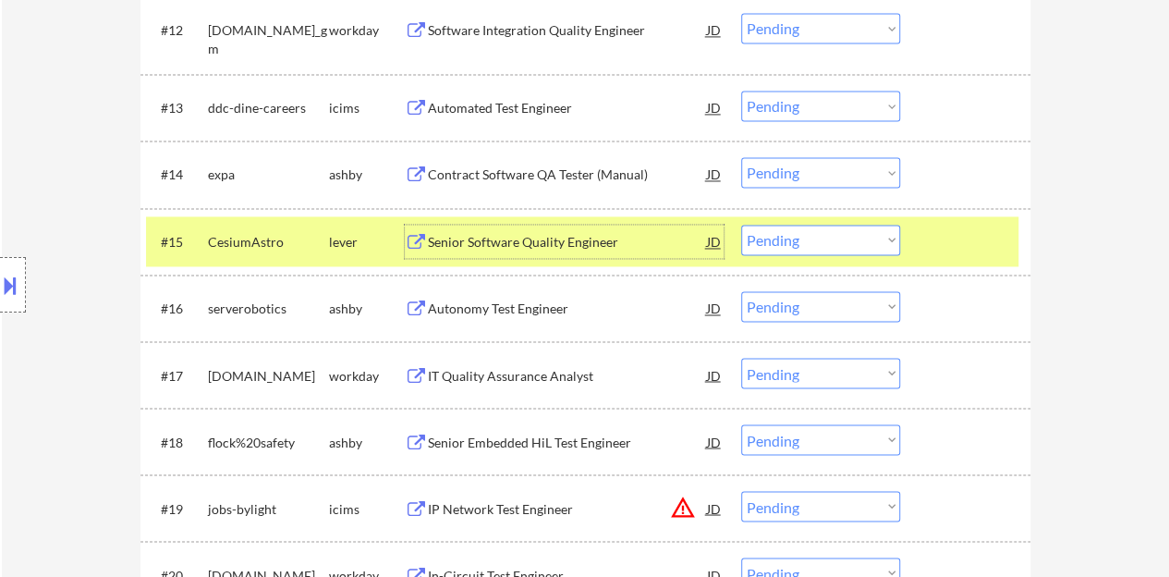
click at [786, 249] on select "Choose an option... Pending Applied Excluded (Questions) Excluded (Expired) Exc…" at bounding box center [820, 240] width 159 height 30
click at [741, 225] on select "Choose an option... Pending Applied Excluded (Questions) Excluded (Expired) Exc…" at bounding box center [820, 240] width 159 height 30
select select ""pending""
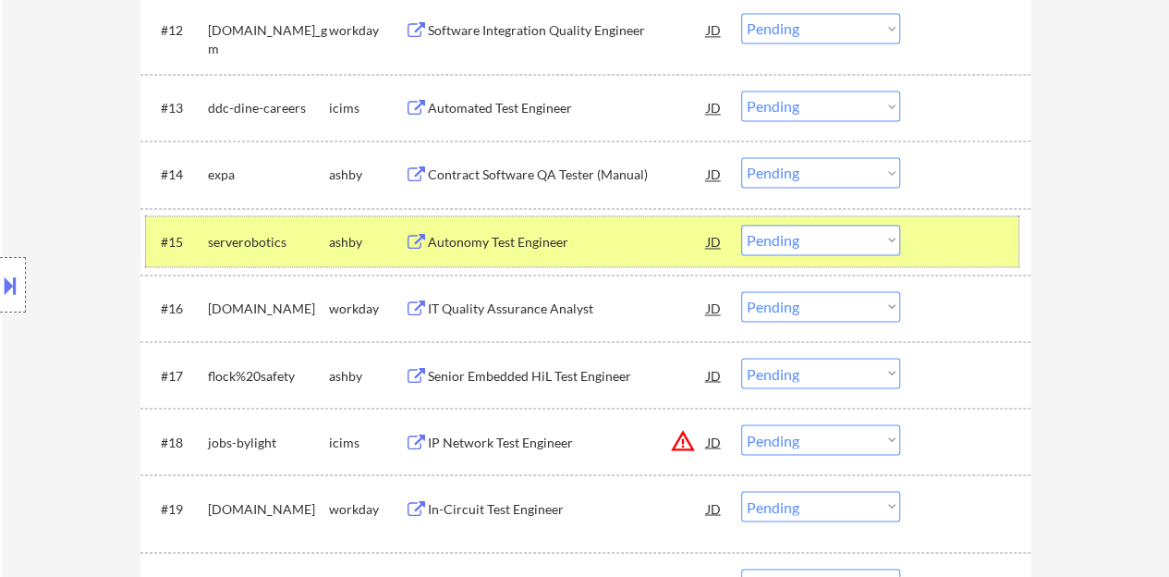
click at [983, 232] on div at bounding box center [967, 241] width 81 height 33
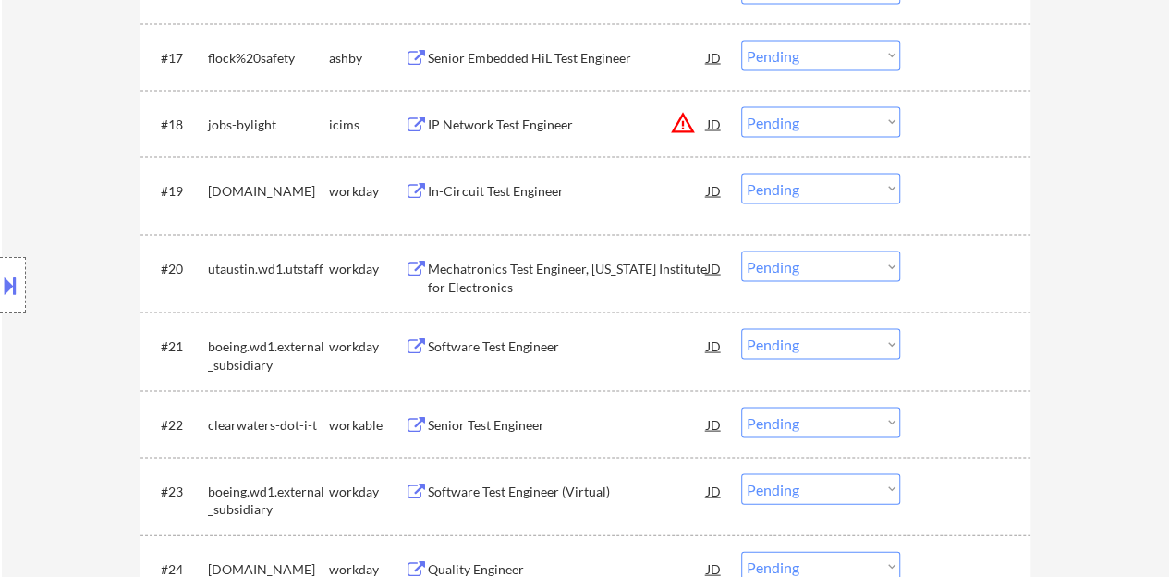
scroll to position [1756, 0]
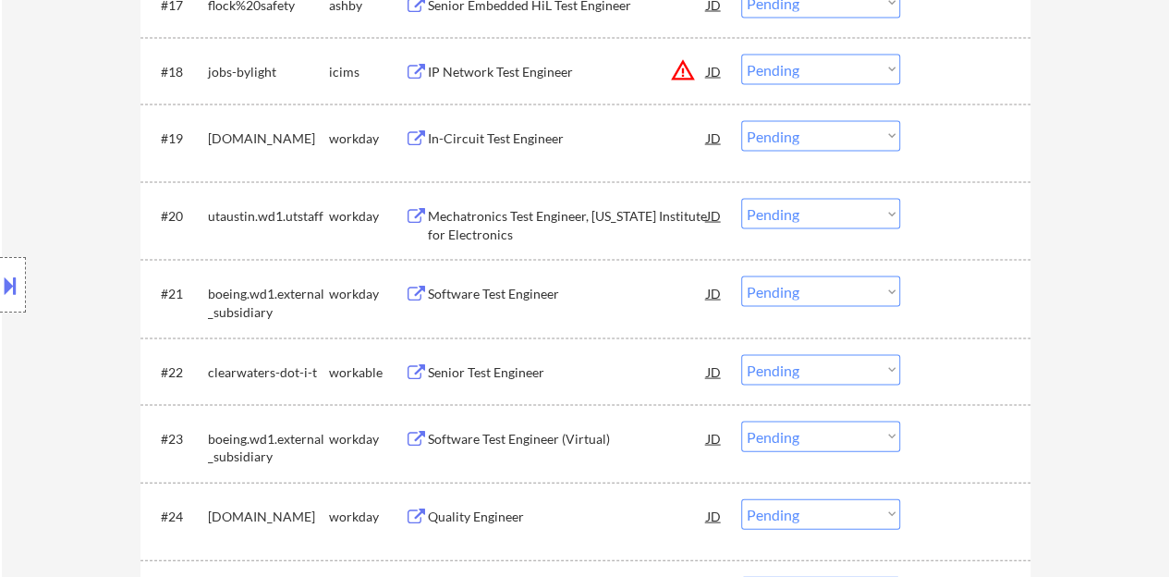
click at [537, 289] on div "Software Test Engineer" at bounding box center [567, 294] width 279 height 18
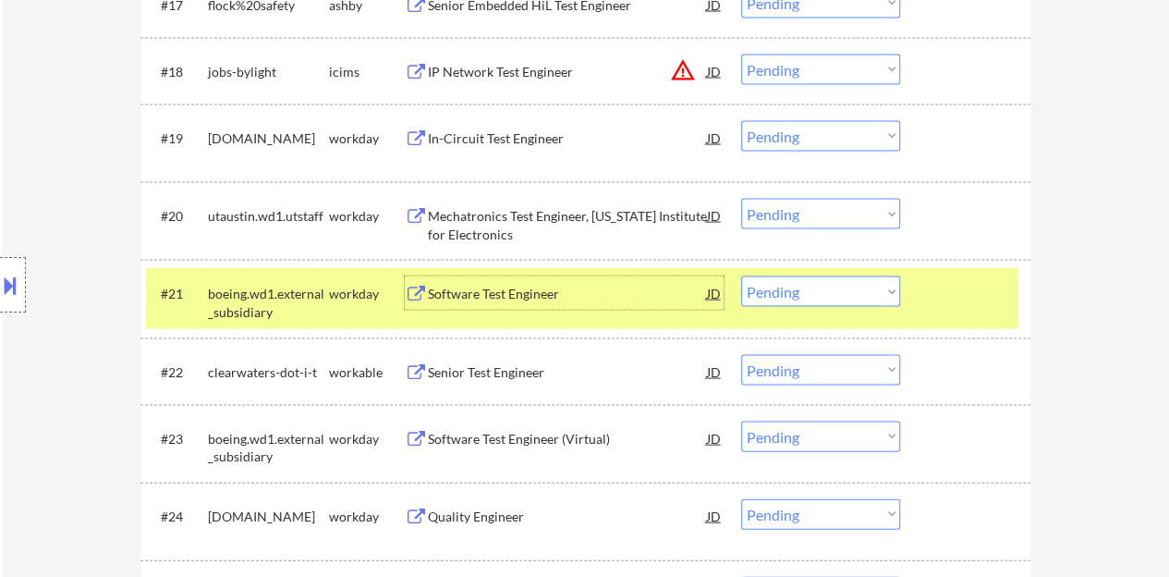
click at [815, 291] on select "Choose an option... Pending Applied Excluded (Questions) Excluded (Expired) Exc…" at bounding box center [820, 291] width 159 height 30
click at [741, 276] on select "Choose an option... Pending Applied Excluded (Questions) Excluded (Expired) Exc…" at bounding box center [820, 291] width 159 height 30
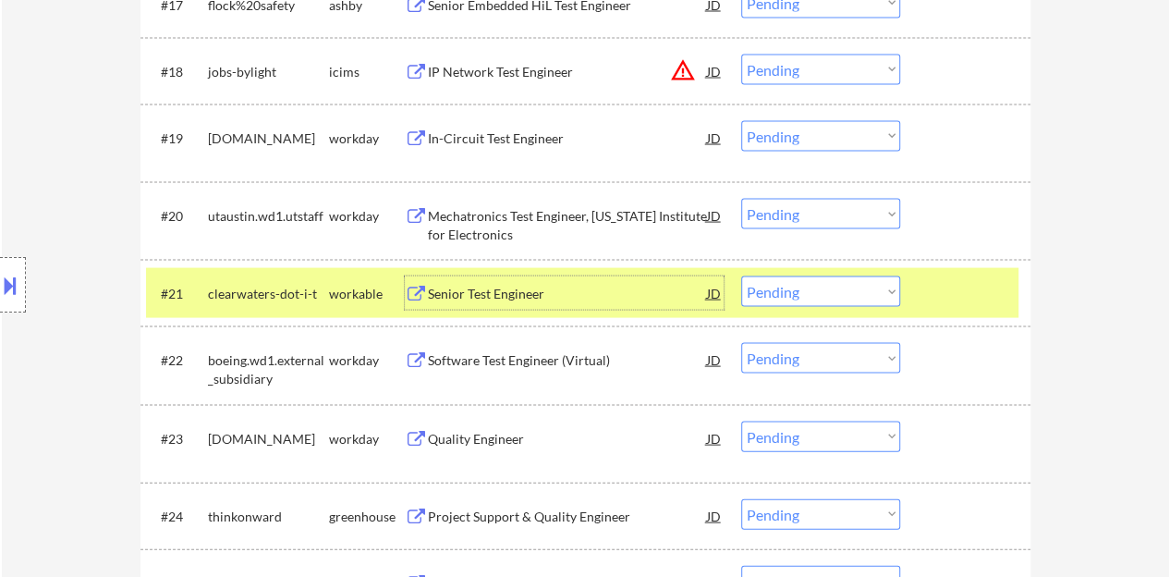
click at [527, 286] on div "Senior Test Engineer" at bounding box center [567, 294] width 279 height 18
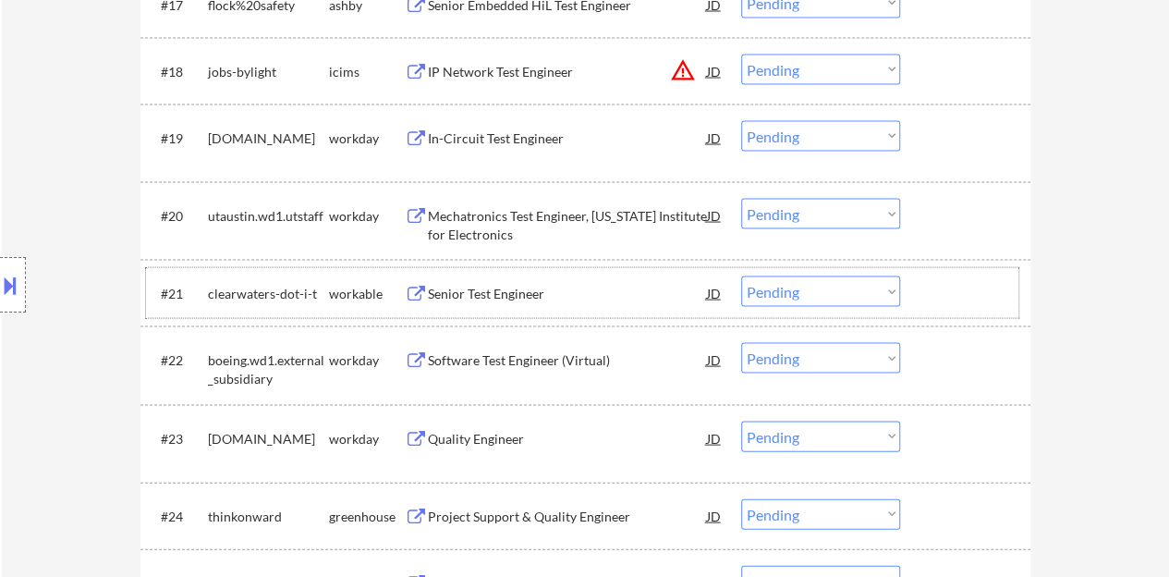
click at [906, 271] on div "#21 clearwaters-dot-i-t workable Senior Test Engineer JD warning_amber Choose a…" at bounding box center [582, 293] width 872 height 50
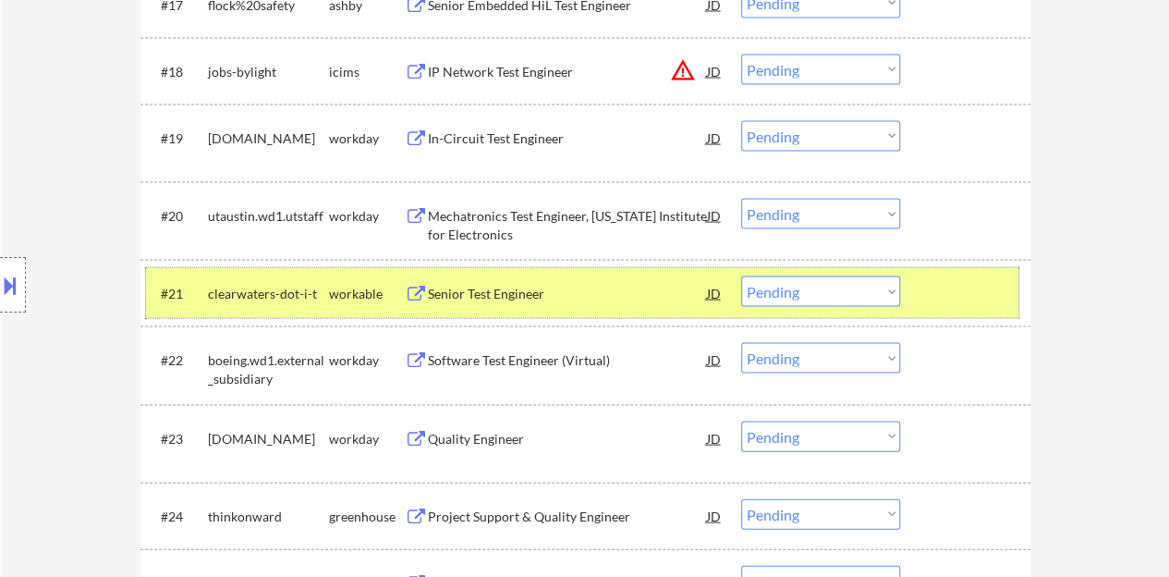
click at [800, 289] on select "Choose an option... Pending Applied Excluded (Questions) Excluded (Expired) Exc…" at bounding box center [820, 291] width 159 height 30
click at [741, 276] on select "Choose an option... Pending Applied Excluded (Questions) Excluded (Expired) Exc…" at bounding box center [820, 291] width 159 height 30
select select ""pending""
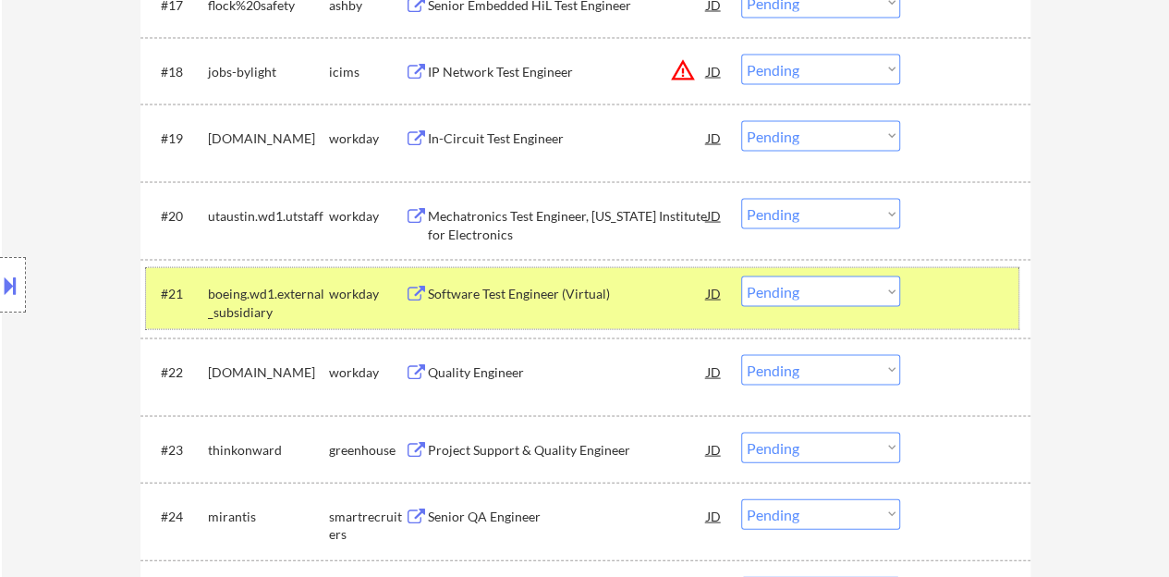
click at [942, 302] on div at bounding box center [967, 292] width 81 height 33
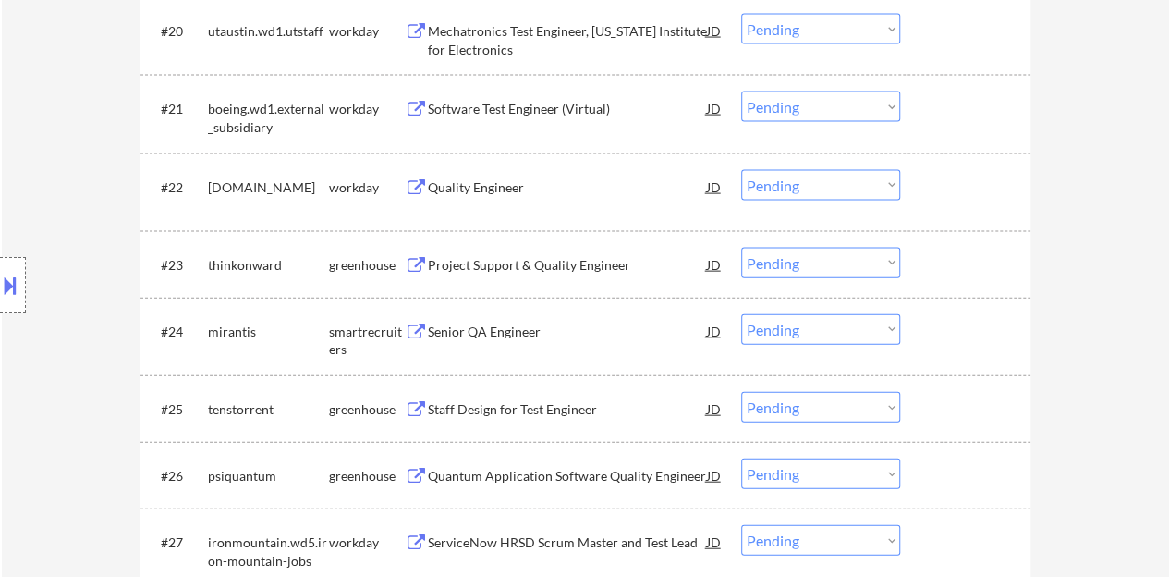
scroll to position [1848, 0]
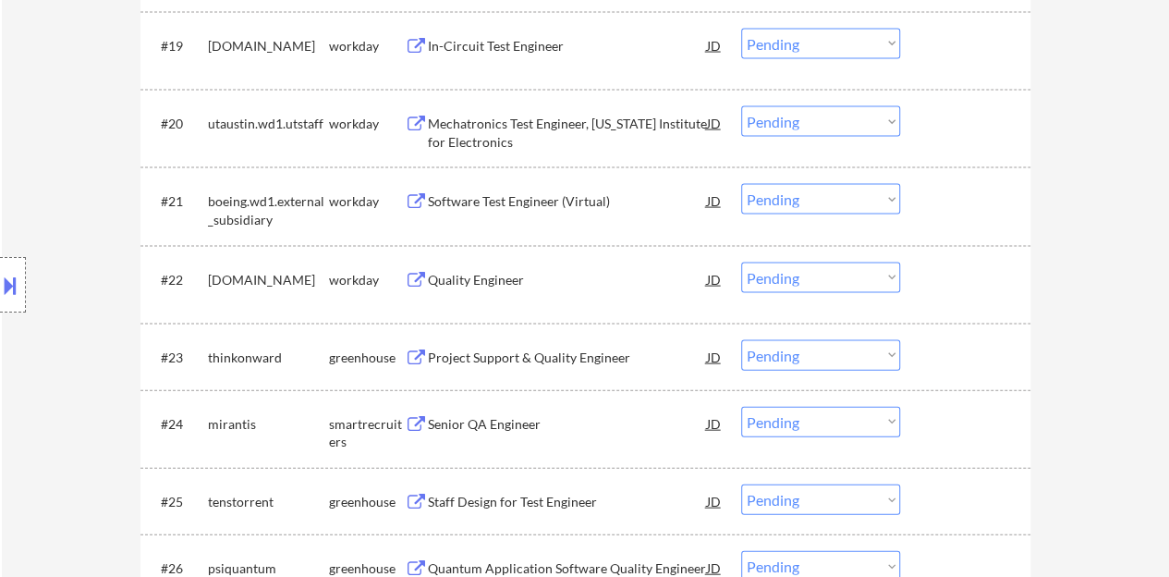
click at [480, 276] on div "Quality Engineer" at bounding box center [567, 280] width 279 height 18
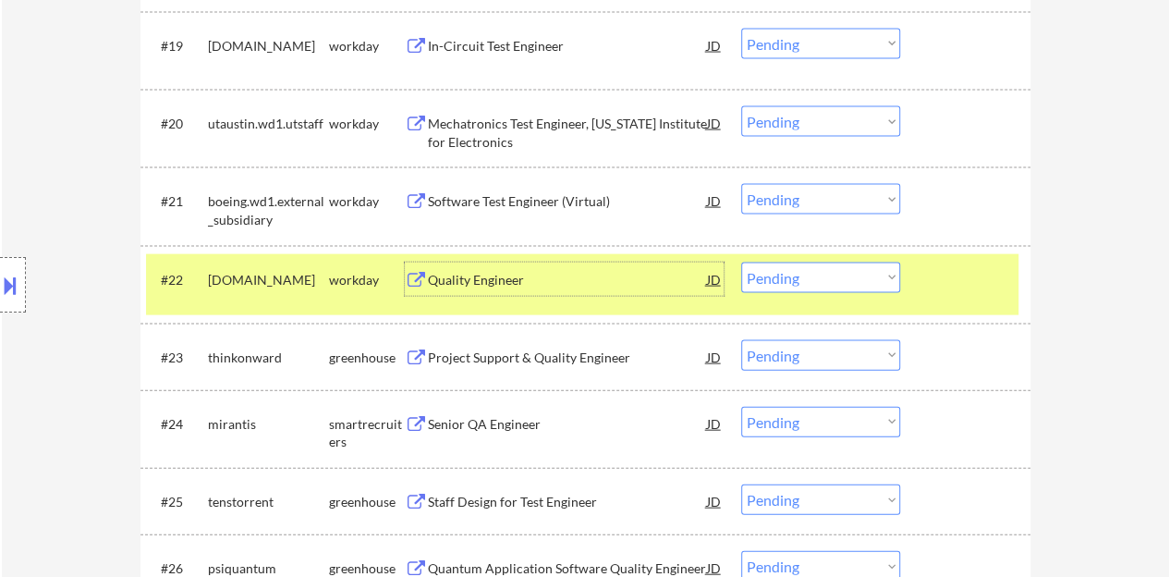
click at [777, 281] on select "Choose an option... Pending Applied Excluded (Questions) Excluded (Expired) Exc…" at bounding box center [820, 277] width 159 height 30
click at [741, 262] on select "Choose an option... Pending Applied Excluded (Questions) Excluded (Expired) Exc…" at bounding box center [820, 277] width 159 height 30
select select ""pending""
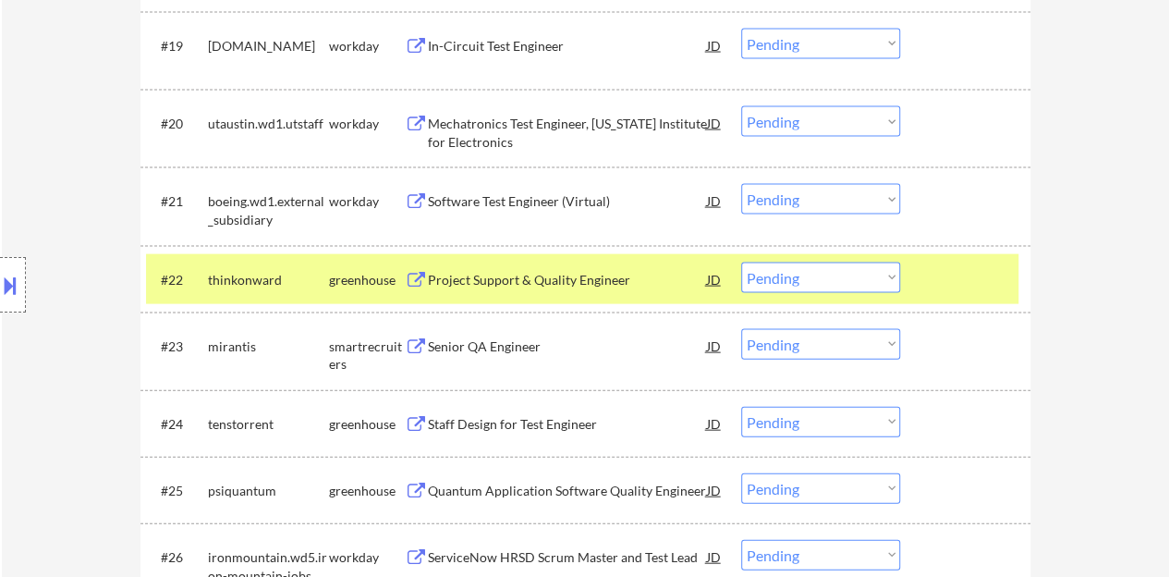
click at [915, 294] on div "#22 thinkonward greenhouse Project Support & Quality Engineer JD warning_amber …" at bounding box center [582, 279] width 872 height 50
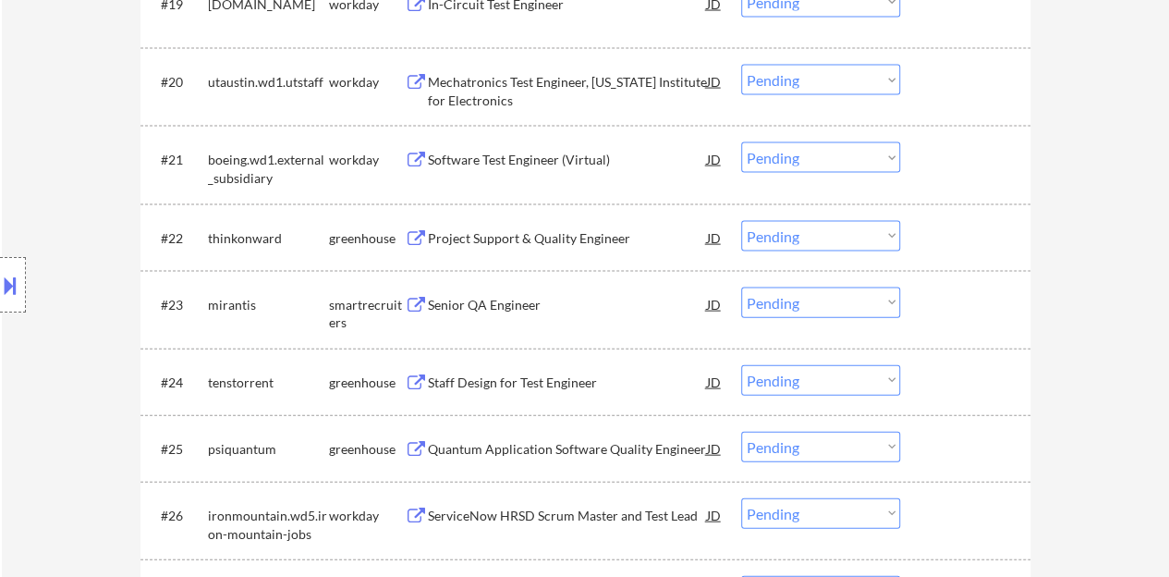
scroll to position [1902, 0]
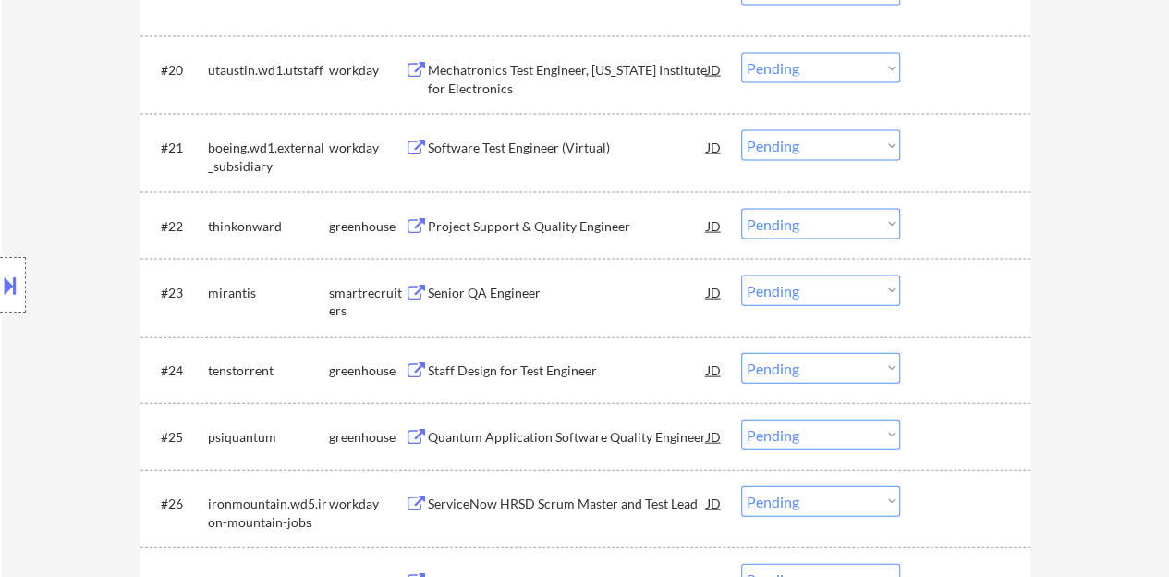
click at [455, 303] on div "Senior QA Engineer" at bounding box center [567, 291] width 279 height 33
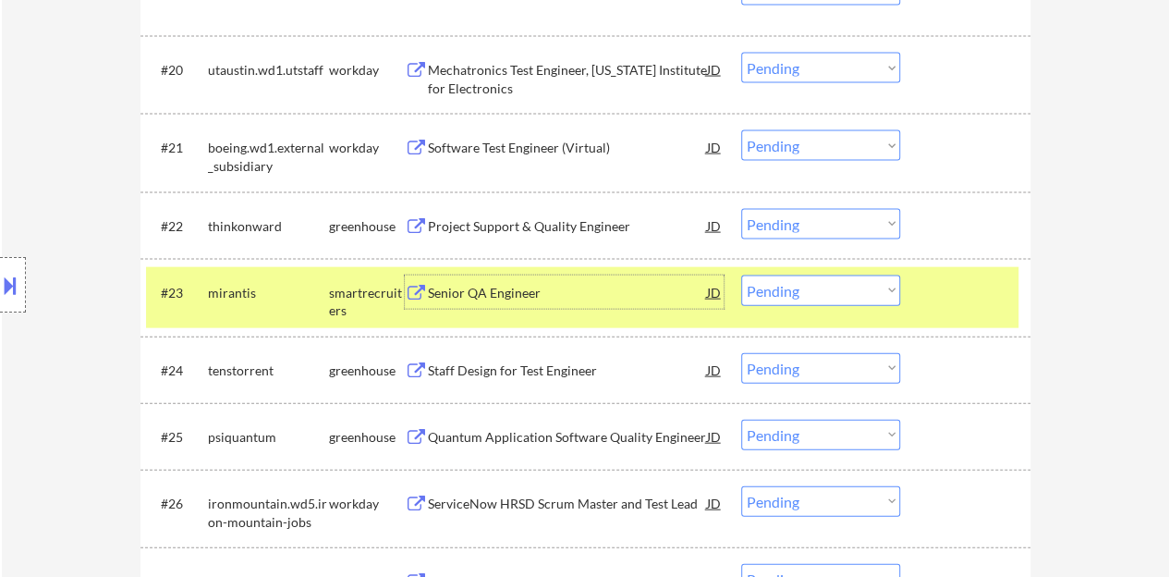
click at [772, 275] on select "Choose an option... Pending Applied Excluded (Questions) Excluded (Expired) Exc…" at bounding box center [820, 290] width 159 height 30
click at [741, 275] on select "Choose an option... Pending Applied Excluded (Questions) Excluded (Expired) Exc…" at bounding box center [820, 290] width 159 height 30
select select ""pending""
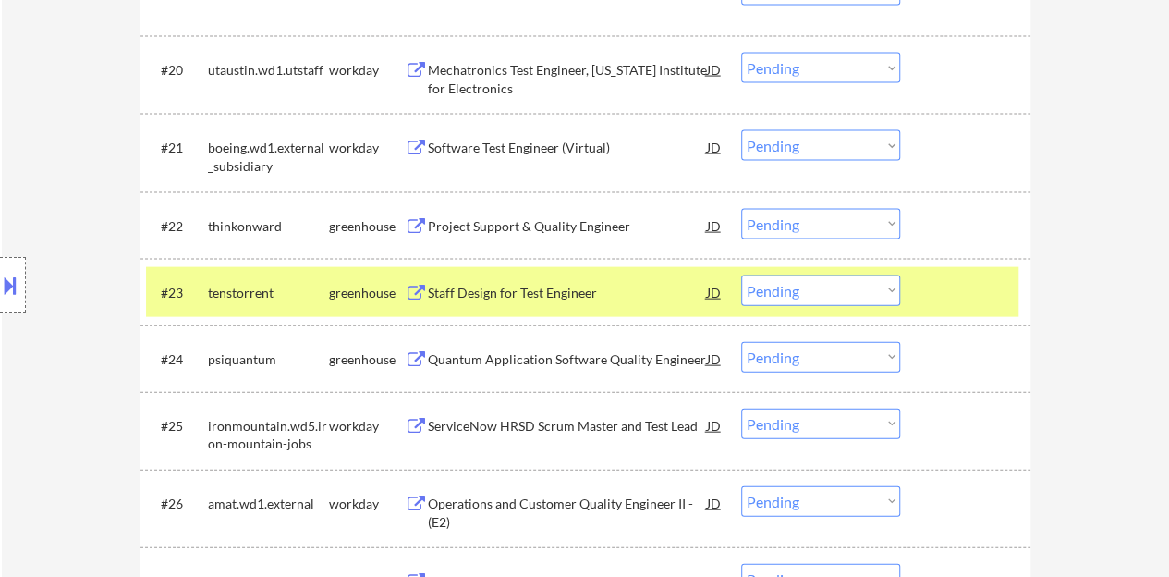
click at [957, 294] on div at bounding box center [967, 291] width 81 height 33
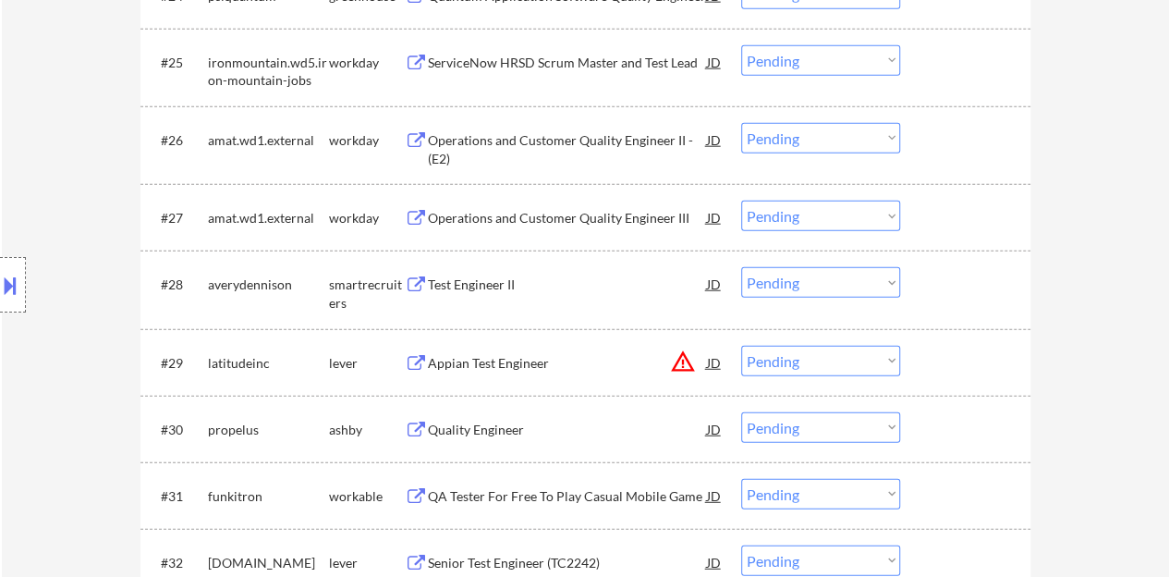
scroll to position [2271, 0]
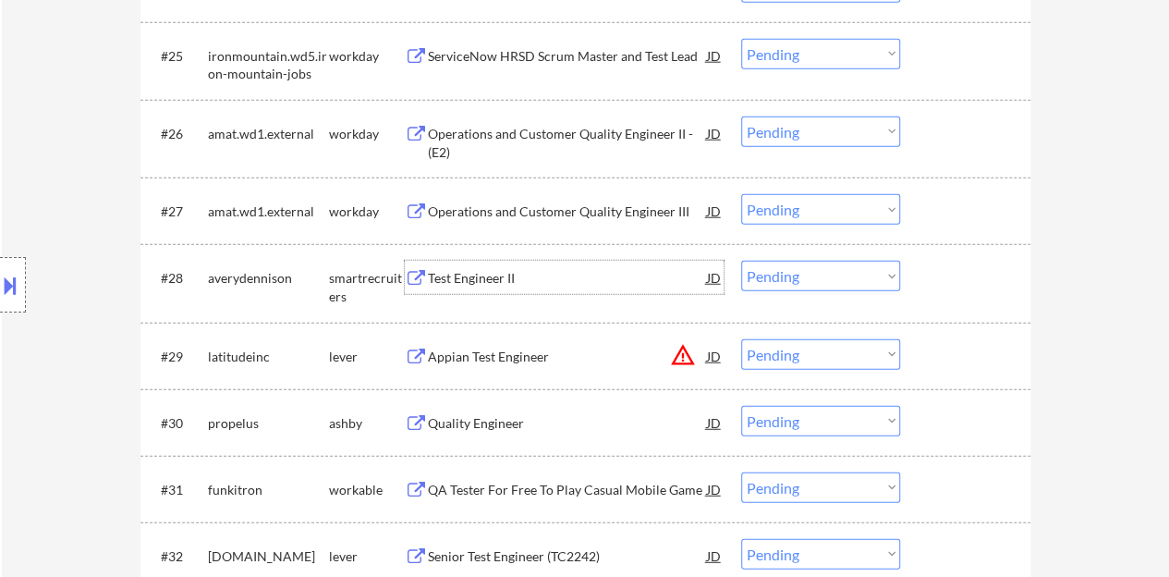
click at [469, 274] on div "Test Engineer II" at bounding box center [567, 278] width 279 height 18
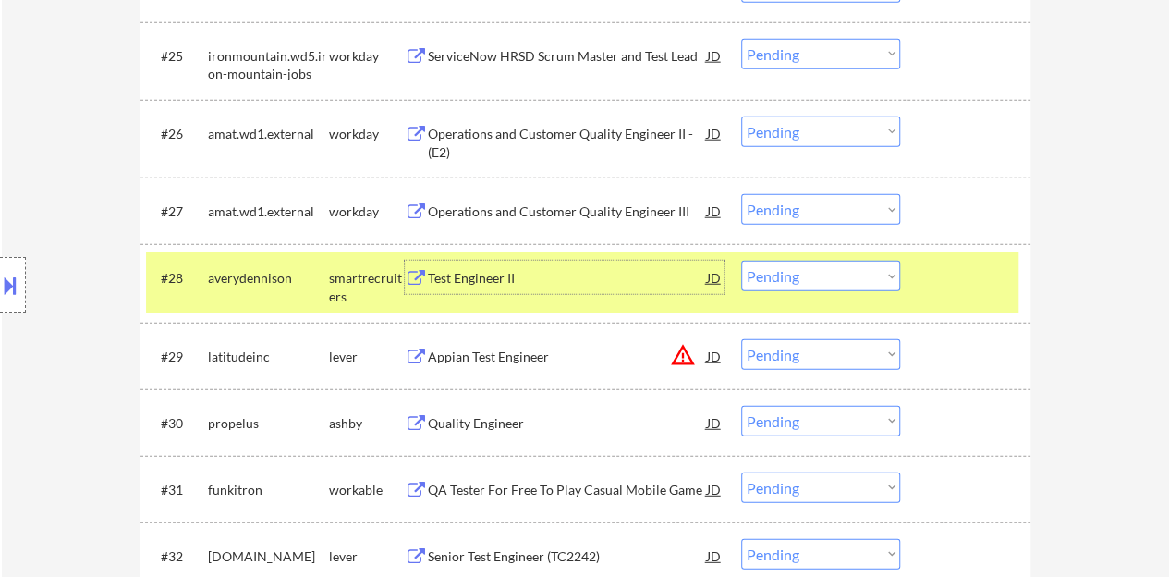
click at [897, 272] on select "Choose an option... Pending Applied Excluded (Questions) Excluded (Expired) Exc…" at bounding box center [820, 276] width 159 height 30
click at [741, 261] on select "Choose an option... Pending Applied Excluded (Questions) Excluded (Expired) Exc…" at bounding box center [820, 276] width 159 height 30
select select ""pending""
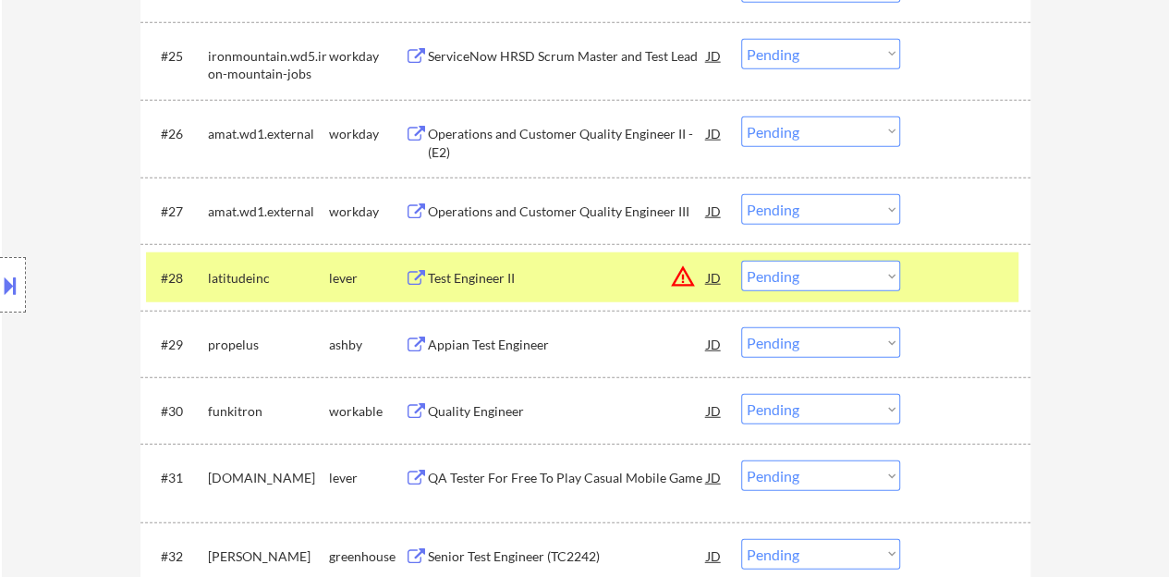
click at [978, 282] on div at bounding box center [967, 277] width 81 height 33
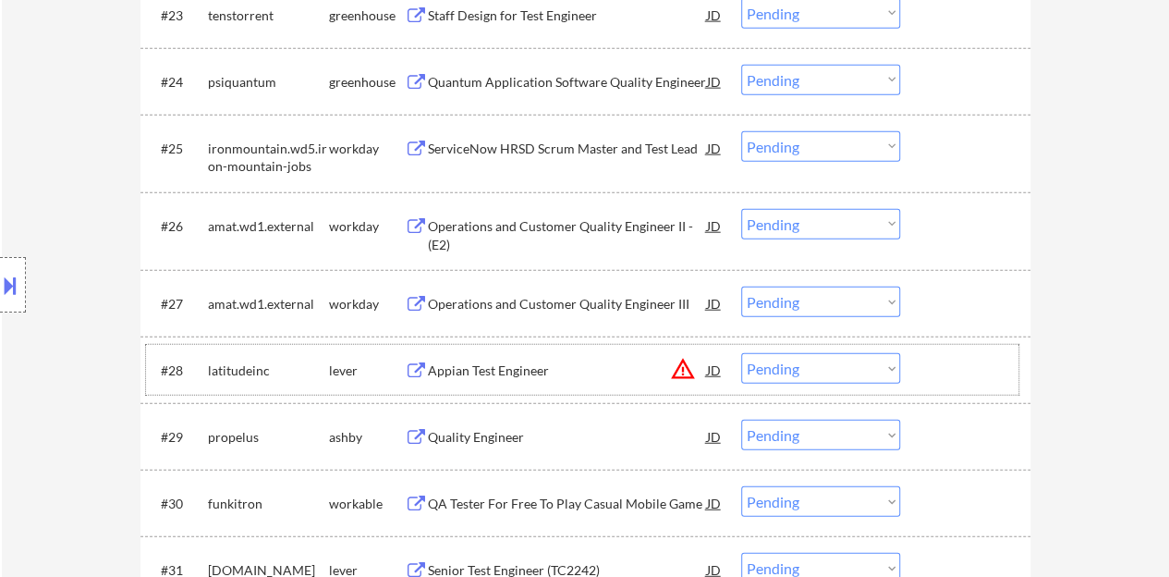
scroll to position [2364, 0]
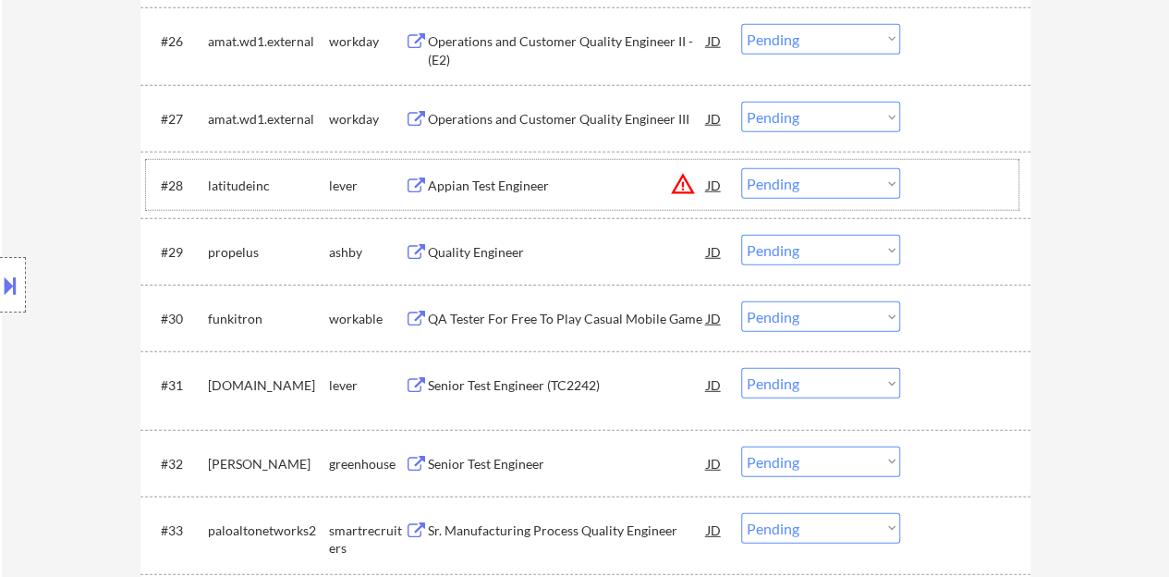
click at [507, 263] on div "Quality Engineer" at bounding box center [567, 251] width 279 height 33
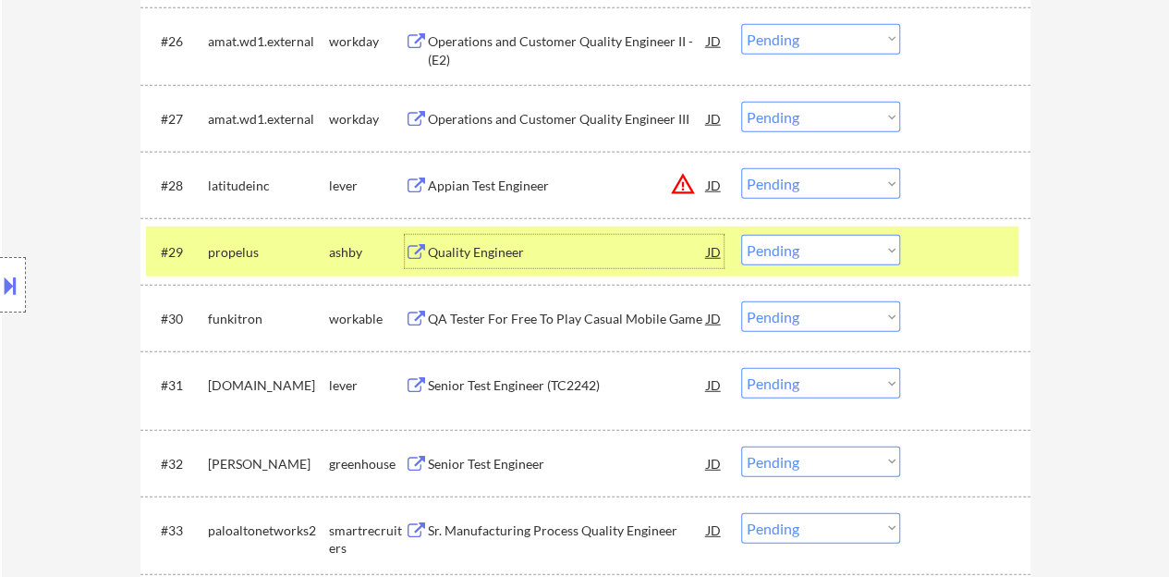
click at [824, 250] on select "Choose an option... Pending Applied Excluded (Questions) Excluded (Expired) Exc…" at bounding box center [820, 250] width 159 height 30
click at [741, 235] on select "Choose an option... Pending Applied Excluded (Questions) Excluded (Expired) Exc…" at bounding box center [820, 250] width 159 height 30
select select ""pending""
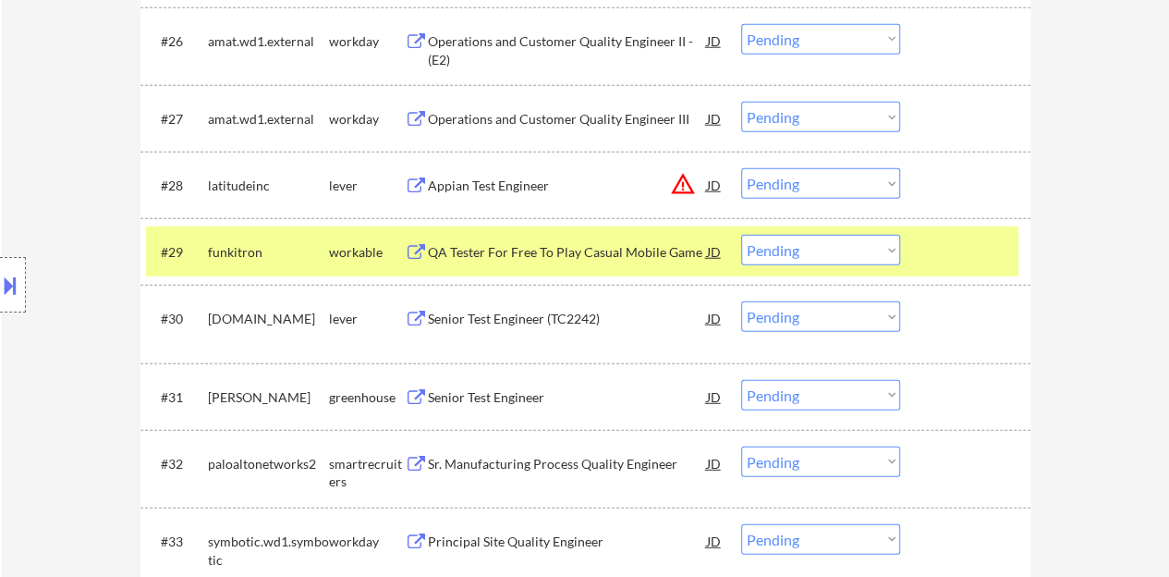
click at [937, 237] on div at bounding box center [967, 251] width 81 height 33
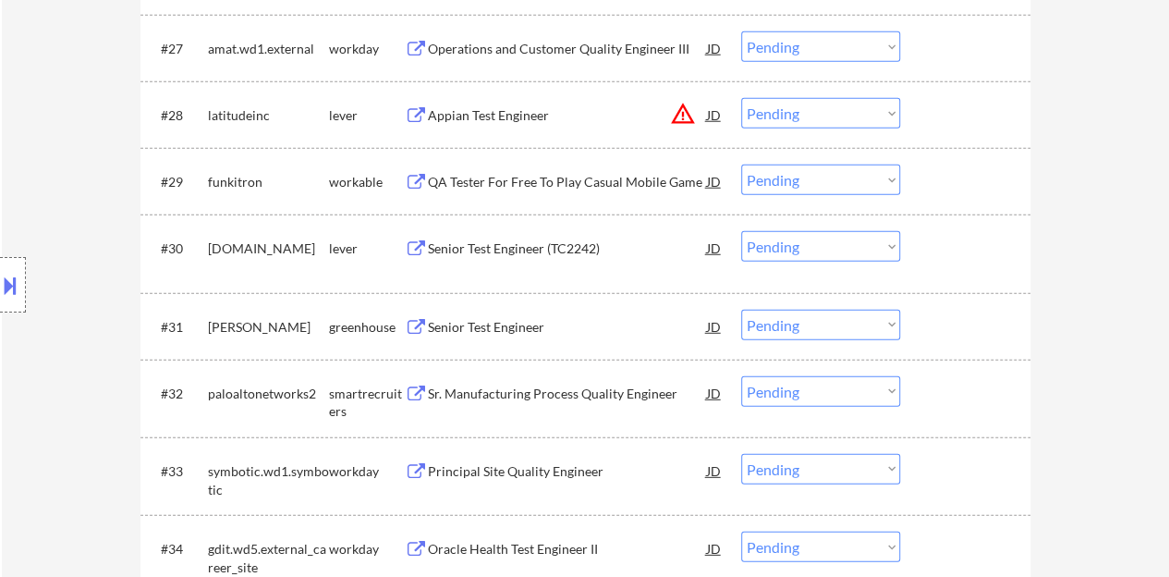
scroll to position [2456, 0]
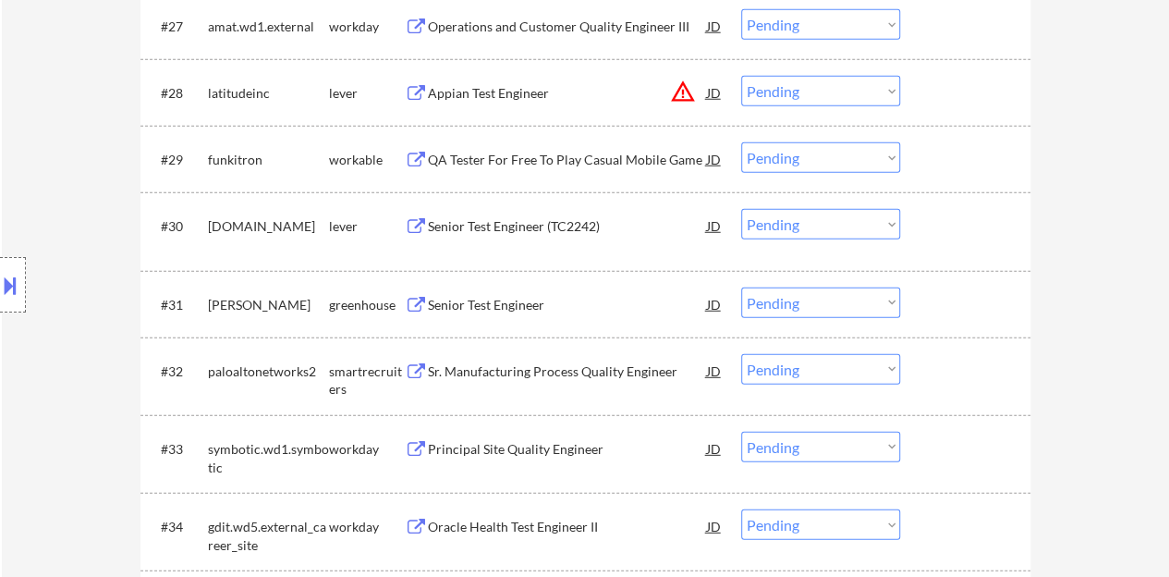
click at [502, 305] on div "Senior Test Engineer" at bounding box center [567, 305] width 279 height 18
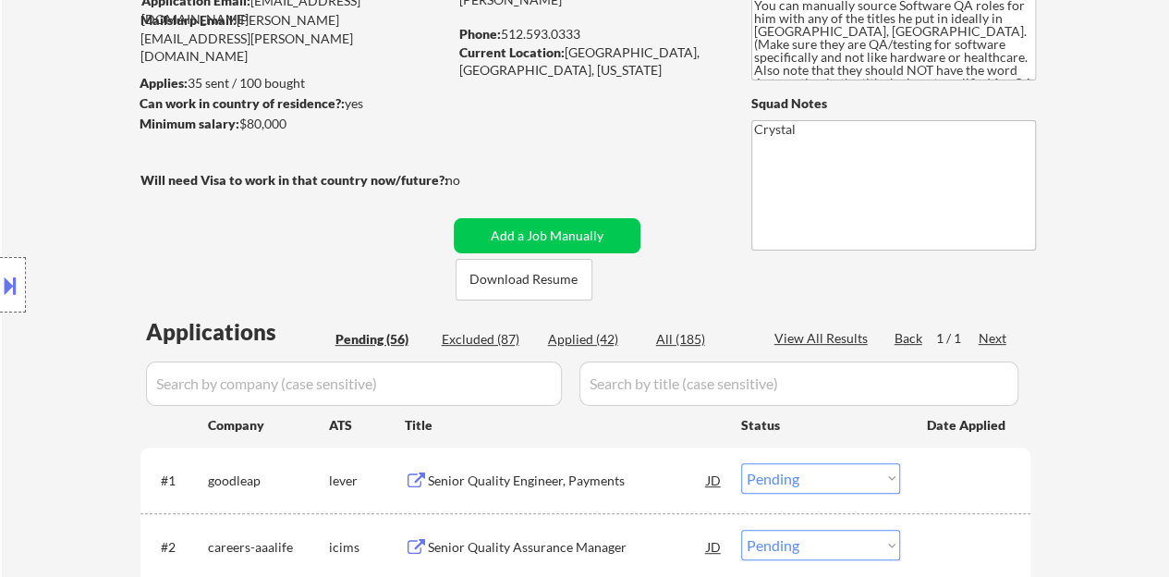
scroll to position [0, 0]
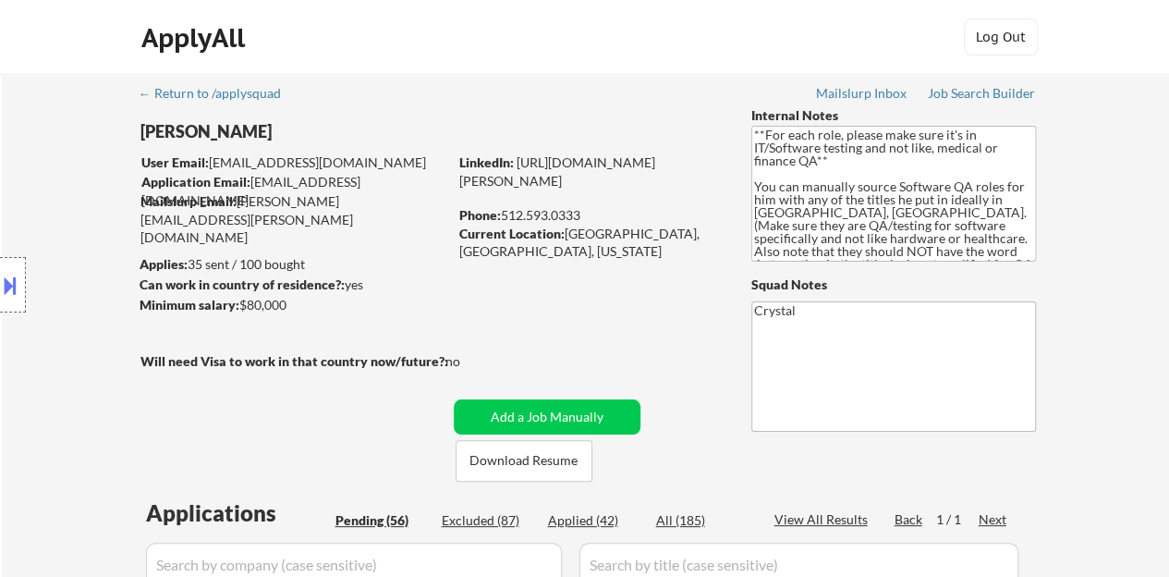
drag, startPoint x: 582, startPoint y: 197, endPoint x: 460, endPoint y: 184, distance: 122.7
click at [460, 184] on div "LinkedIn: https://www.linkedin.com/in/maxwell-eberlein-7114a755/" at bounding box center [591, 171] width 264 height 36
copy link "https://www.linkedin.com/in/maxwell-eberlein-7114a755/"
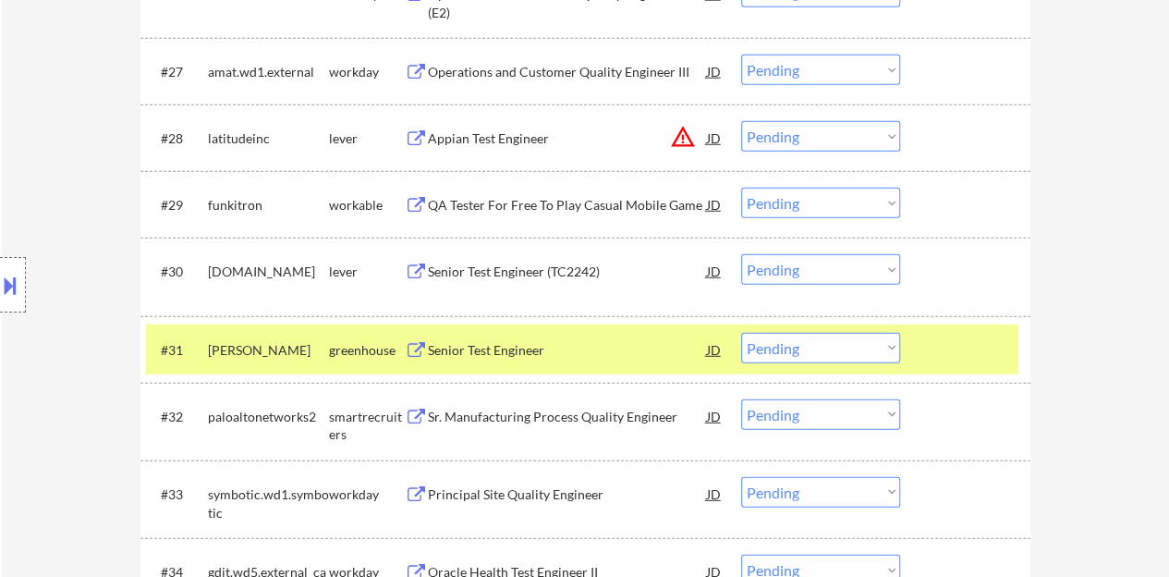
scroll to position [2680, 0]
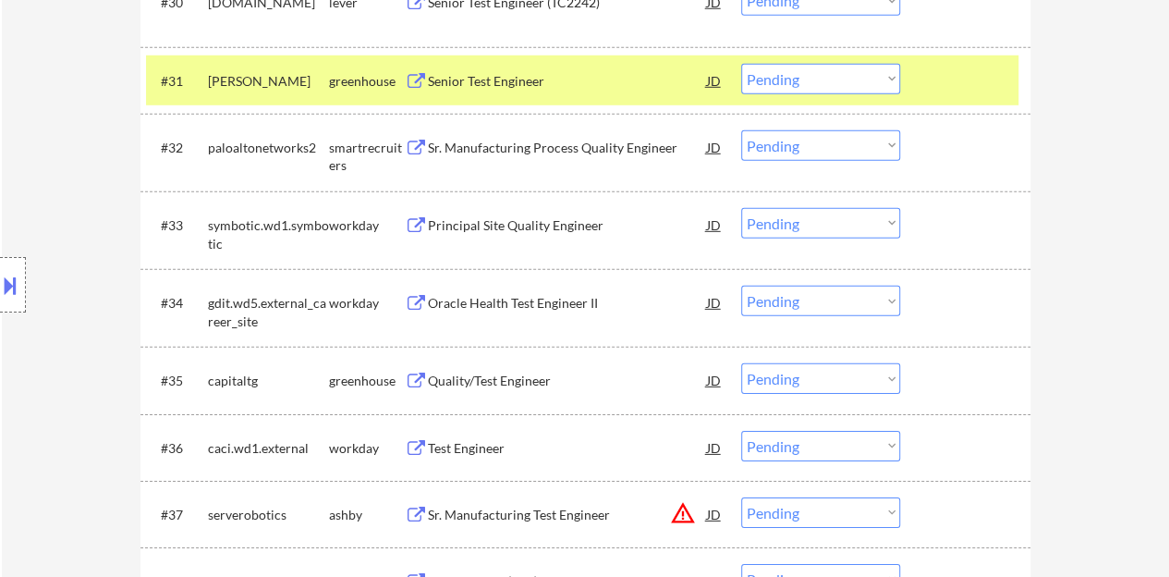
click at [844, 91] on select "Choose an option... Pending Applied Excluded (Questions) Excluded (Expired) Exc…" at bounding box center [820, 79] width 159 height 30
click at [741, 64] on select "Choose an option... Pending Applied Excluded (Questions) Excluded (Expired) Exc…" at bounding box center [820, 79] width 159 height 30
select select ""pending""
